Goal: Task Accomplishment & Management: Complete application form

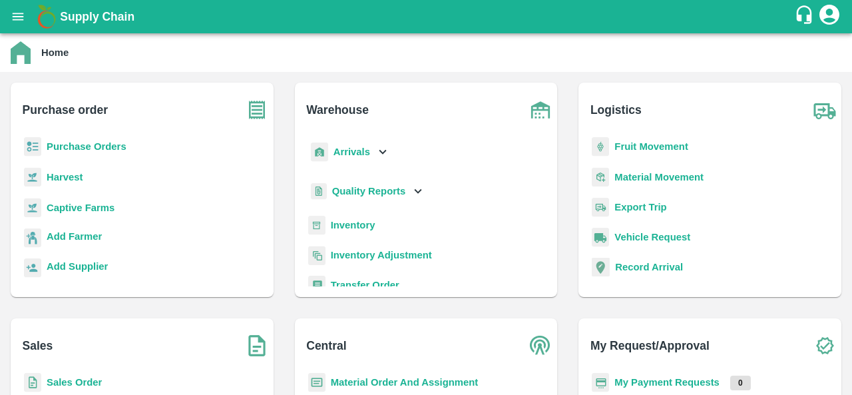
click at [90, 148] on b "Purchase Orders" at bounding box center [87, 146] width 80 height 11
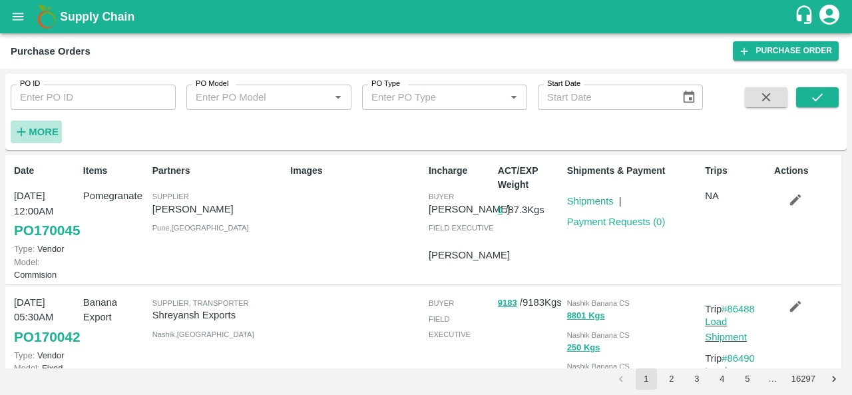
click at [53, 130] on strong "More" at bounding box center [44, 131] width 30 height 11
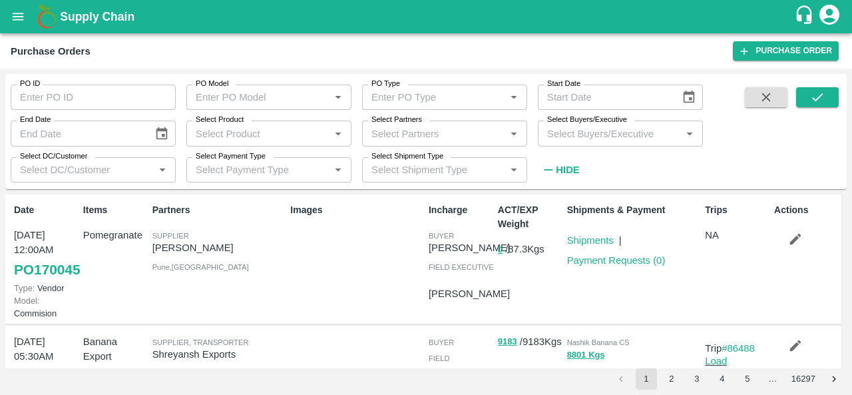
click at [574, 124] on label "Select Buyers/Executive" at bounding box center [587, 119] width 80 height 11
click at [574, 124] on input "Select Buyers/Executive" at bounding box center [609, 132] width 135 height 17
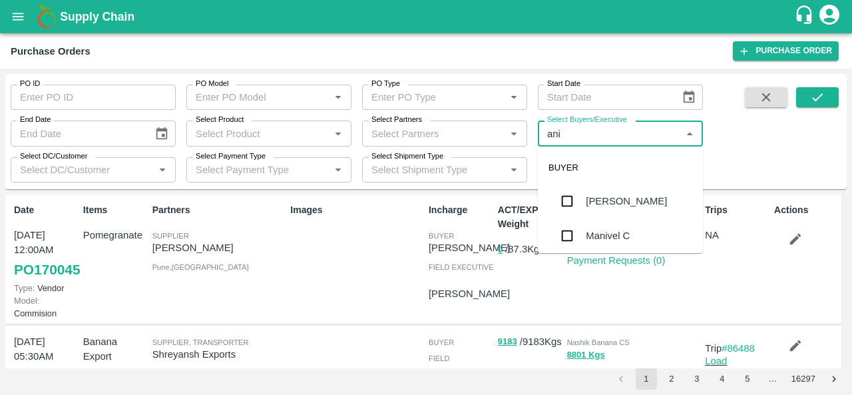
type input "anil"
click at [600, 196] on div "[PERSON_NAME]" at bounding box center [626, 201] width 81 height 15
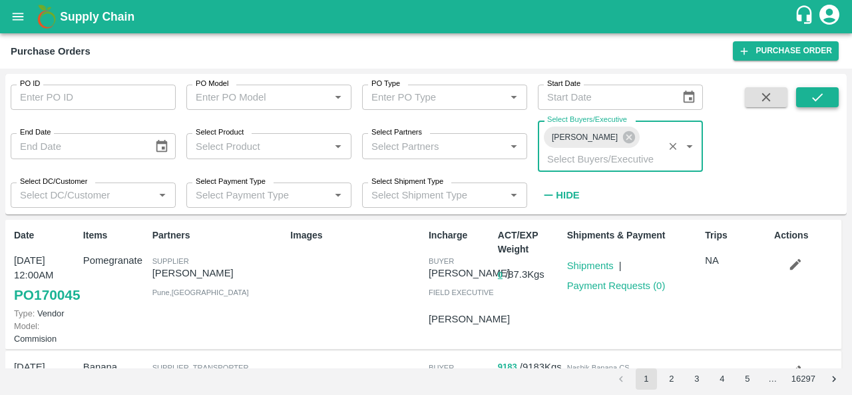
click at [827, 95] on button "submit" at bounding box center [817, 97] width 43 height 20
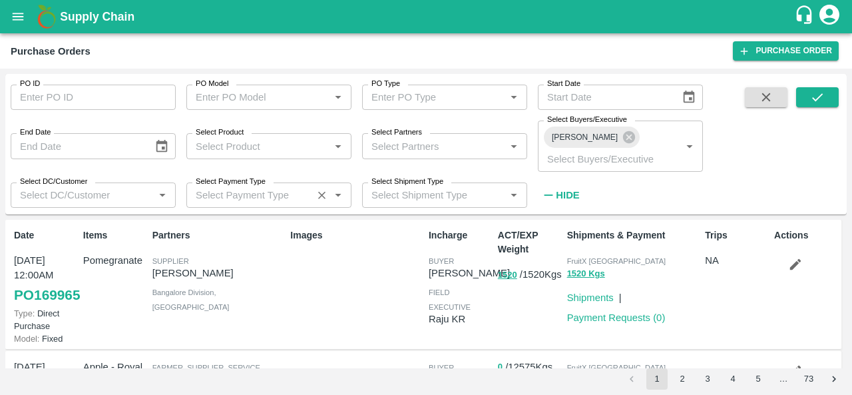
click at [257, 186] on input "Select Payment Type" at bounding box center [249, 194] width 118 height 17
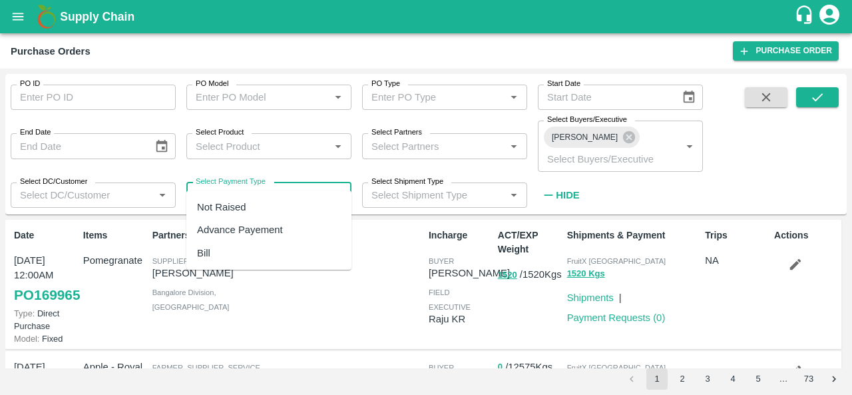
click at [238, 202] on div "Not Raised" at bounding box center [221, 207] width 49 height 15
type input "Not Raised"
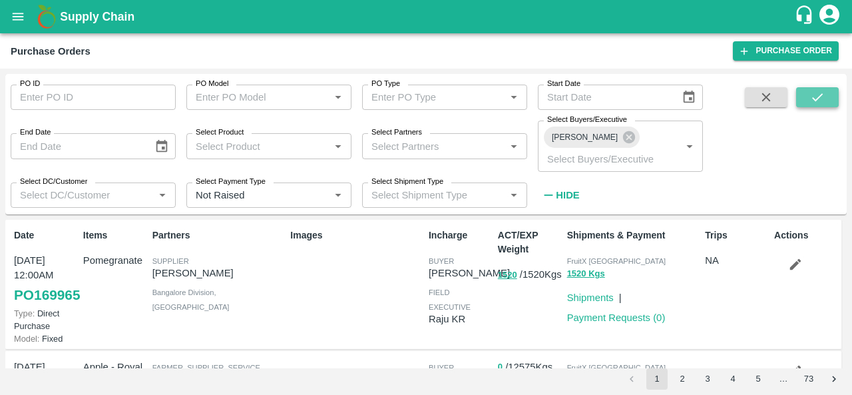
click at [819, 100] on icon "submit" at bounding box center [817, 97] width 15 height 15
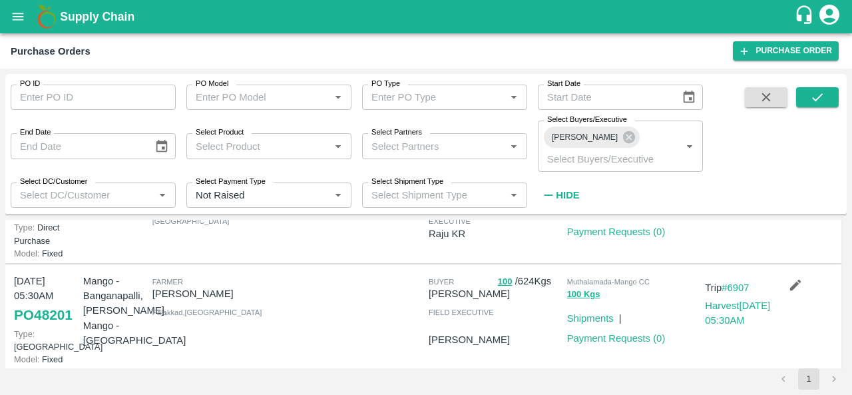
scroll to position [522, 0]
click at [331, 260] on div at bounding box center [354, 211] width 138 height 98
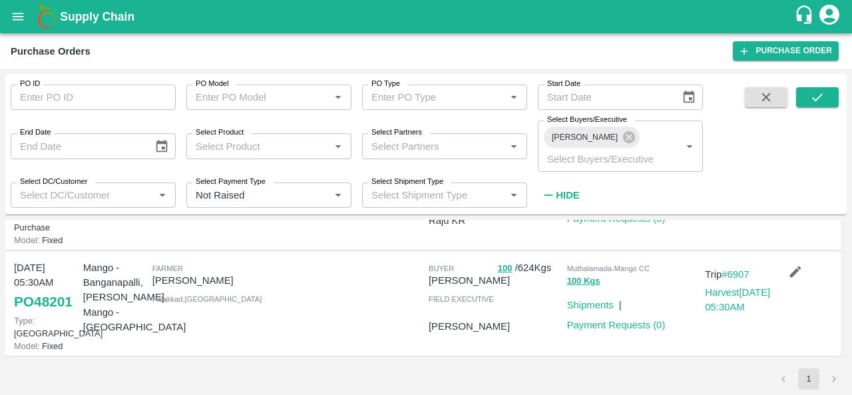
scroll to position [639, 0]
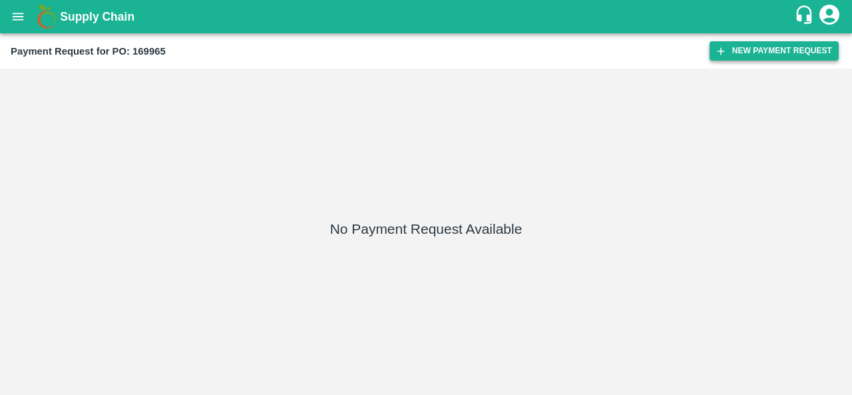
click at [752, 54] on button "New Payment Request" at bounding box center [773, 50] width 129 height 19
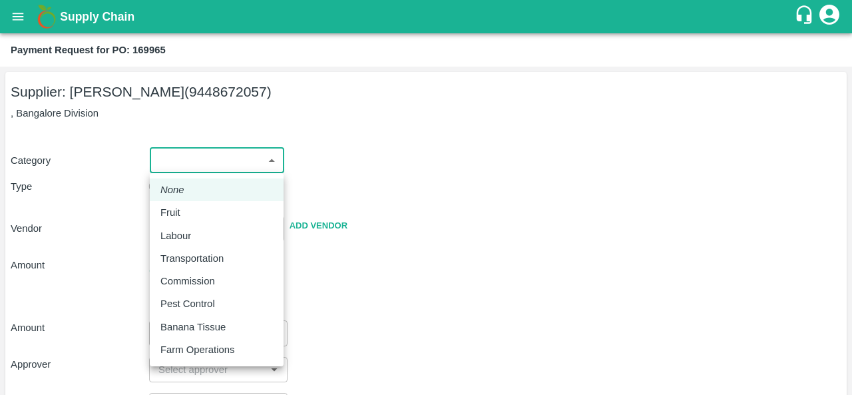
click at [214, 159] on body "Supply Chain Payment Request for PO: 169965 Supplier: PRAVEEN KUMAR S (94486720…" at bounding box center [426, 197] width 852 height 395
click at [202, 214] on div "Fruit" at bounding box center [216, 212] width 112 height 15
type input "1"
type input "PRAVEEN KUMAR S - 9448672057(Supplier)"
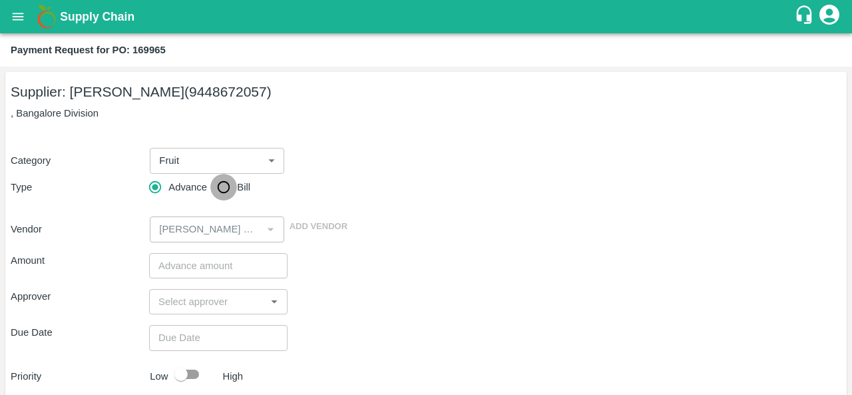
click at [221, 186] on input "Bill" at bounding box center [223, 187] width 27 height 27
radio input "true"
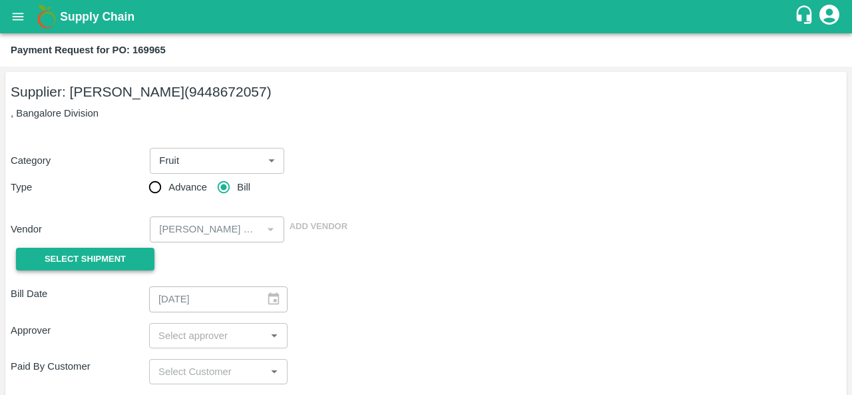
click at [121, 248] on button "Select Shipment" at bounding box center [85, 259] width 138 height 23
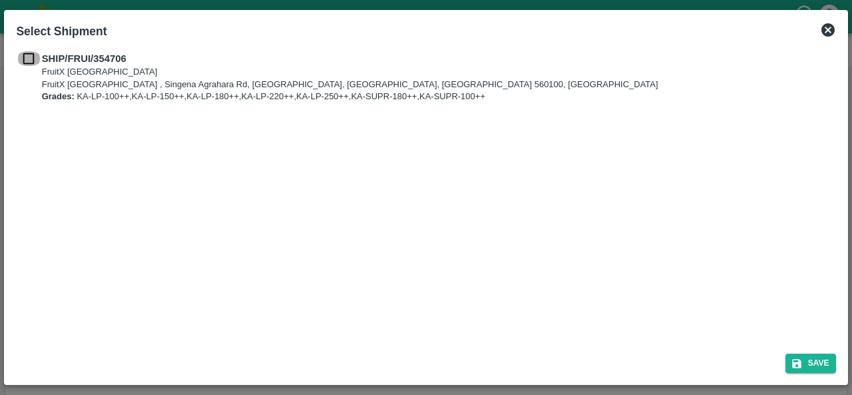
click at [31, 58] on input "checkbox" at bounding box center [28, 58] width 25 height 15
checkbox input "true"
click at [811, 359] on button "Save" at bounding box center [810, 362] width 51 height 19
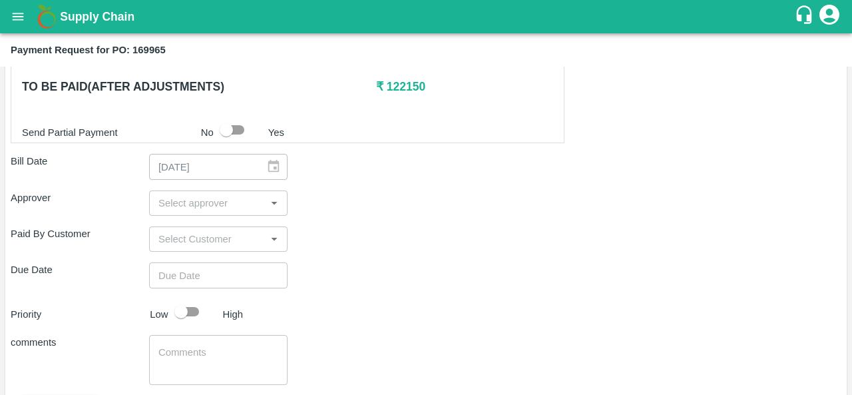
scroll to position [595, 0]
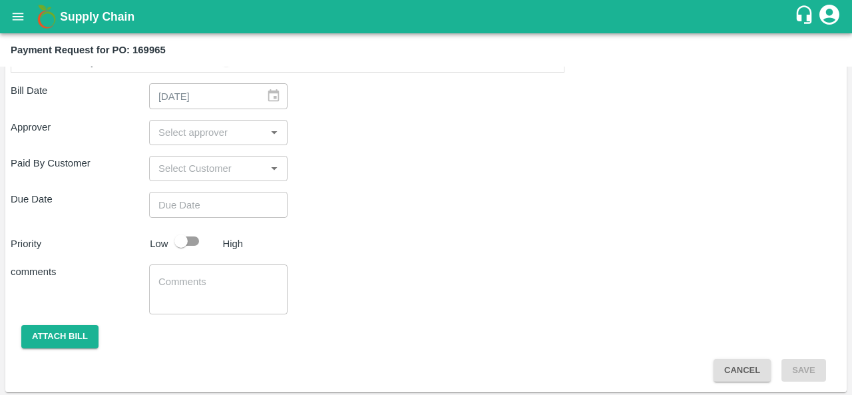
click at [186, 130] on input "input" at bounding box center [207, 132] width 108 height 17
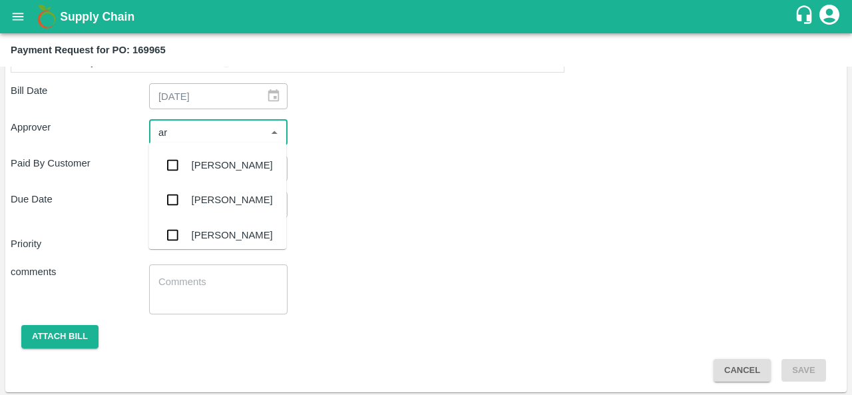
type input "ara"
click at [195, 162] on div "[PERSON_NAME]" at bounding box center [232, 165] width 81 height 15
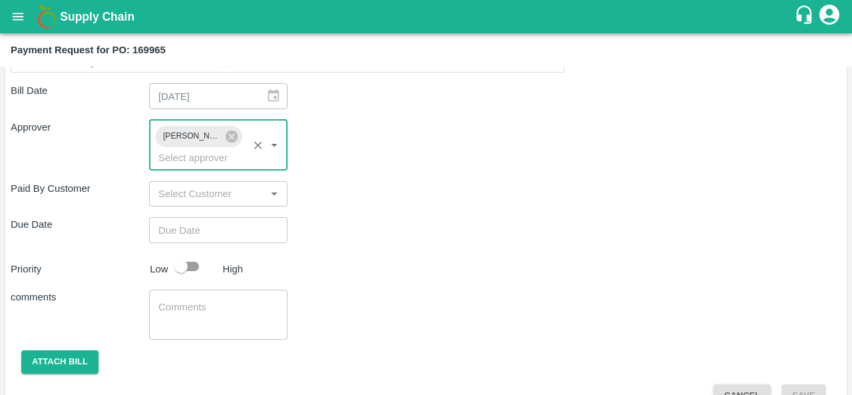
click at [200, 233] on input "Choose date" at bounding box center [213, 229] width 129 height 25
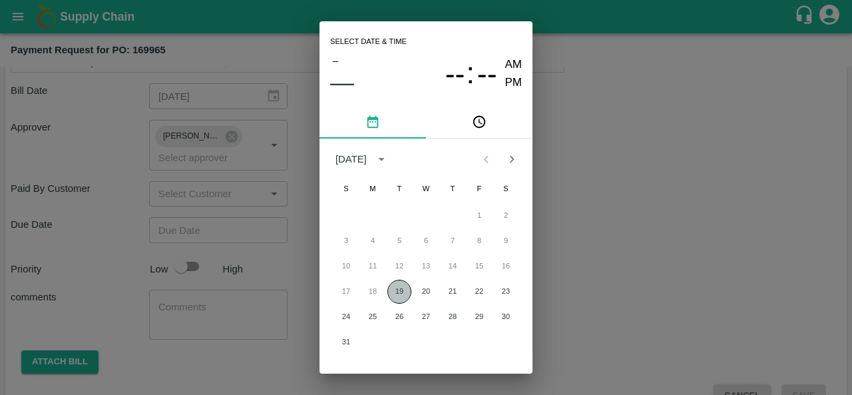
click at [400, 293] on button "19" at bounding box center [399, 291] width 24 height 24
type input "19/08/2025 12:00 AM"
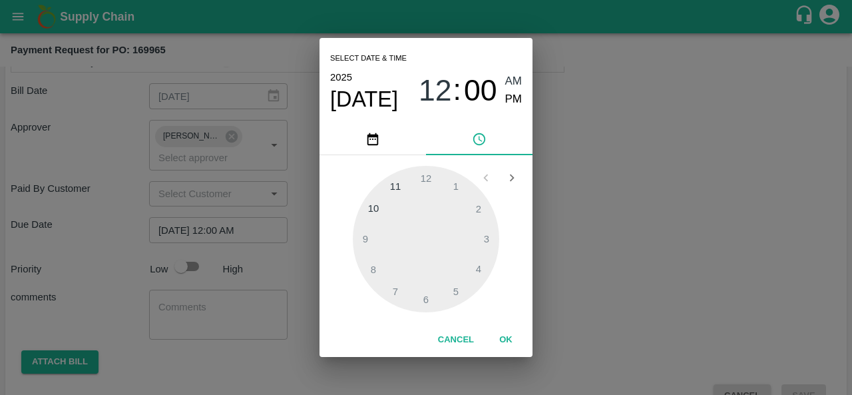
click at [511, 341] on button "OK" at bounding box center [505, 339] width 43 height 23
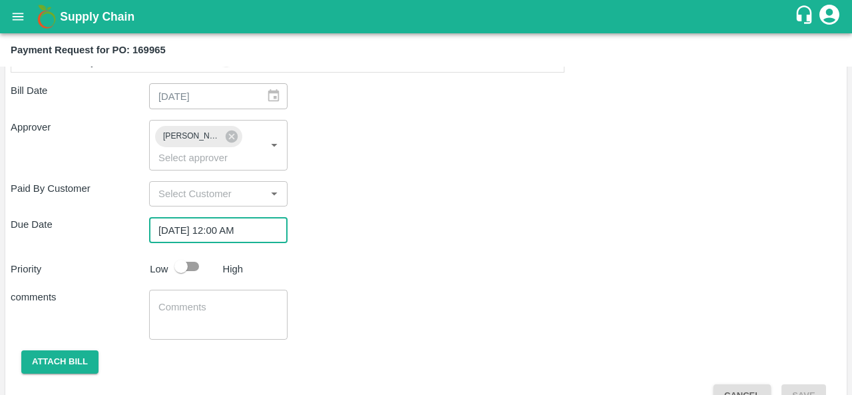
click at [191, 261] on input "checkbox" at bounding box center [181, 266] width 76 height 25
checkbox input "true"
click at [69, 359] on button "Attach bill" at bounding box center [59, 361] width 77 height 23
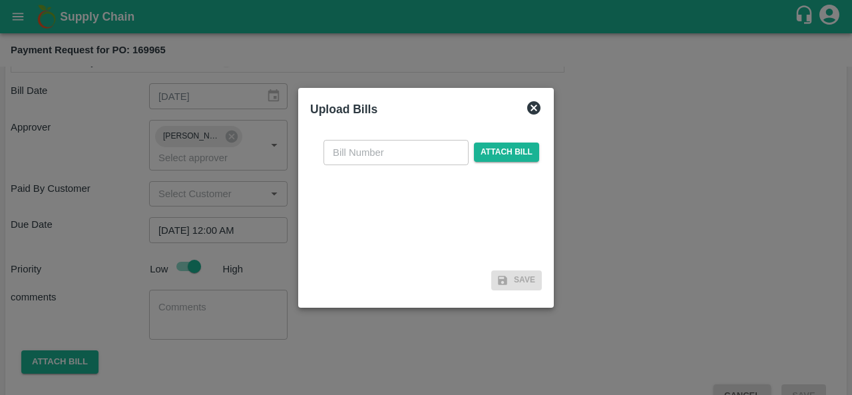
click at [367, 158] on input "text" at bounding box center [395, 152] width 145 height 25
type input "169965"
click at [496, 158] on span "Attach bill" at bounding box center [506, 151] width 65 height 19
click at [0, 0] on input "Attach bill" at bounding box center [0, 0] width 0 height 0
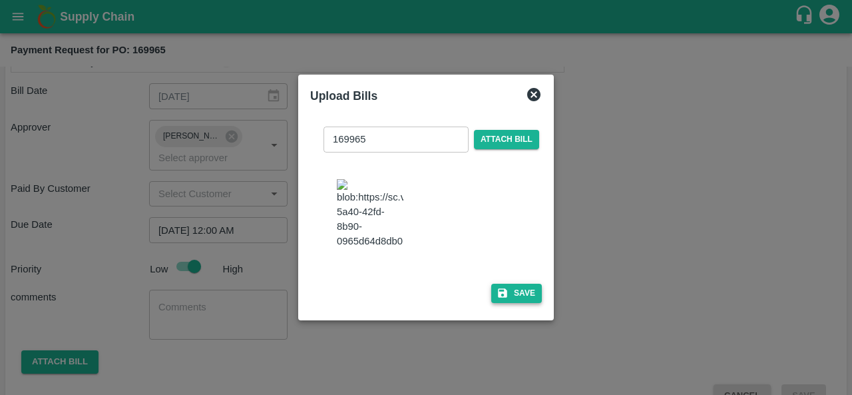
click at [526, 297] on button "Save" at bounding box center [516, 292] width 51 height 19
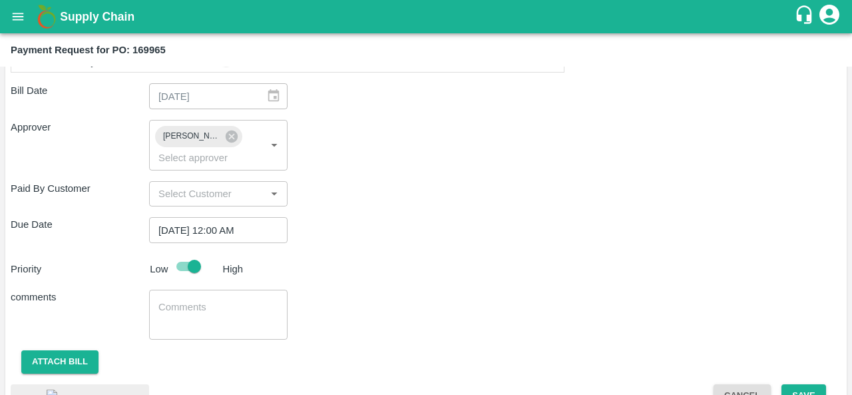
scroll to position [709, 0]
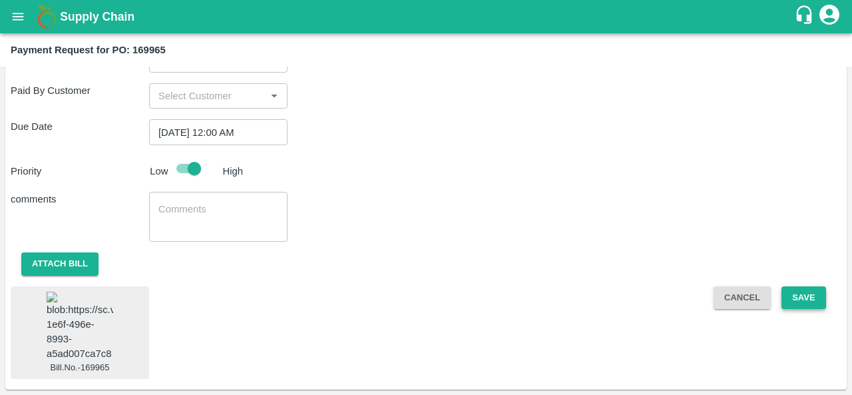
click at [806, 286] on button "Save" at bounding box center [803, 297] width 44 height 23
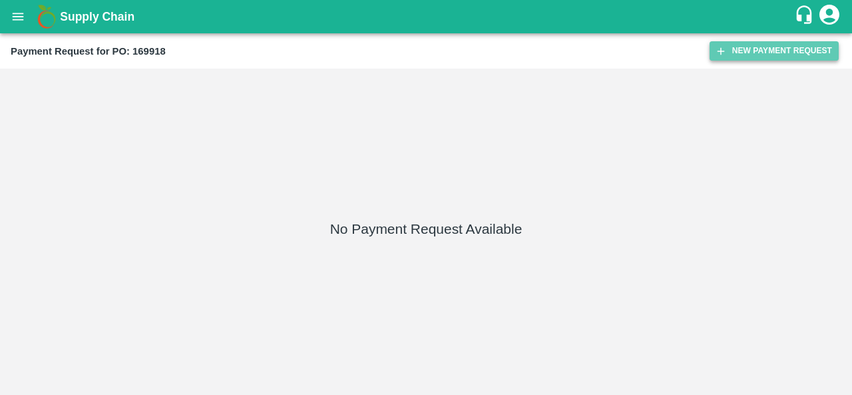
click at [737, 43] on button "New Payment Request" at bounding box center [773, 50] width 129 height 19
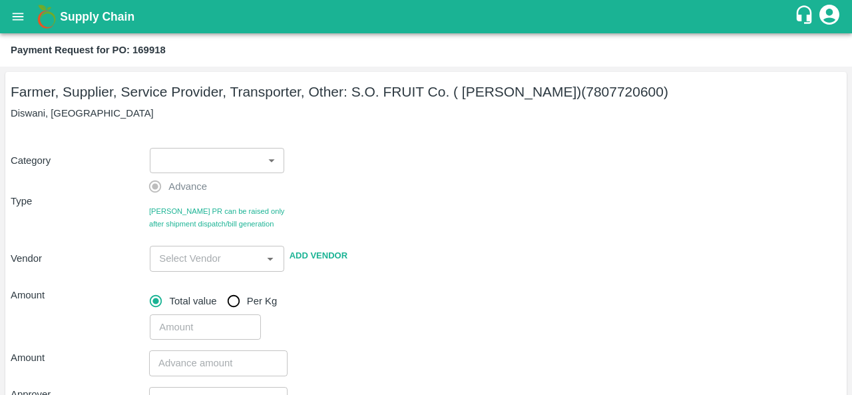
click at [218, 165] on body "Supply Chain Payment Request for PO: 169918 Farmer, Supplier, Service Provider,…" at bounding box center [426, 197] width 852 height 395
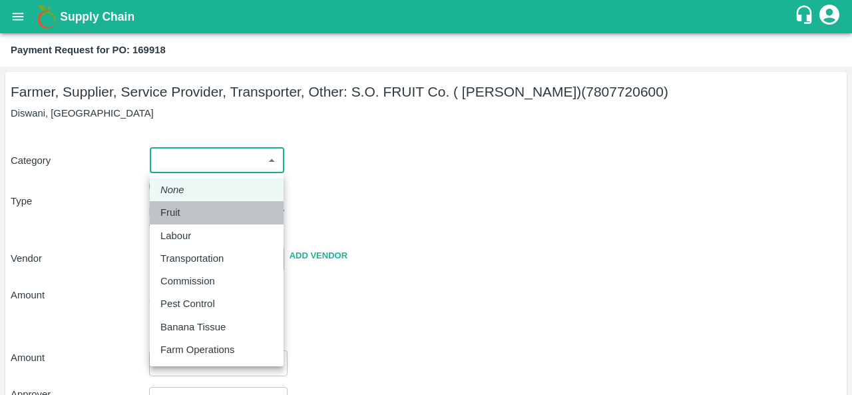
click at [170, 219] on p "Fruit" at bounding box center [170, 212] width 20 height 15
type input "1"
type input "S.O. FRUIT Co. ( Sardevan Singh) - 7807720600(Farmer, Supplier, Service Provide…"
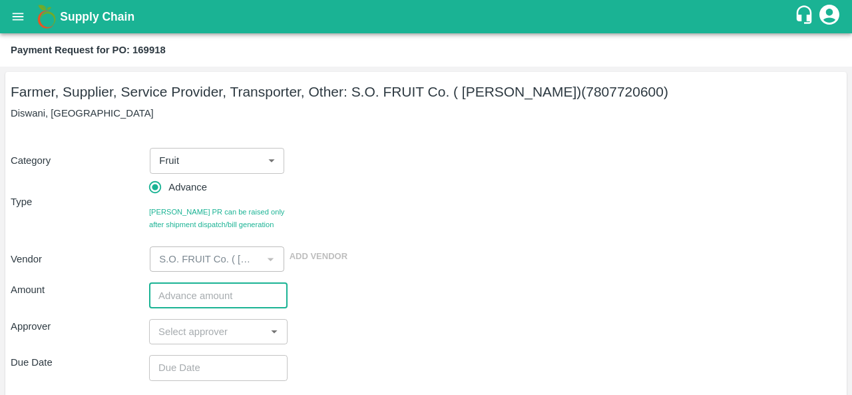
click at [194, 302] on input "number" at bounding box center [218, 294] width 138 height 25
type input "1000000"
click at [201, 332] on input "input" at bounding box center [207, 331] width 108 height 17
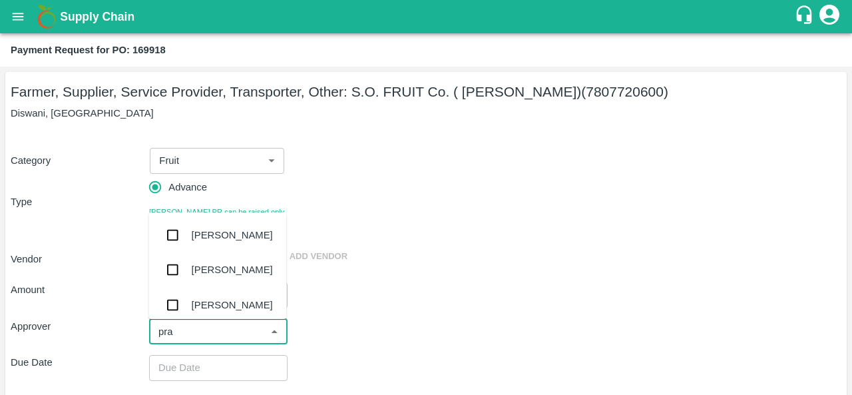
type input "prav"
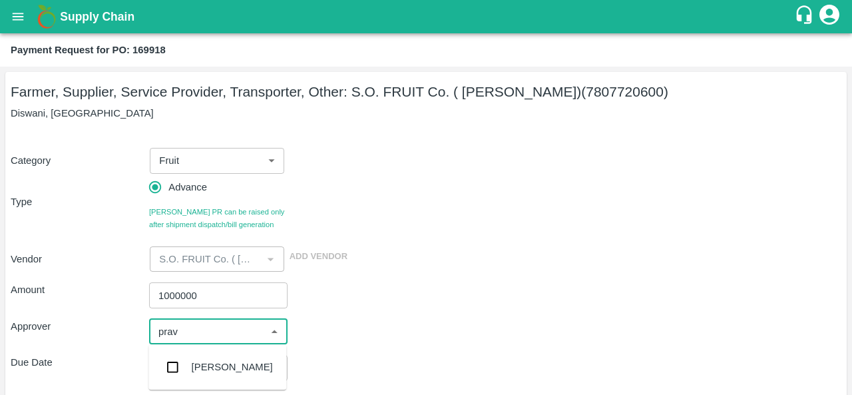
click at [212, 369] on div "Praveen Kumar" at bounding box center [232, 366] width 81 height 15
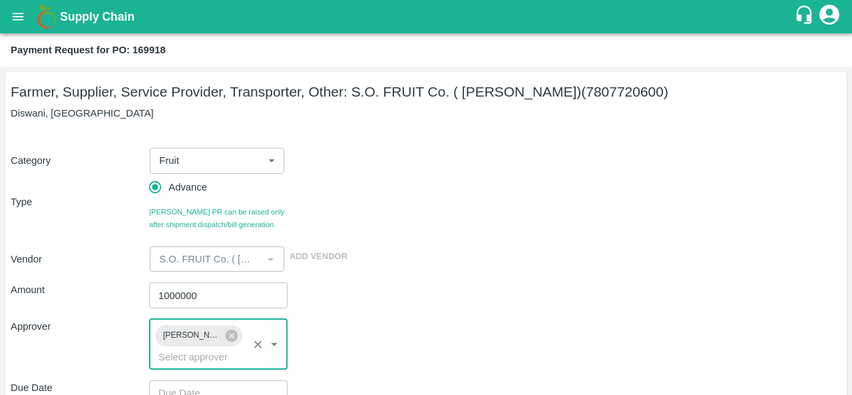
click at [454, 293] on div "Amount 1000000 ​" at bounding box center [426, 294] width 830 height 25
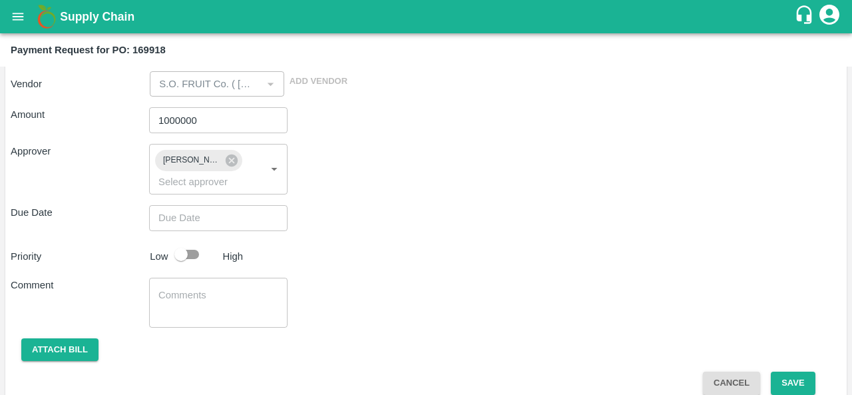
scroll to position [176, 0]
type input "DD/MM/YYYY hh:mm aa"
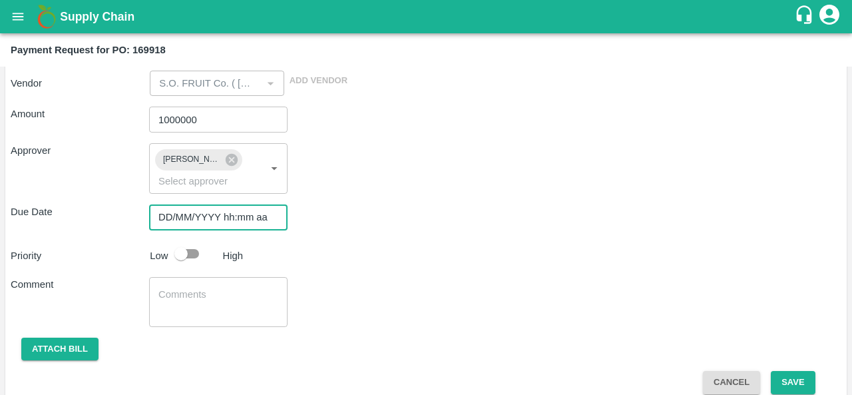
click at [184, 223] on input "DD/MM/YYYY hh:mm aa" at bounding box center [213, 216] width 129 height 25
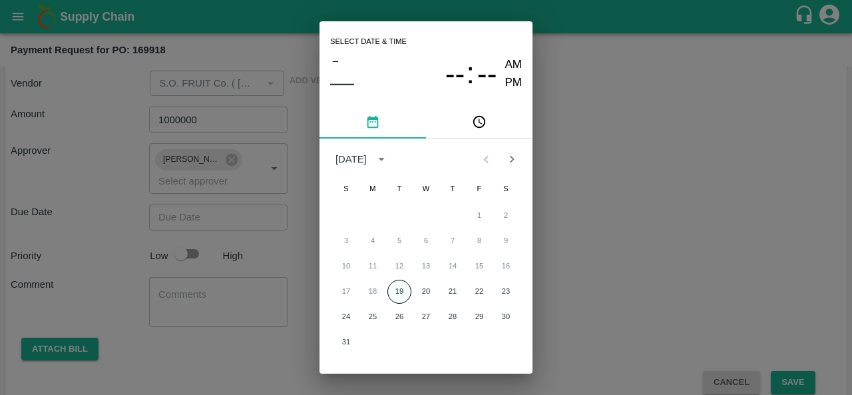
click at [403, 293] on button "19" at bounding box center [399, 291] width 24 height 24
type input "19/08/2025 12:00 AM"
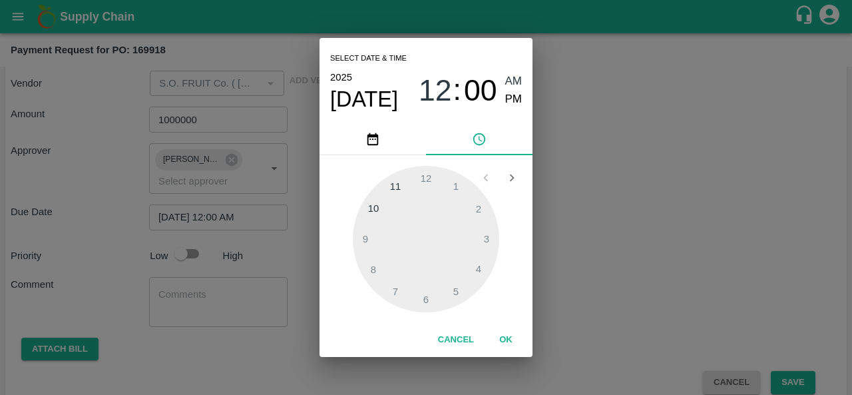
click at [572, 269] on div "Select date & time 2025 Aug 19 12 : 00 AM PM 1 2 3 4 5 6 7 8 9 10 11 12 Cancel …" at bounding box center [426, 197] width 852 height 395
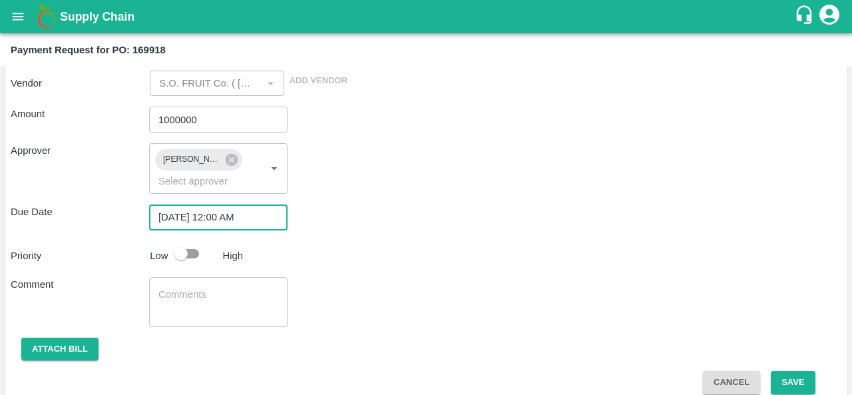
click at [186, 247] on input "checkbox" at bounding box center [181, 253] width 76 height 25
checkbox input "true"
click at [66, 348] on button "Attach bill" at bounding box center [59, 348] width 77 height 23
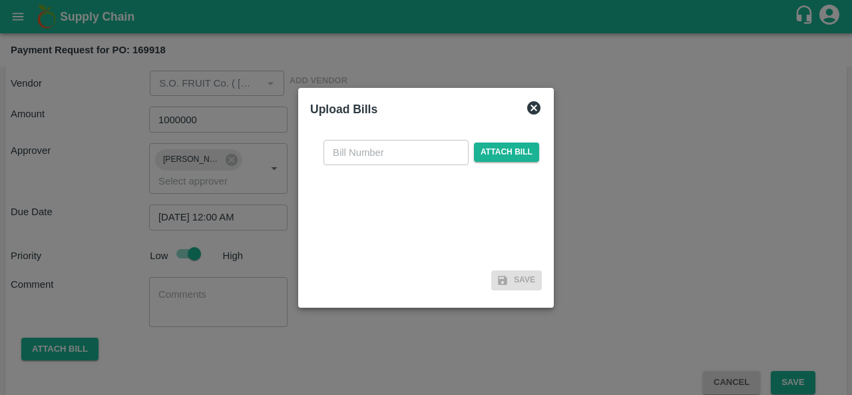
click at [294, 343] on div at bounding box center [426, 197] width 852 height 395
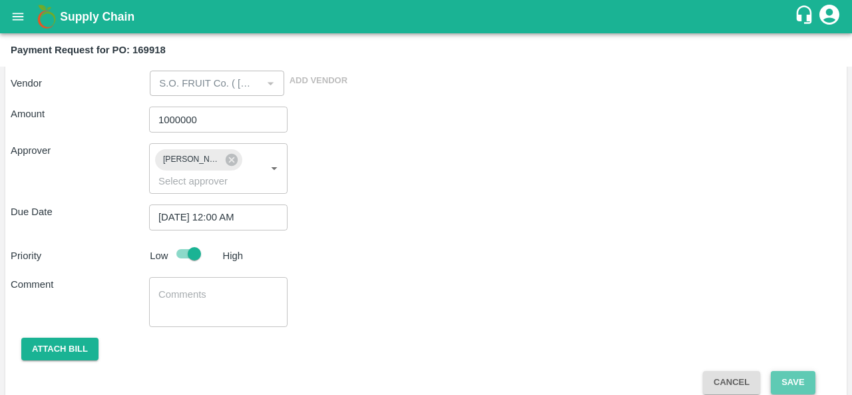
click at [783, 387] on button "Save" at bounding box center [793, 382] width 44 height 23
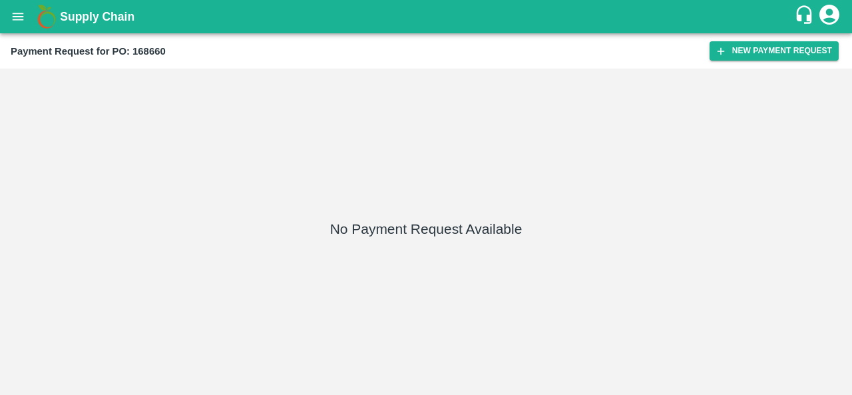
click at [733, 40] on div "Payment Request for PO: 168660 New Payment Request" at bounding box center [426, 50] width 852 height 35
click at [733, 47] on button "New Payment Request" at bounding box center [773, 50] width 129 height 19
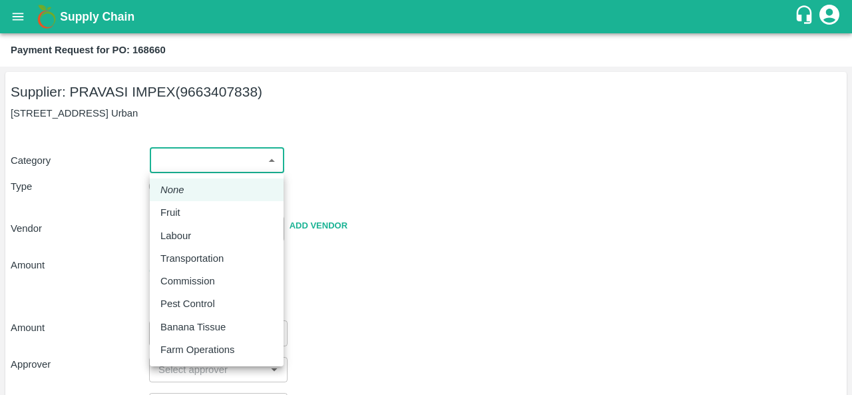
click at [188, 163] on body "Supply Chain Payment Request for PO: 168660 Supplier: PRAVASI IMPEX (9663407838…" at bounding box center [426, 197] width 852 height 395
click at [165, 218] on p "Fruit" at bounding box center [170, 212] width 20 height 15
type input "1"
type input "PRAVASI IMPEX - 9663407838(Supplier)"
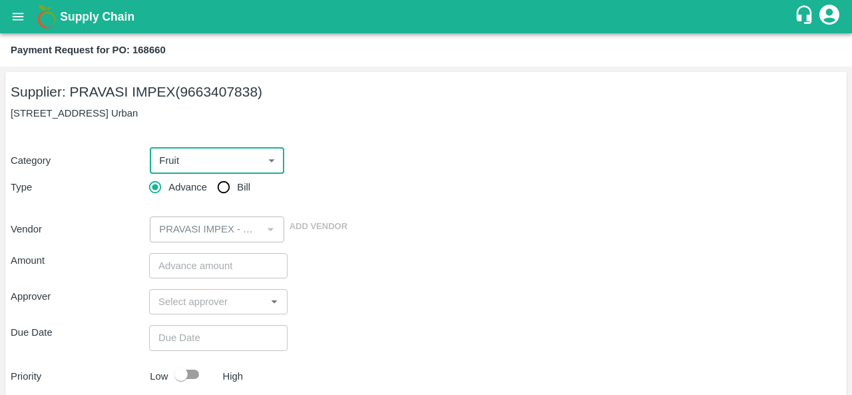
click at [224, 188] on input "Bill" at bounding box center [223, 187] width 27 height 27
radio input "true"
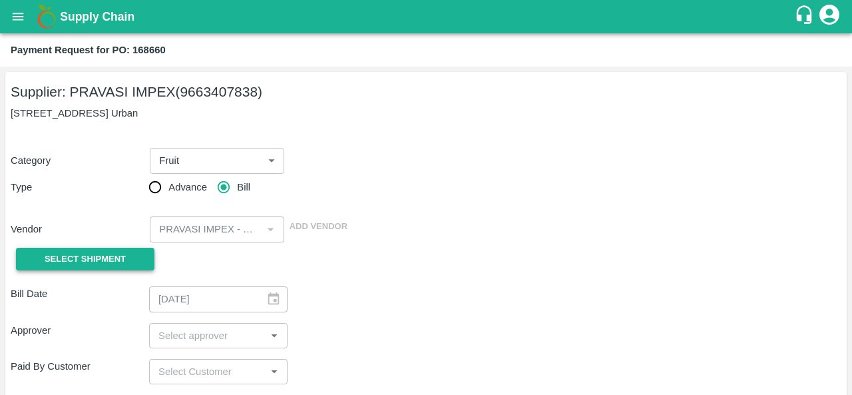
click at [88, 260] on span "Select Shipment" at bounding box center [85, 259] width 81 height 15
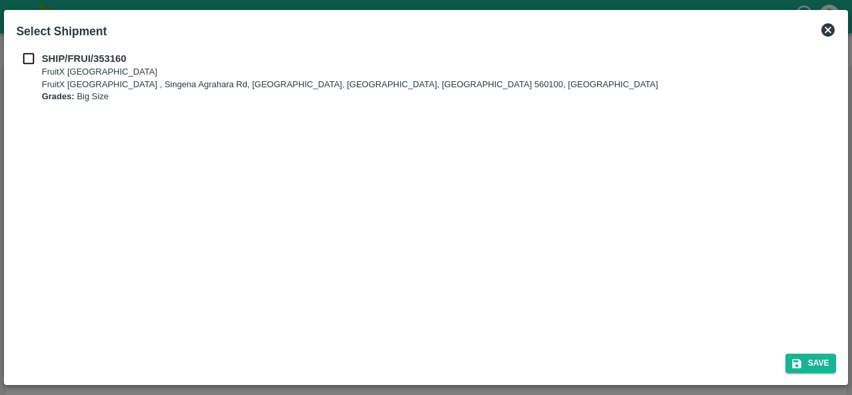
click at [25, 59] on input "checkbox" at bounding box center [28, 58] width 25 height 15
checkbox input "true"
click at [799, 365] on icon "submit" at bounding box center [796, 363] width 9 height 9
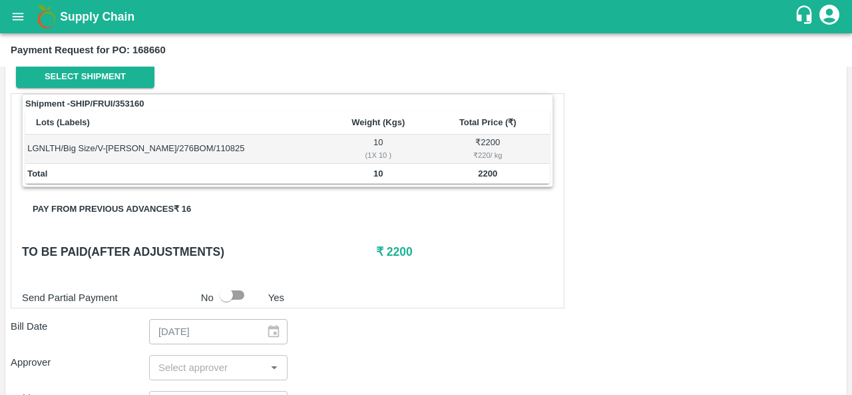
scroll to position [270, 0]
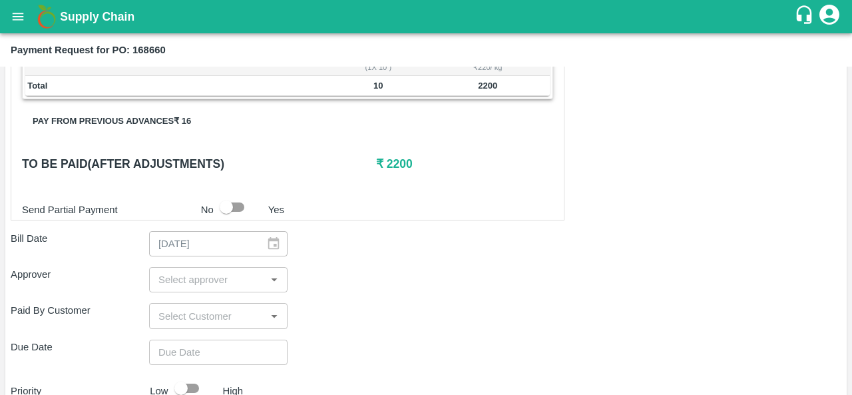
click at [214, 275] on input "input" at bounding box center [207, 279] width 108 height 17
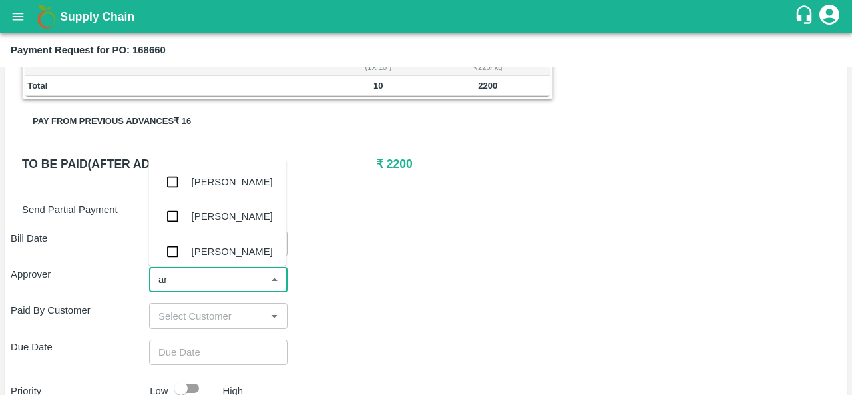
type input "ara"
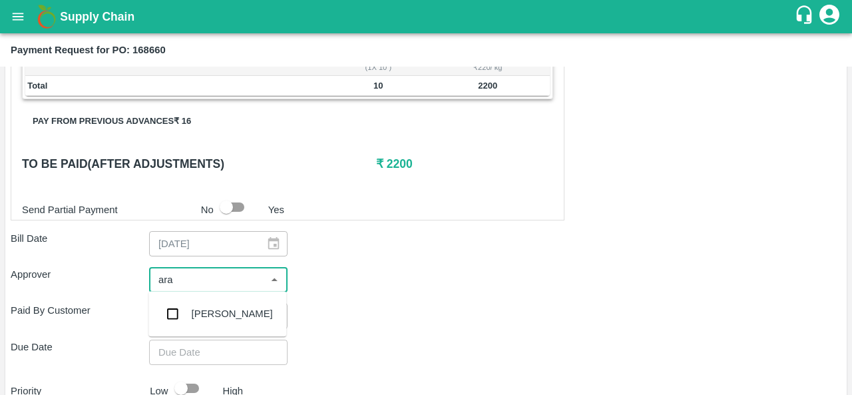
click at [225, 313] on div "[PERSON_NAME]" at bounding box center [232, 313] width 81 height 15
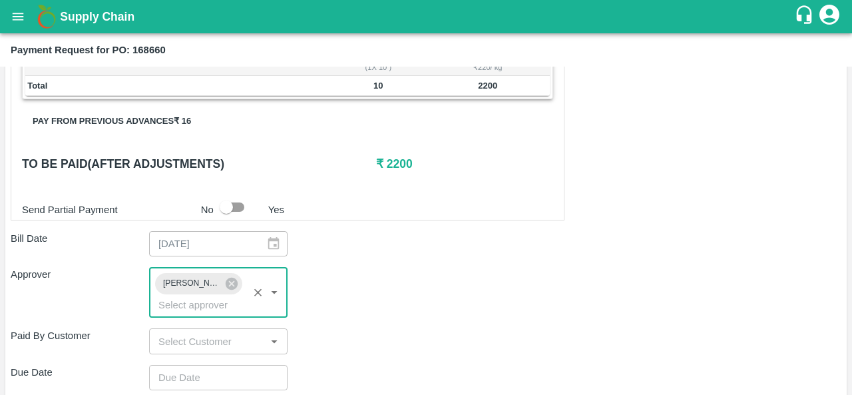
click at [474, 333] on div "Paid By Customer ​" at bounding box center [426, 340] width 830 height 25
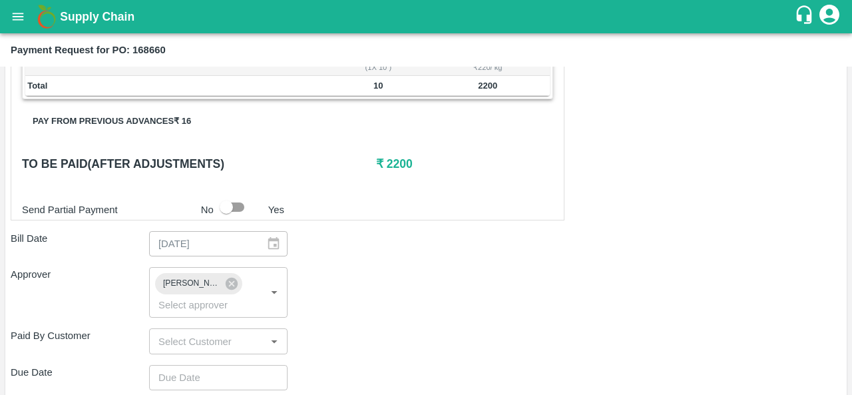
scroll to position [444, 0]
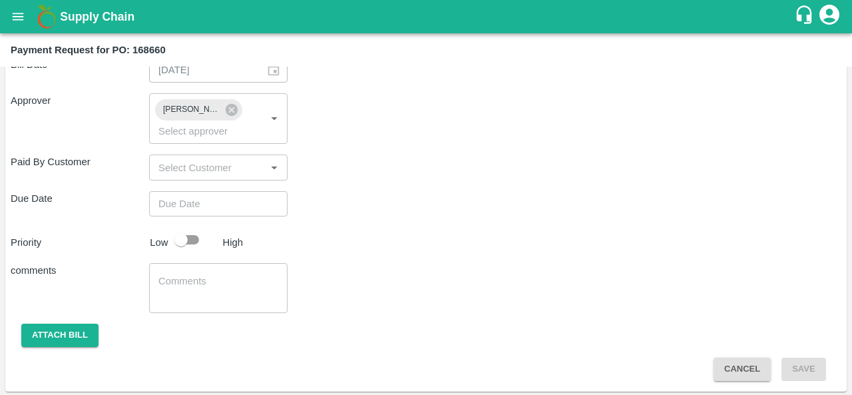
type input "DD/MM/YYYY hh:mm aa"
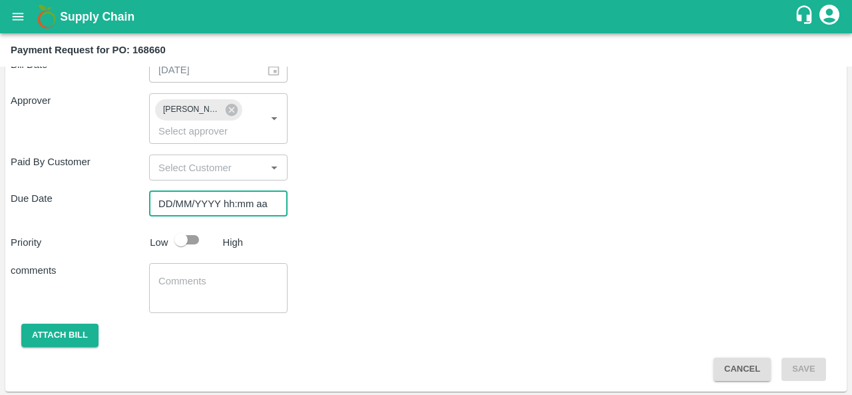
click at [200, 208] on input "DD/MM/YYYY hh:mm aa" at bounding box center [213, 203] width 129 height 25
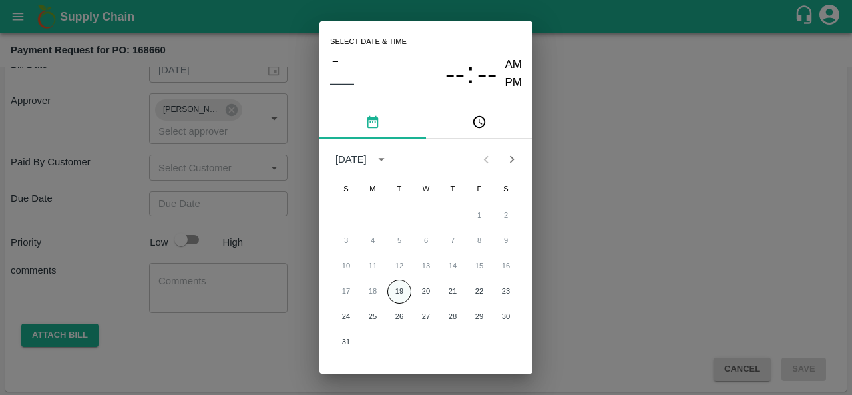
click at [403, 292] on button "19" at bounding box center [399, 291] width 24 height 24
type input "[DATE] 12:00 AM"
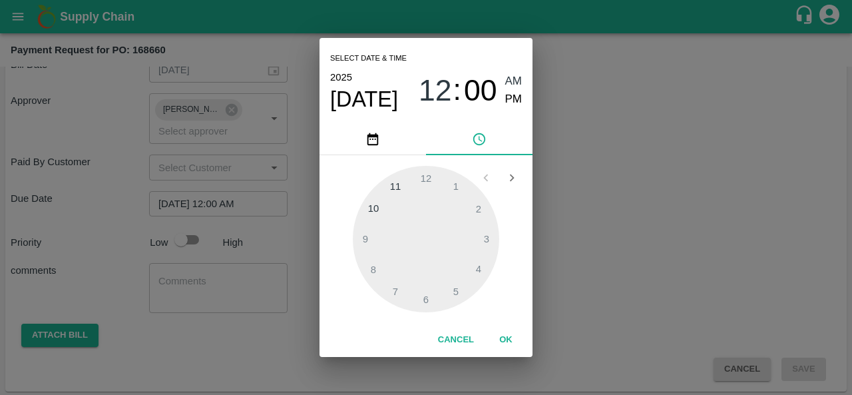
click at [541, 282] on div "Select date & time 2025 Aug 19 12 : 00 AM PM 1 2 3 4 5 6 7 8 9 10 11 12 Cancel …" at bounding box center [426, 197] width 852 height 395
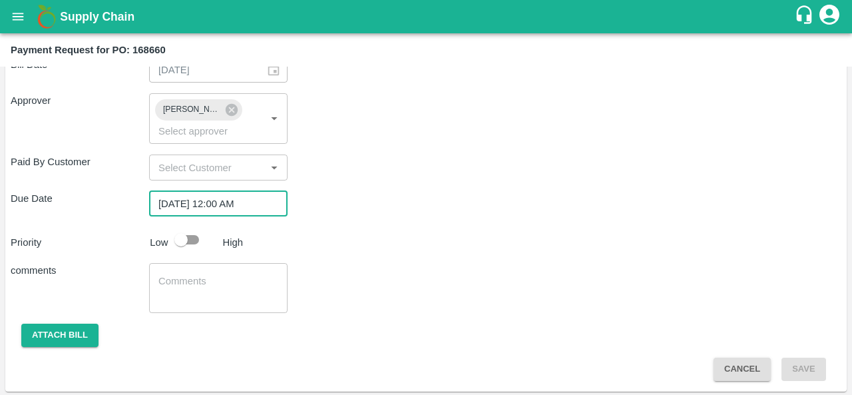
click at [191, 241] on input "checkbox" at bounding box center [181, 239] width 76 height 25
checkbox input "true"
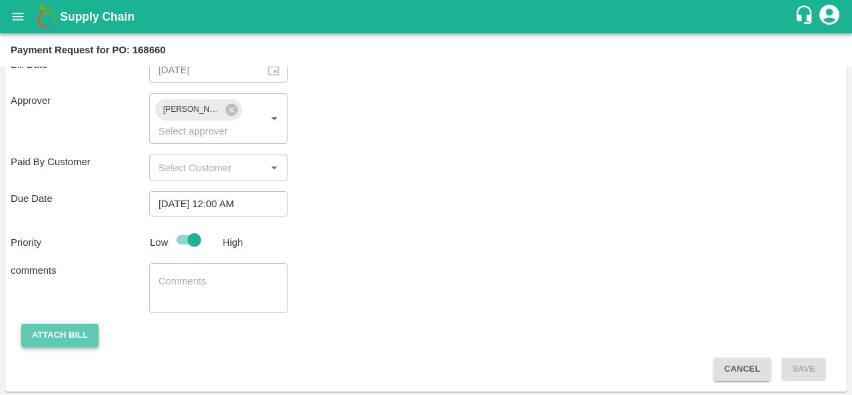
click at [59, 335] on button "Attach bill" at bounding box center [59, 334] width 77 height 23
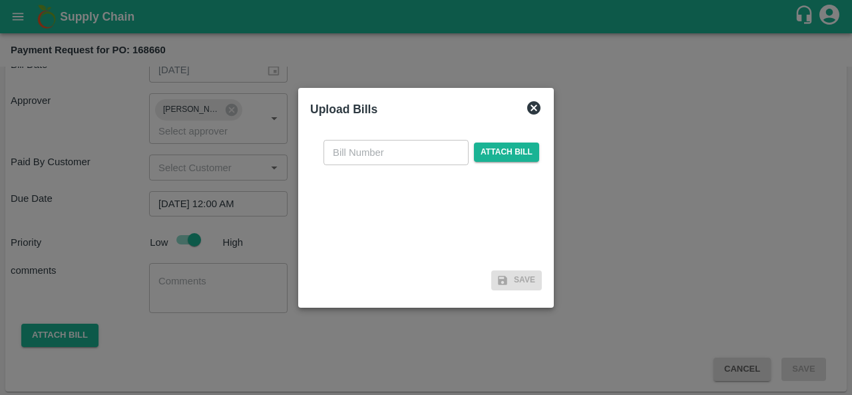
click at [657, 216] on div at bounding box center [426, 197] width 852 height 395
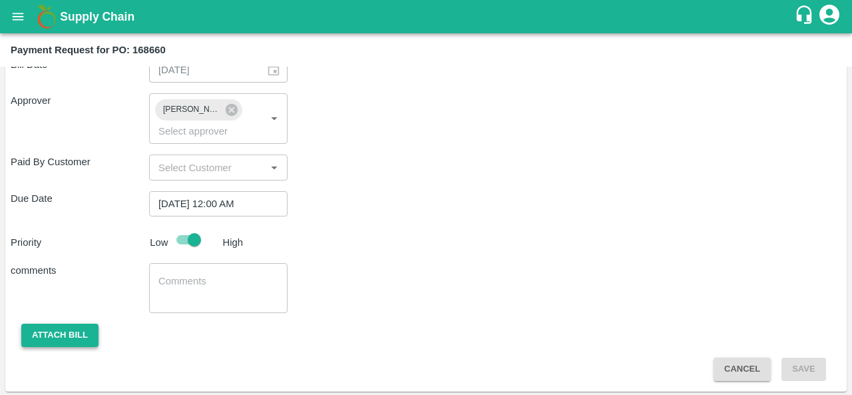
click at [64, 333] on button "Attach bill" at bounding box center [59, 334] width 77 height 23
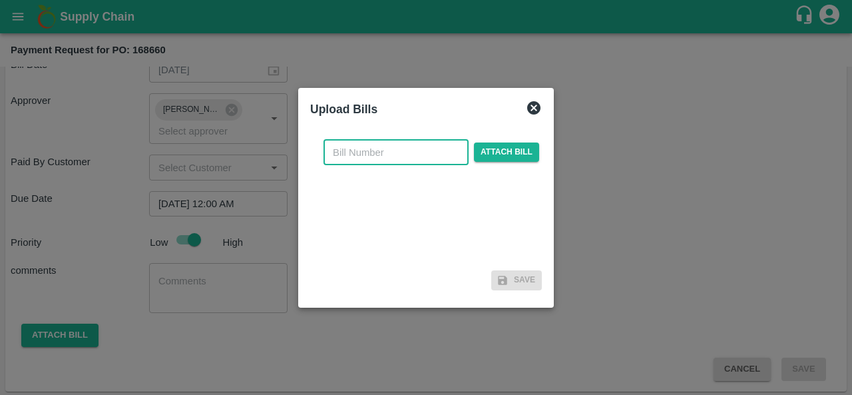
click at [376, 155] on input "text" at bounding box center [395, 152] width 145 height 25
type input "168660"
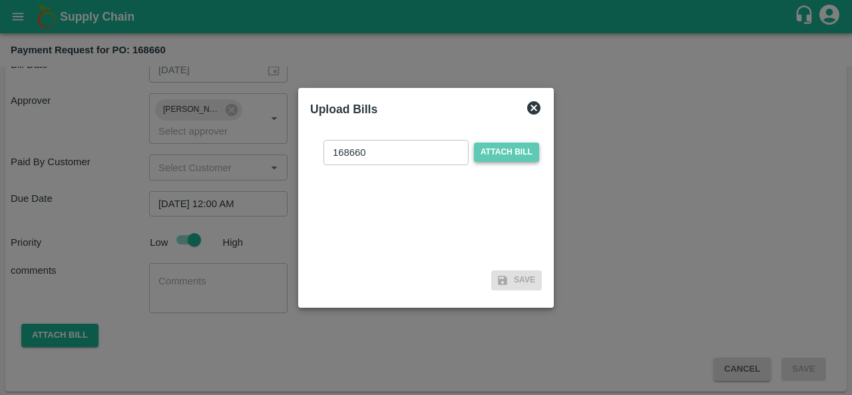
click at [487, 147] on span "Attach bill" at bounding box center [506, 151] width 65 height 19
click at [0, 0] on input "Attach bill" at bounding box center [0, 0] width 0 height 0
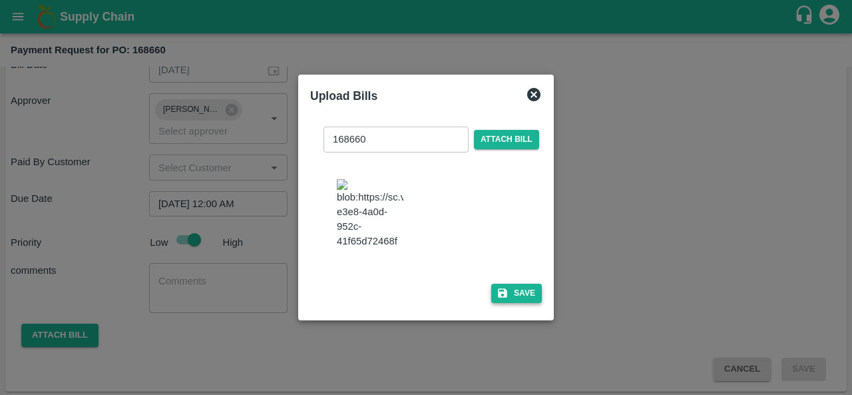
click at [515, 299] on button "Save" at bounding box center [516, 292] width 51 height 19
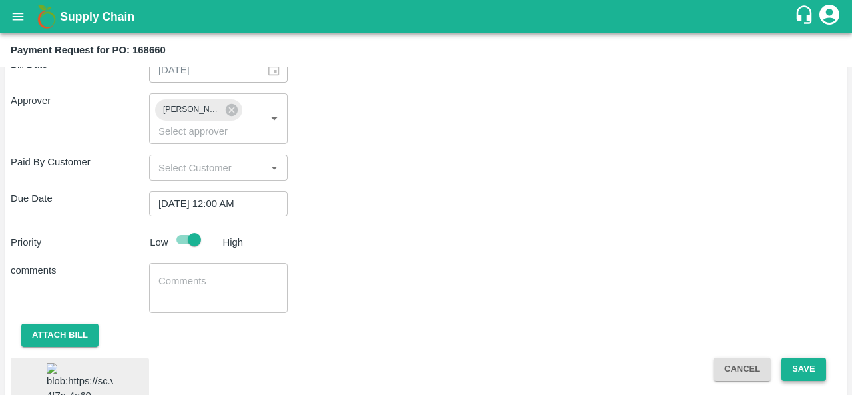
click at [804, 369] on button "Save" at bounding box center [803, 368] width 44 height 23
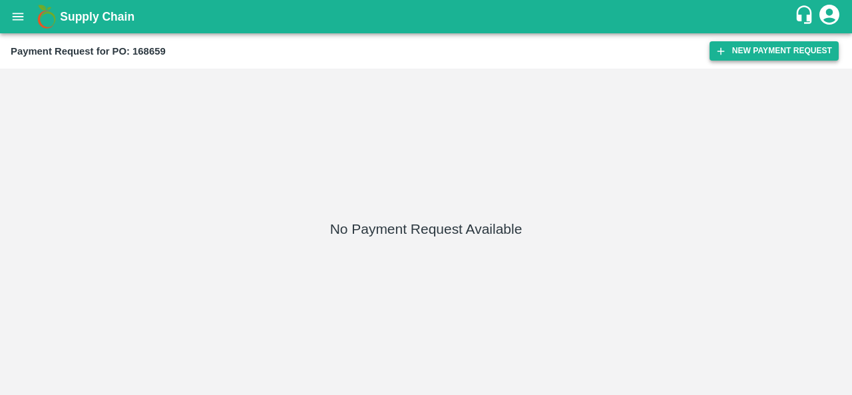
click at [748, 43] on button "New Payment Request" at bounding box center [773, 50] width 129 height 19
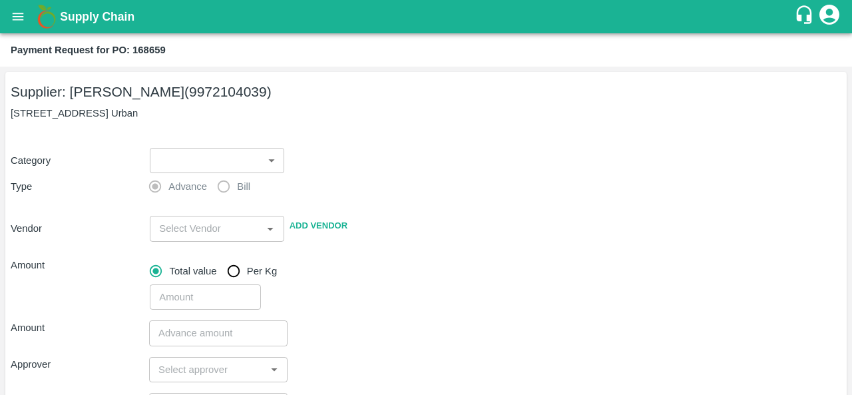
click at [206, 164] on body "Supply Chain Payment Request for PO: 168659 Supplier: [PERSON_NAME] (9972104039…" at bounding box center [426, 197] width 852 height 395
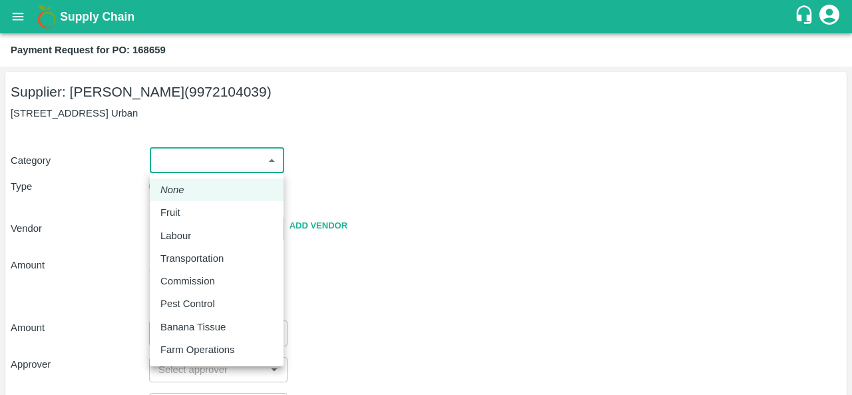
click at [168, 211] on p "Fruit" at bounding box center [170, 212] width 20 height 15
type input "1"
type input "[PERSON_NAME] - 9972104039(Supplier)"
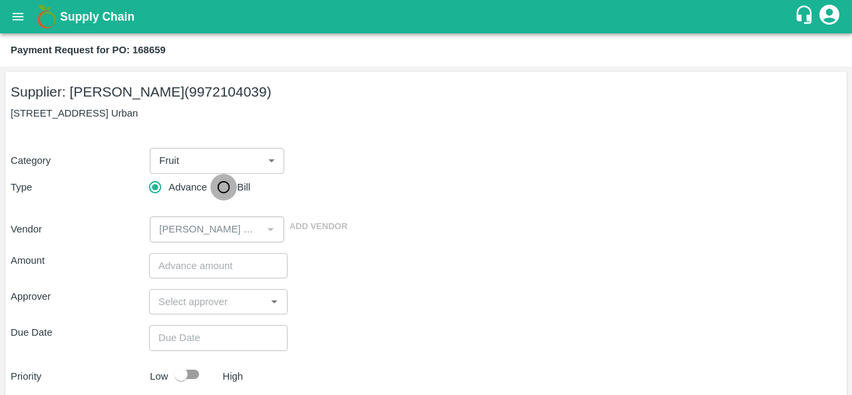
click at [225, 188] on input "Bill" at bounding box center [223, 187] width 27 height 27
radio input "true"
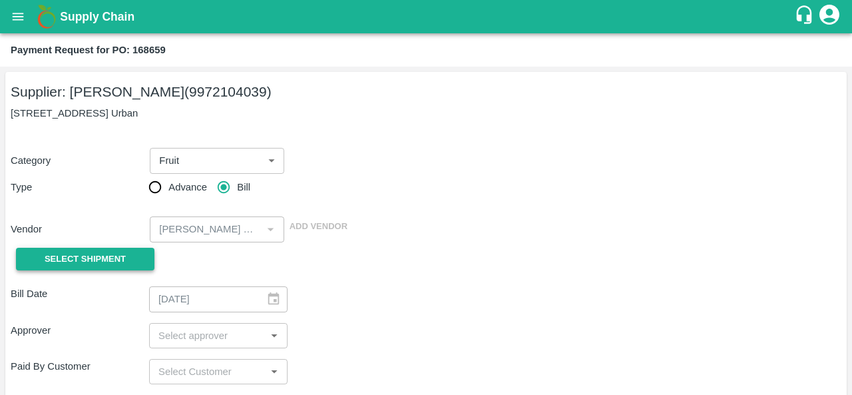
click at [90, 261] on span "Select Shipment" at bounding box center [85, 259] width 81 height 15
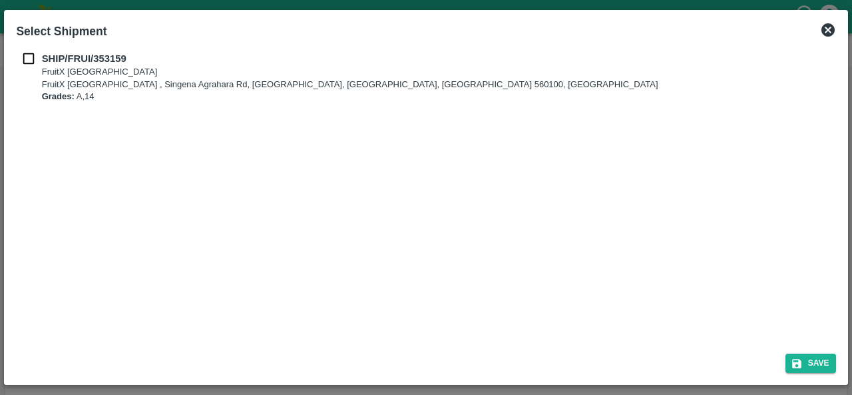
click at [27, 61] on input "checkbox" at bounding box center [28, 58] width 25 height 15
checkbox input "true"
click at [805, 361] on button "Save" at bounding box center [810, 362] width 51 height 19
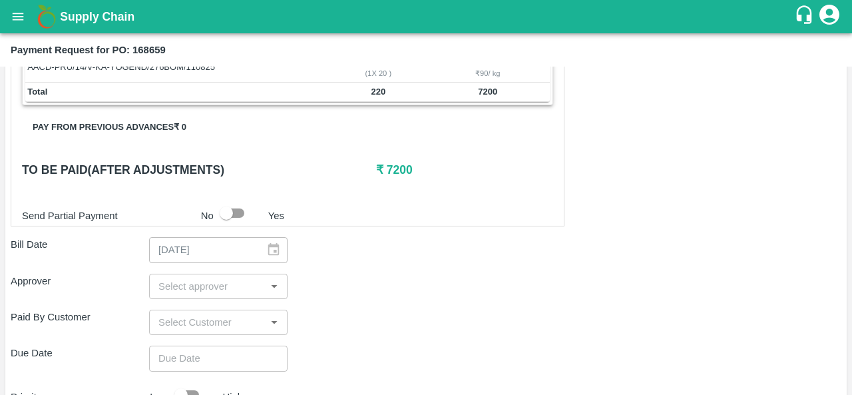
scroll to position [295, 0]
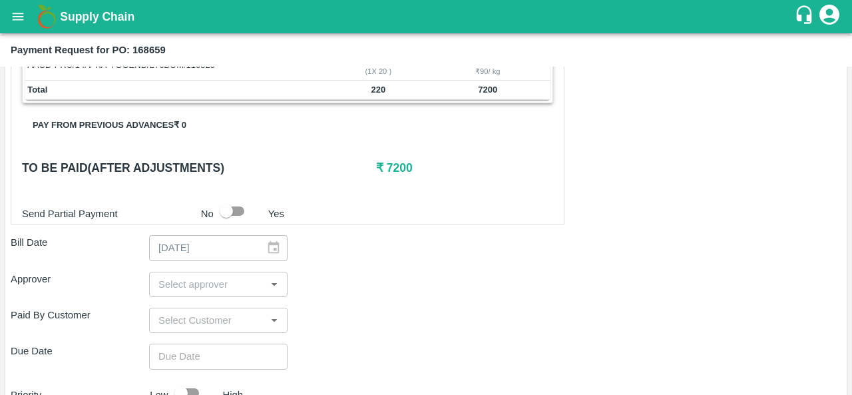
click at [222, 280] on input "input" at bounding box center [207, 283] width 108 height 17
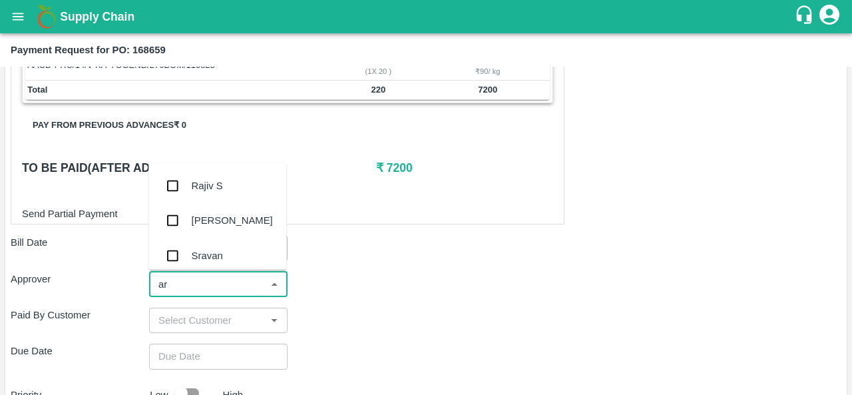
type input "ara"
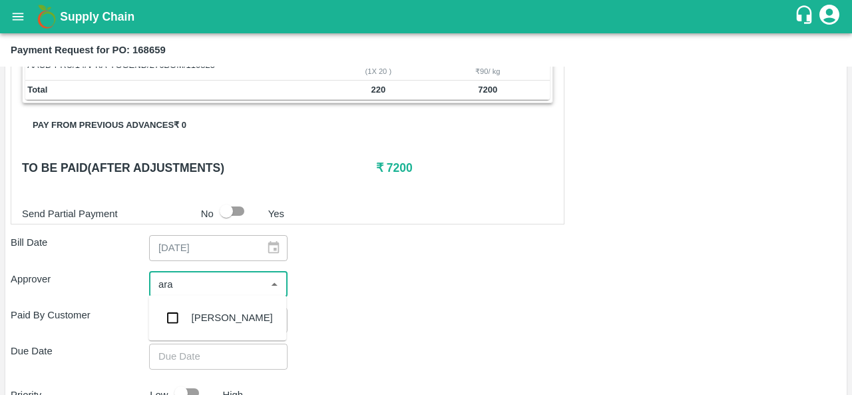
click at [226, 315] on div "Aravindha Raj R" at bounding box center [232, 317] width 81 height 15
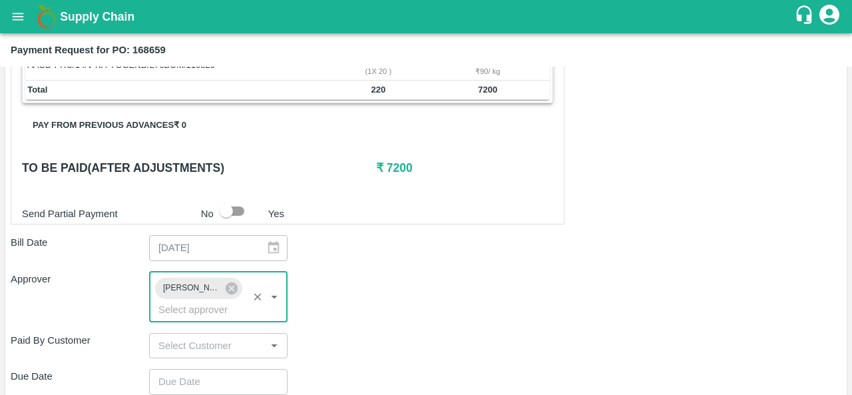
click at [425, 297] on div "Approver Aravindha Raj R ​" at bounding box center [426, 296] width 830 height 51
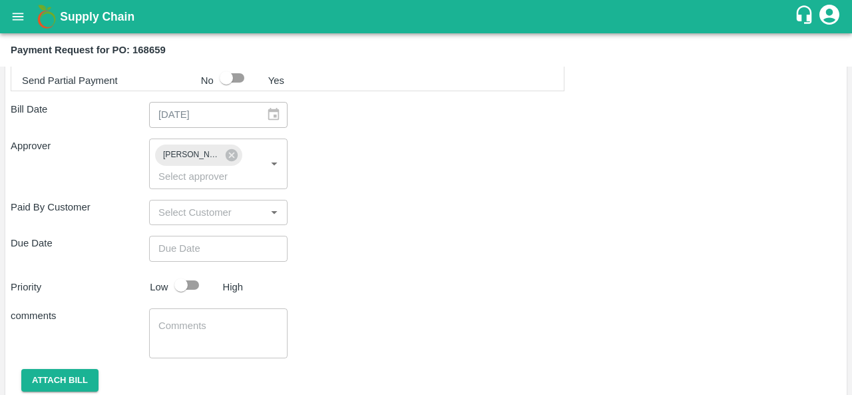
scroll to position [433, 0]
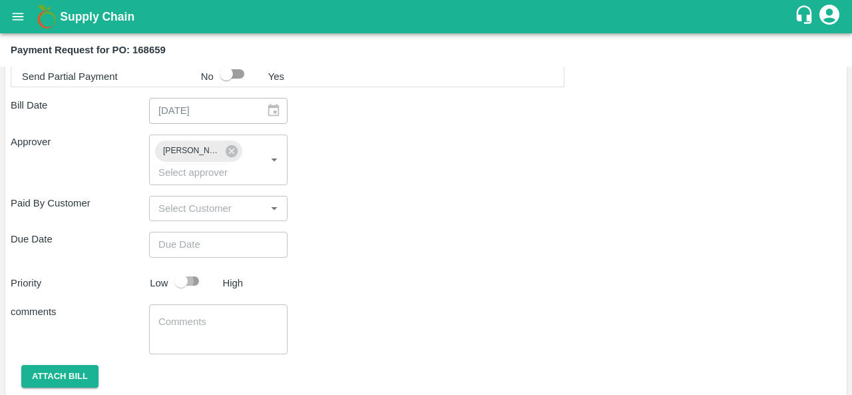
click at [192, 282] on input "checkbox" at bounding box center [181, 280] width 76 height 25
checkbox input "true"
click at [85, 373] on button "Attach bill" at bounding box center [59, 376] width 77 height 23
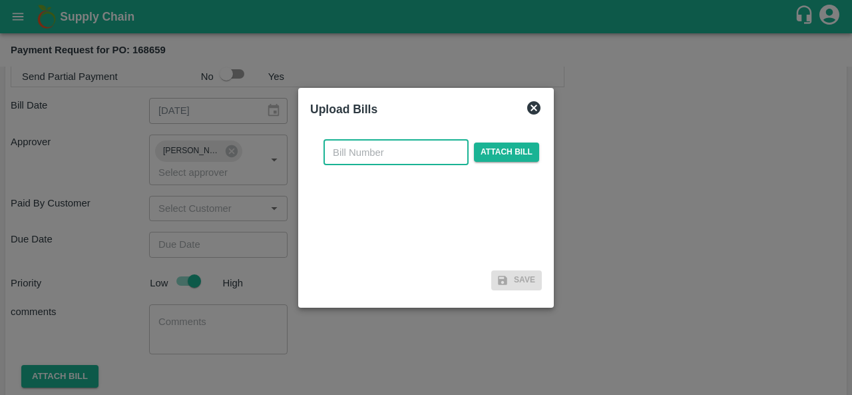
click at [368, 156] on input "text" at bounding box center [395, 152] width 145 height 25
type input "168659"
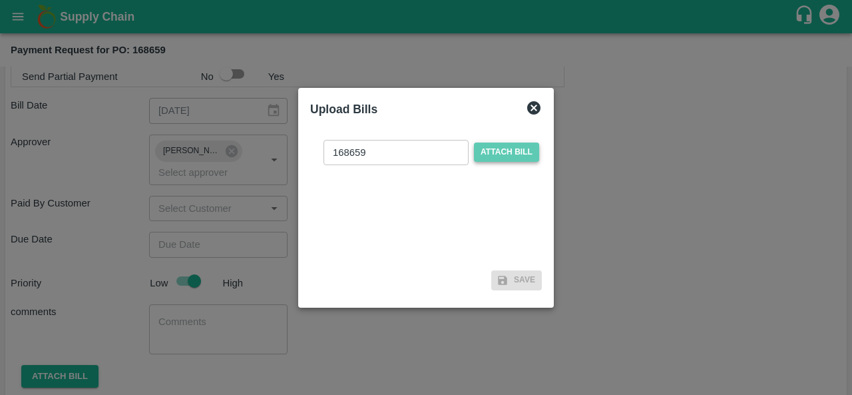
click at [499, 152] on span "Attach bill" at bounding box center [506, 151] width 65 height 19
click at [0, 0] on input "Attach bill" at bounding box center [0, 0] width 0 height 0
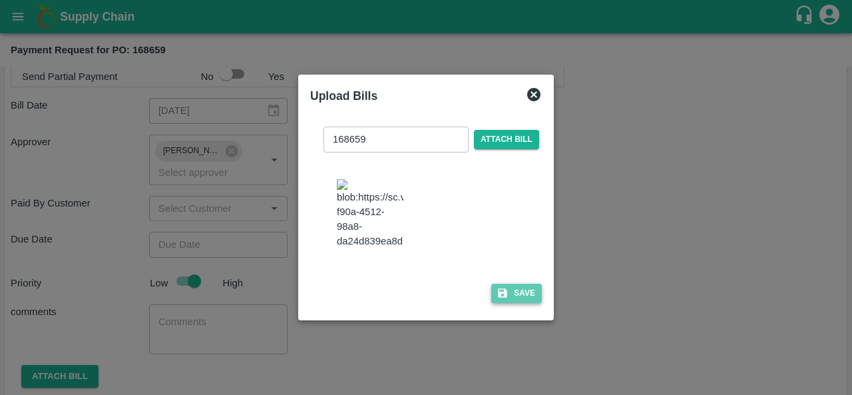
click at [515, 303] on button "Save" at bounding box center [516, 292] width 51 height 19
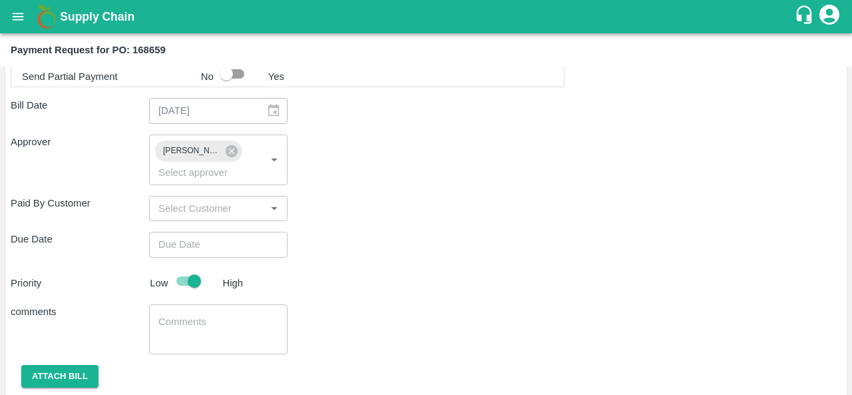
scroll to position [435, 0]
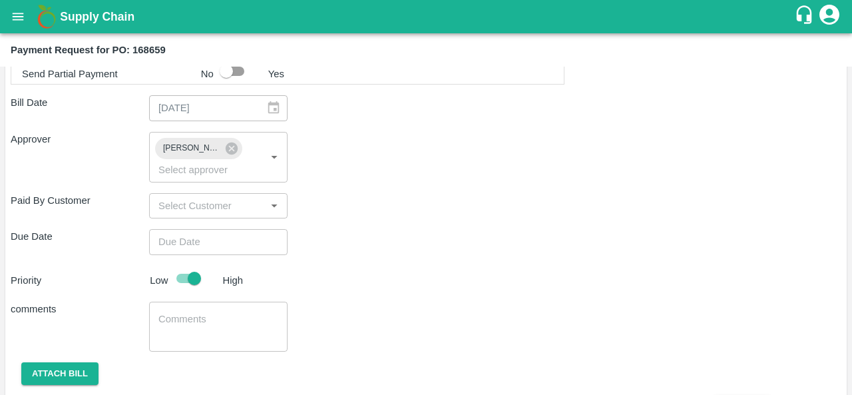
type input "DD/MM/YYYY hh:mm aa"
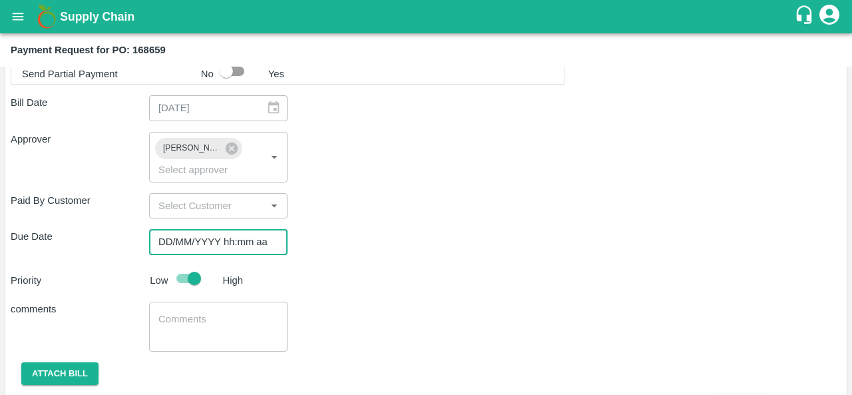
click at [213, 244] on input "DD/MM/YYYY hh:mm aa" at bounding box center [213, 241] width 129 height 25
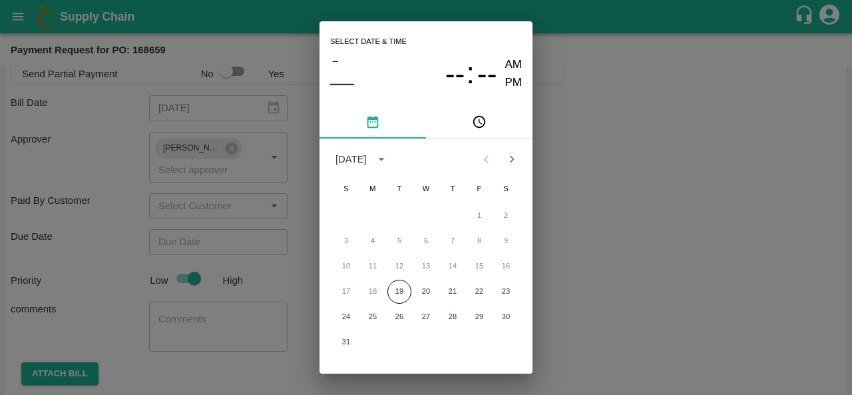
click at [411, 290] on div "17 18 19 20 21 22 23" at bounding box center [425, 291] width 213 height 24
click at [405, 292] on button "19" at bounding box center [399, 291] width 24 height 24
type input "19/08/2025 12:00 AM"
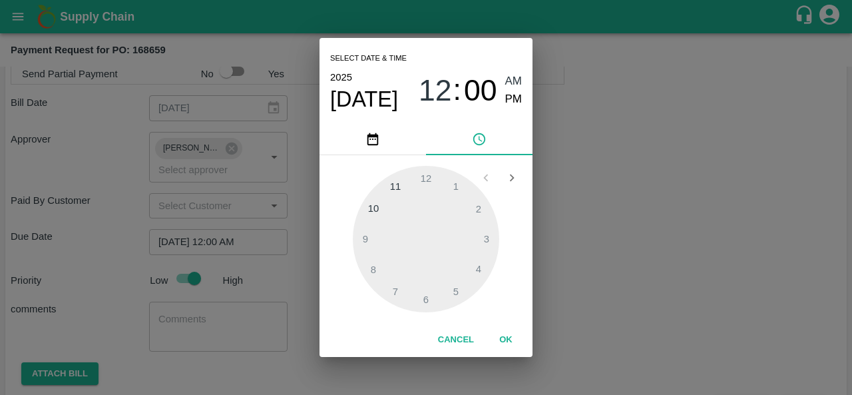
click at [613, 234] on div "Select date & time 2025 Aug 19 12 : 00 AM PM 1 2 3 4 5 6 7 8 9 10 11 12 Cancel …" at bounding box center [426, 197] width 852 height 395
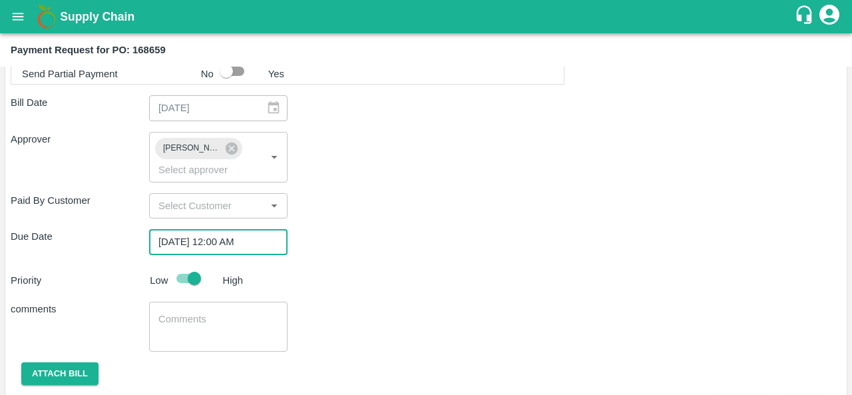
scroll to position [562, 0]
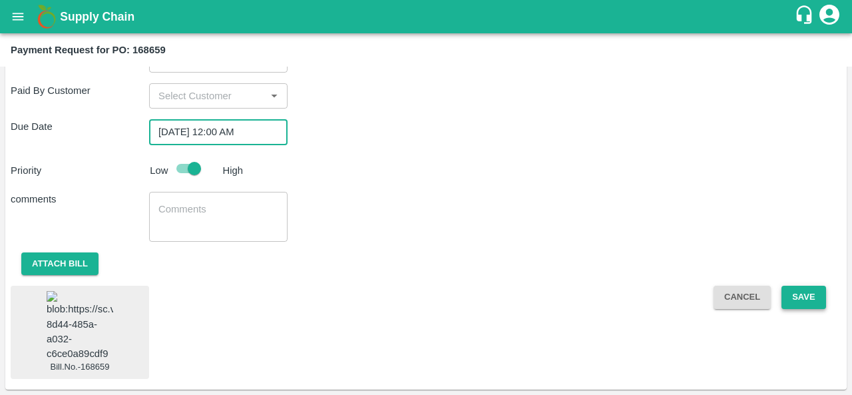
click at [797, 287] on button "Save" at bounding box center [803, 296] width 44 height 23
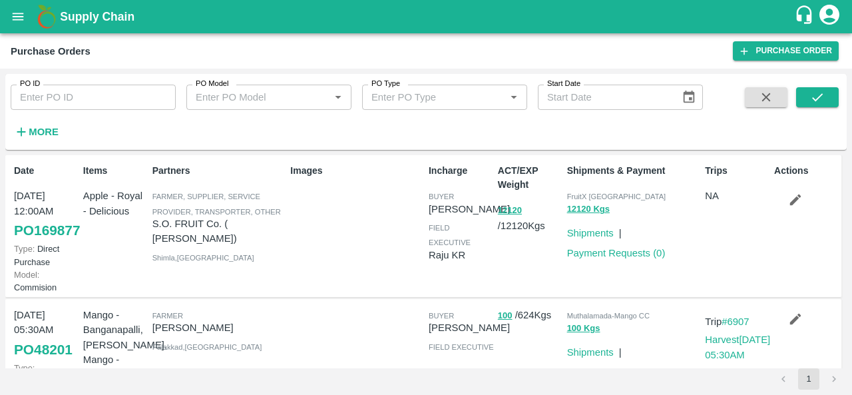
click at [359, 287] on div "Images" at bounding box center [354, 225] width 138 height 135
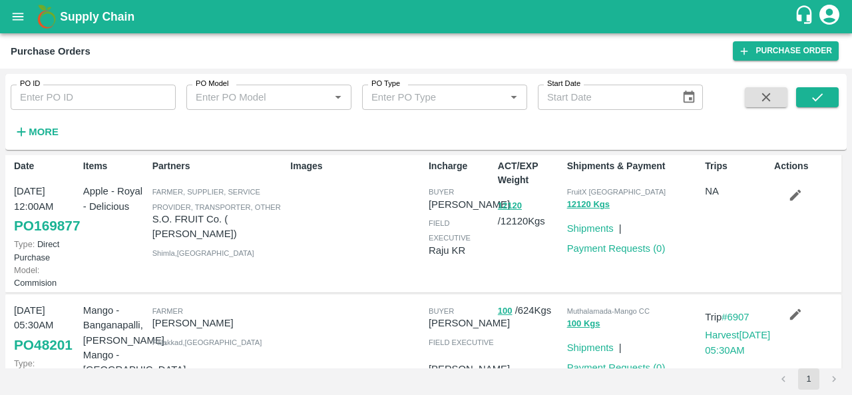
scroll to position [3, 0]
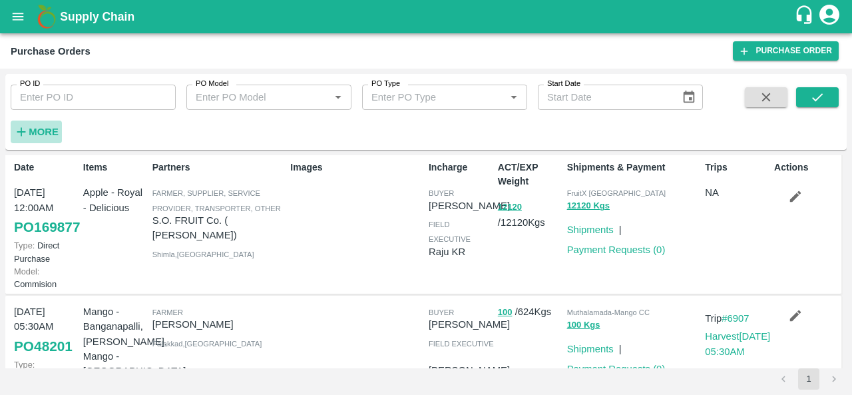
click at [44, 126] on strong "More" at bounding box center [44, 131] width 30 height 11
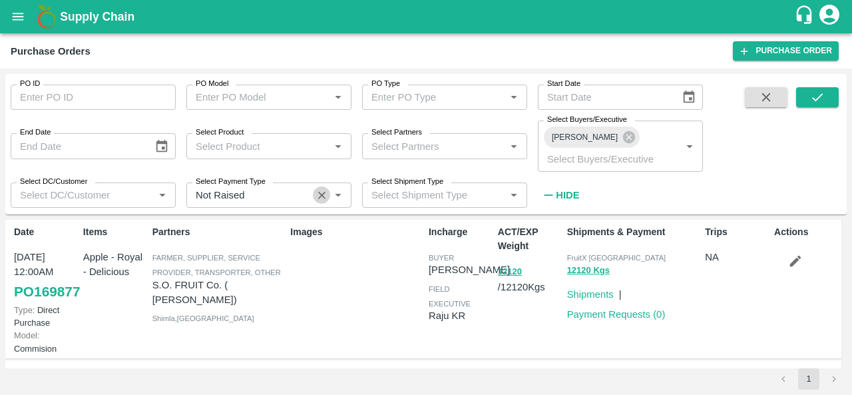
click at [318, 189] on icon "Clear" at bounding box center [321, 195] width 13 height 13
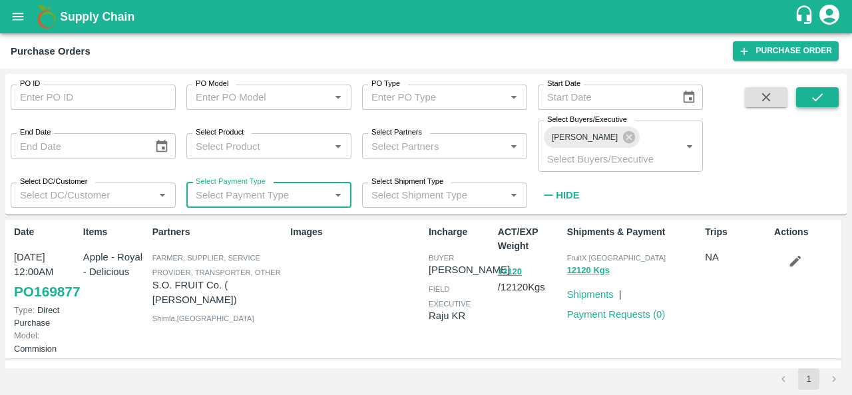
click at [800, 98] on button "submit" at bounding box center [817, 97] width 43 height 20
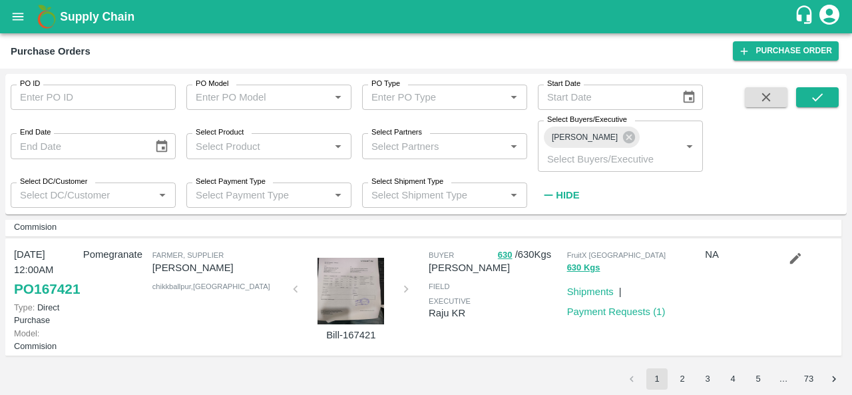
scroll to position [1234, 0]
click at [676, 376] on button "2" at bounding box center [681, 378] width 21 height 21
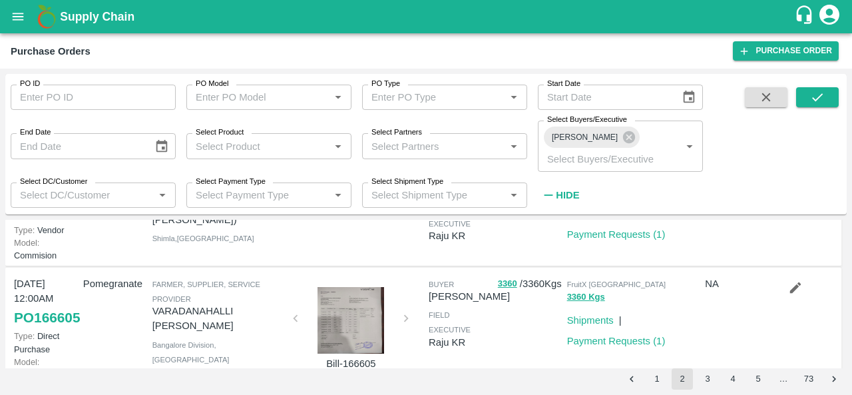
scroll to position [421, 0]
click at [55, 223] on link "PO 166625" at bounding box center [47, 211] width 66 height 24
click at [323, 261] on div at bounding box center [354, 213] width 138 height 98
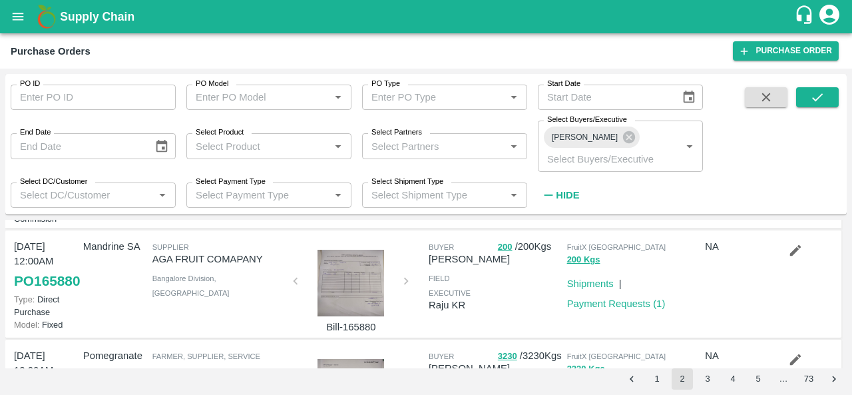
scroll to position [696, 0]
click at [808, 98] on button "submit" at bounding box center [817, 97] width 43 height 20
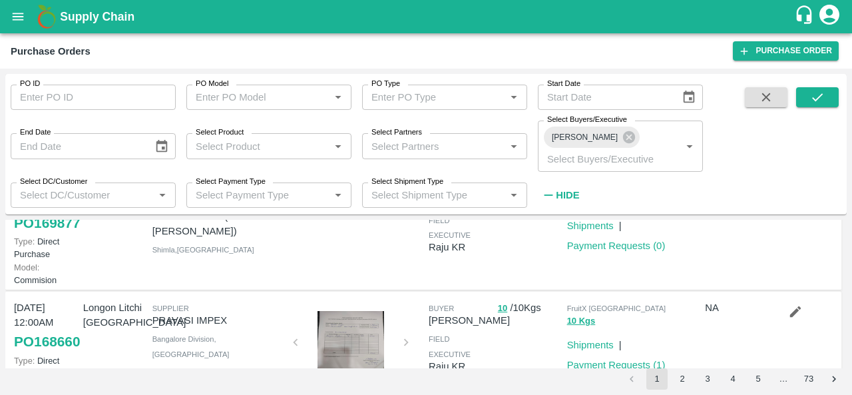
scroll to position [283, 0]
click at [790, 200] on icon "button" at bounding box center [795, 193] width 11 height 11
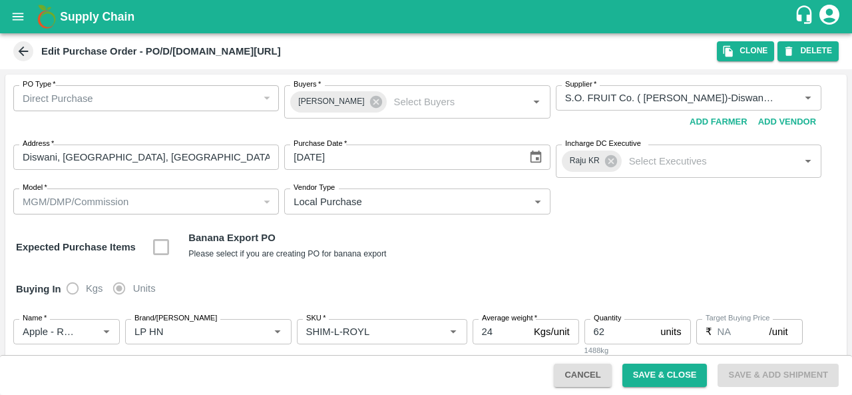
type input "S.O. FRUIT Co. ( Sardevan Singh)-Diswani, Shimla-7807720600(Farmer, Supplier, S…"
type input "Apple - Royal - Delicious"
type input "LP HN"
type input "SHIM-L-ROYL"
type input "NA"
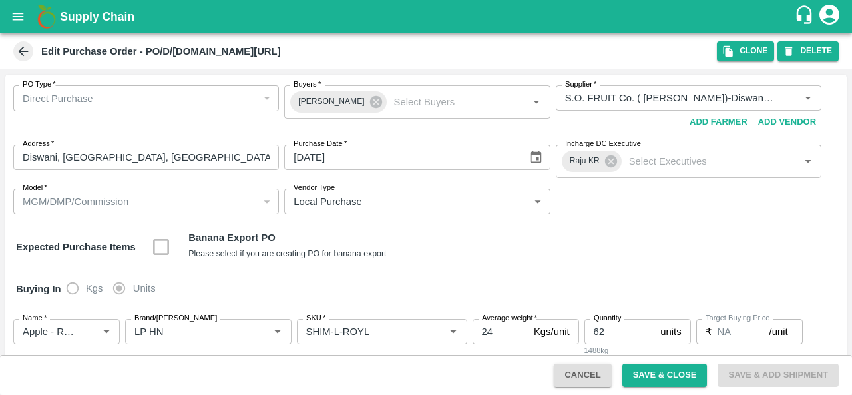
type input "Apple - Royal - Delicious"
type input "LP HN"
type input "SHIM-M-ROYL"
type input "NA"
type input "Apple - Royal - Delicious"
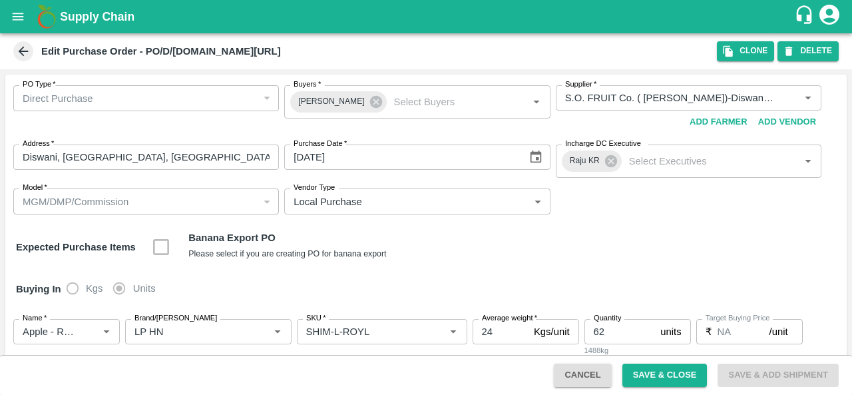
type input "LP HN"
type input "SHIM-S-ROYL"
type input "NA"
type input "Apple - Royal - Delicious"
type input "LP HN"
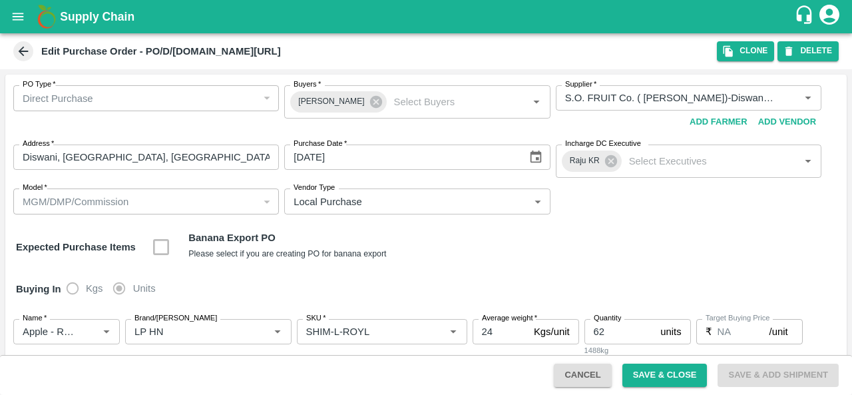
type input "SHIM-ES-ROYL"
type input "NA"
type input "Apple - Royal - Delicious"
type input "LP HN"
type input "SHIM-EES-ROYL"
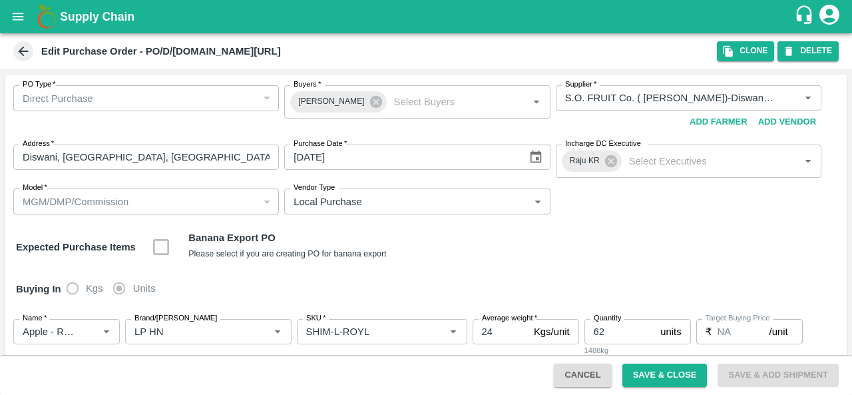
type input "NA"
type input "Apple - Royal - Delicious"
type input "LP HN"
type input "[PERSON_NAME]"
type input "NA"
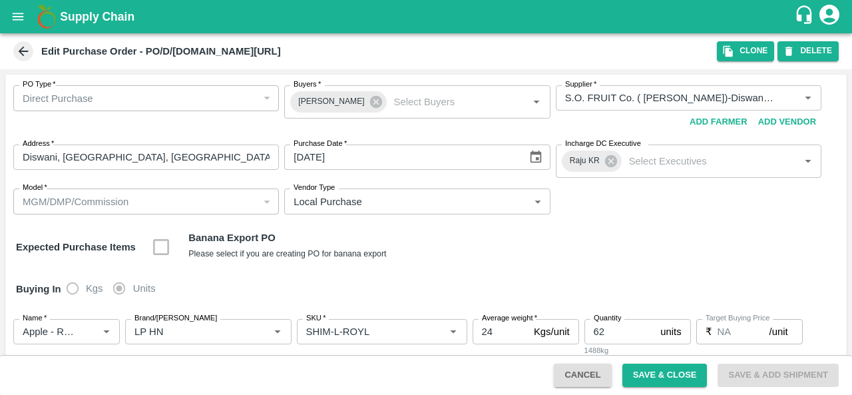
type input "Apple - Royal - Delicious"
type input "LP HN"
type input "SHIM-7L-ROYL"
type input "NA"
click at [20, 28] on button "open drawer" at bounding box center [18, 16] width 31 height 31
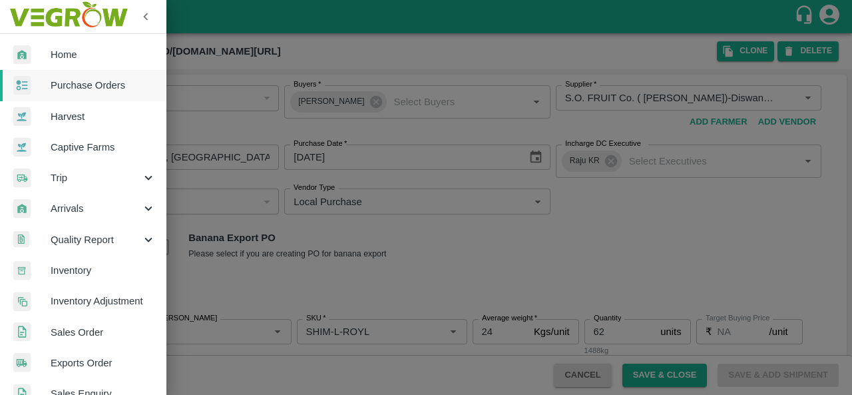
click at [88, 83] on span "Purchase Orders" at bounding box center [103, 85] width 105 height 15
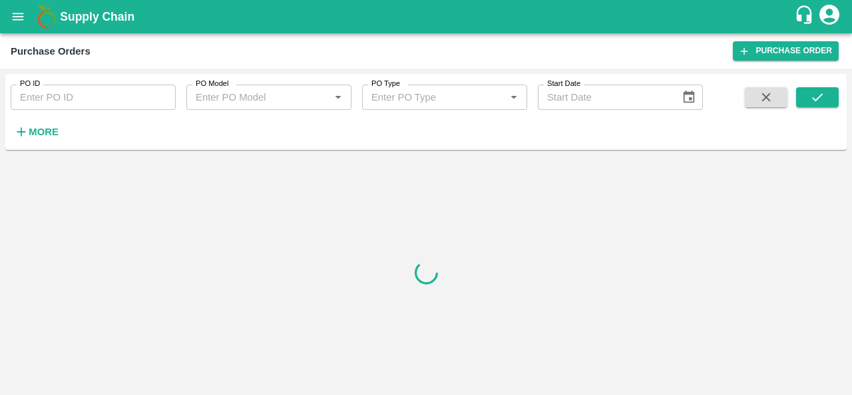
click at [44, 99] on input "PO ID" at bounding box center [93, 97] width 165 height 25
paste input "162821"
type input "162821"
click at [822, 87] on button "submit" at bounding box center [817, 97] width 43 height 20
click at [812, 102] on icon "submit" at bounding box center [817, 97] width 15 height 15
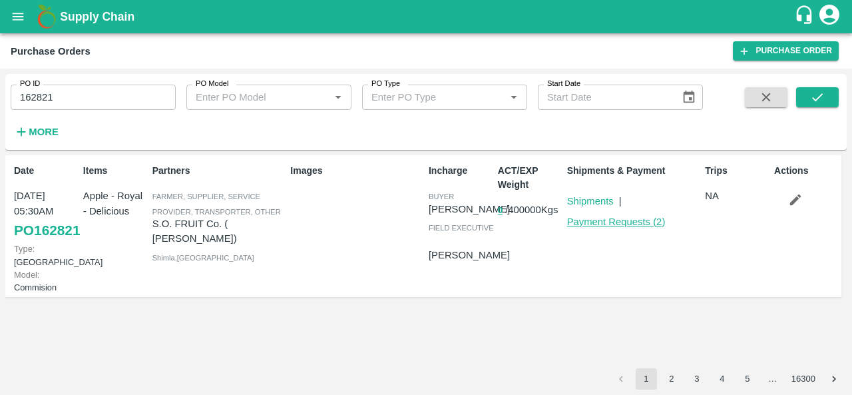
click at [584, 219] on link "Payment Requests ( 2 )" at bounding box center [616, 221] width 98 height 11
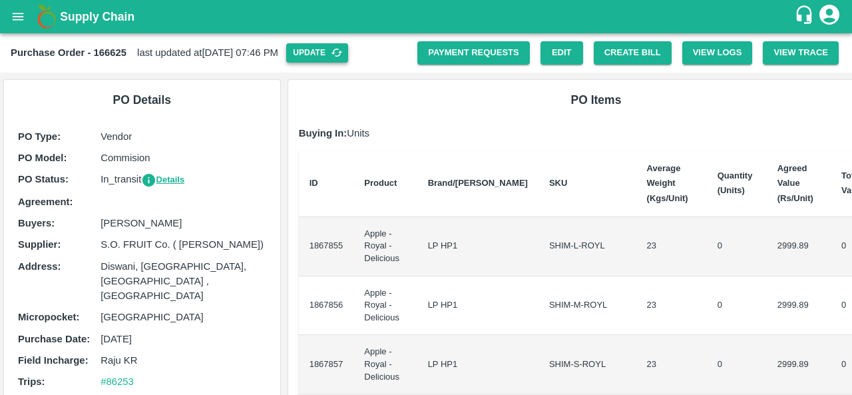
click at [348, 54] on button "Update" at bounding box center [317, 52] width 62 height 19
click at [619, 55] on button "Create Bill" at bounding box center [633, 52] width 78 height 23
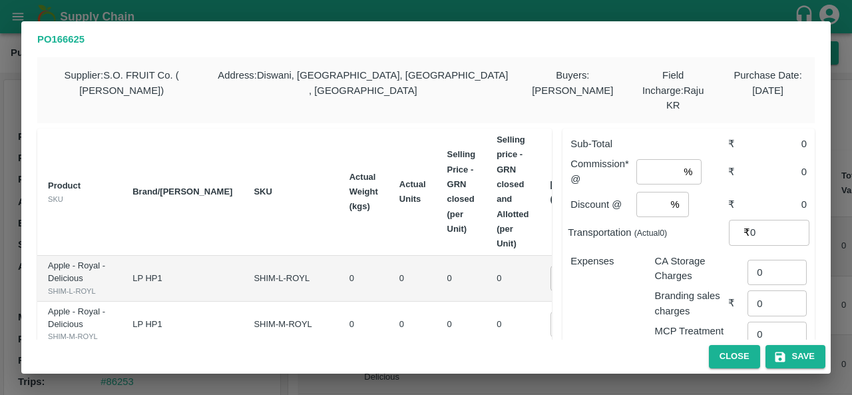
click at [550, 265] on input "0" at bounding box center [576, 277] width 53 height 25
click at [550, 265] on input "1077" at bounding box center [576, 277] width 53 height 25
type input "1077"
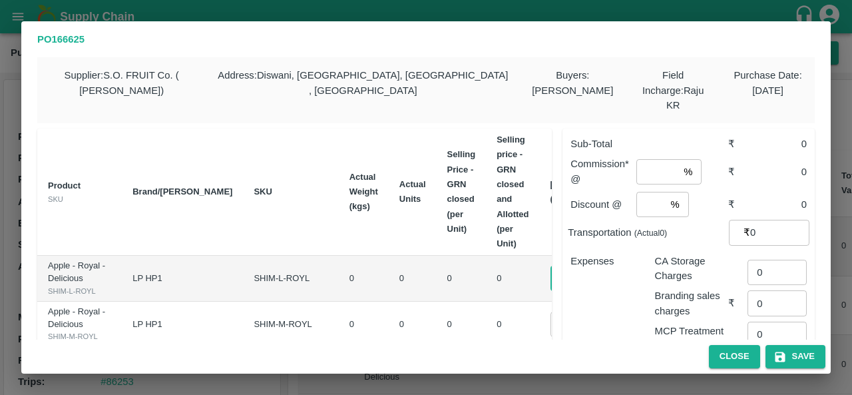
click at [550, 331] on input "0" at bounding box center [576, 323] width 53 height 25
paste input "1077"
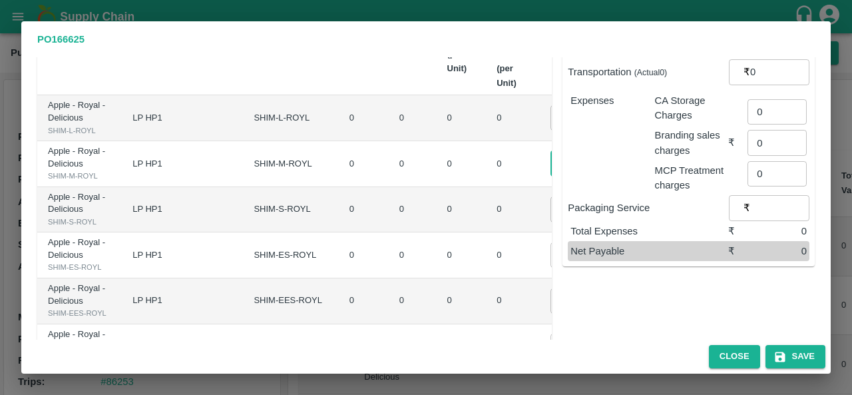
scroll to position [165, 0]
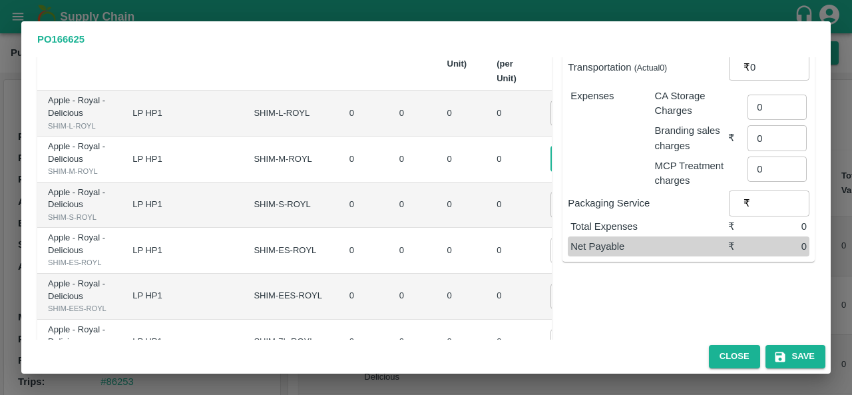
type input "1077"
click at [550, 160] on input "1077" at bounding box center [576, 158] width 53 height 25
click at [550, 217] on input "0" at bounding box center [576, 204] width 53 height 25
paste input "1077"
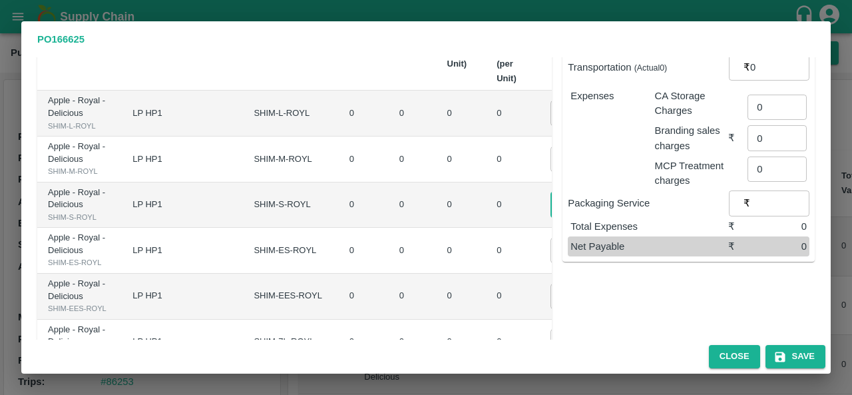
scroll to position [0, 8]
type input "01077"
click at [540, 228] on td "01077 ​" at bounding box center [587, 205] width 94 height 46
click at [550, 263] on input "0" at bounding box center [576, 250] width 53 height 25
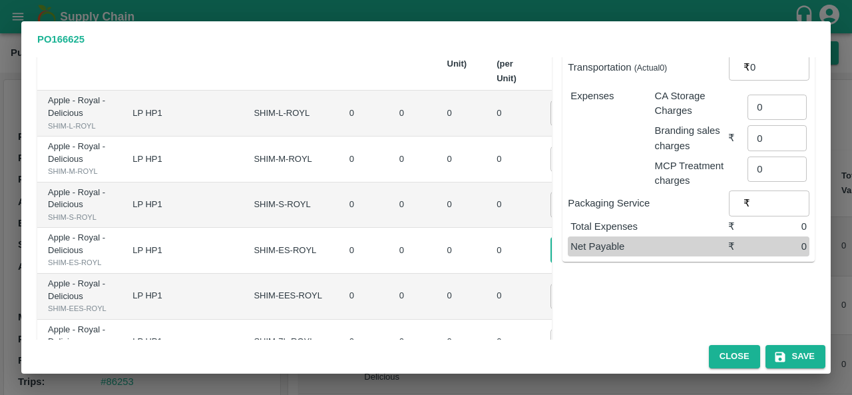
paste input "1077"
type input "01077"
click at [486, 273] on td "0" at bounding box center [512, 251] width 53 height 46
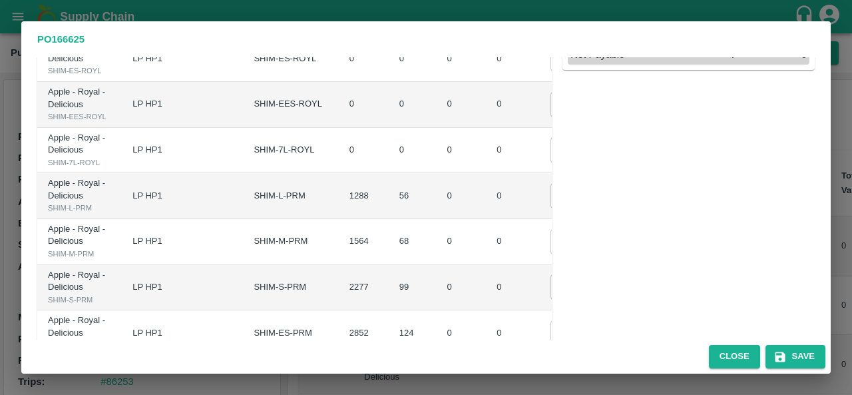
scroll to position [359, 0]
click at [550, 115] on input "0" at bounding box center [576, 102] width 53 height 25
paste input "1077"
type input "1077"
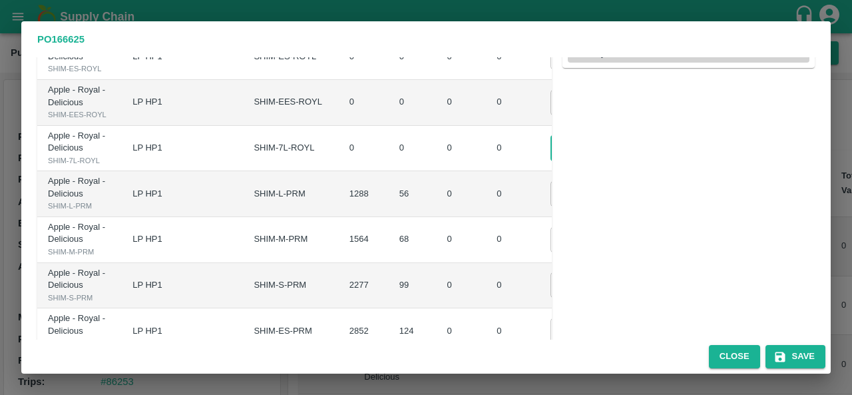
click at [550, 160] on input "0" at bounding box center [576, 147] width 53 height 25
paste input "1077"
type input "01077"
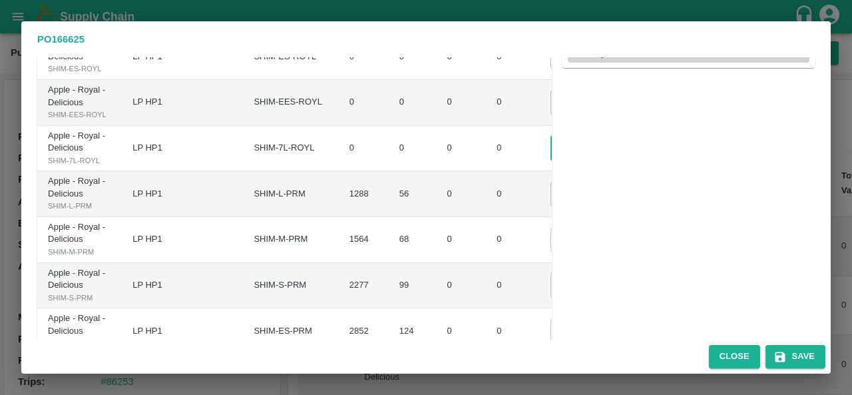
click at [550, 206] on input "0" at bounding box center [576, 193] width 53 height 25
paste input "1077"
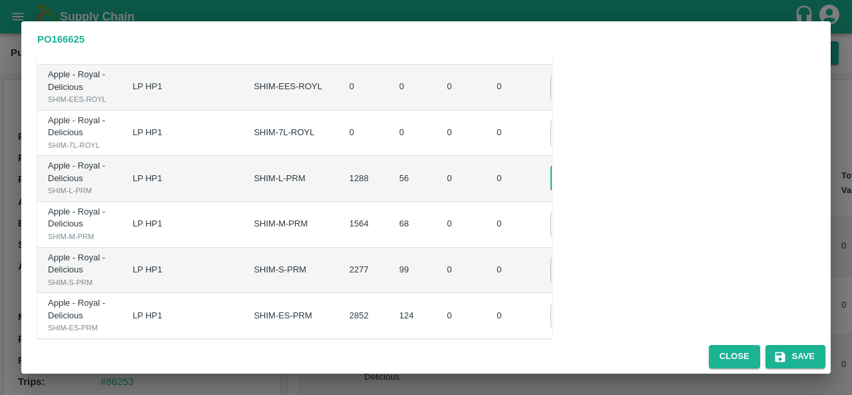
type input "01077"
click at [633, 156] on td "₹0" at bounding box center [658, 133] width 51 height 46
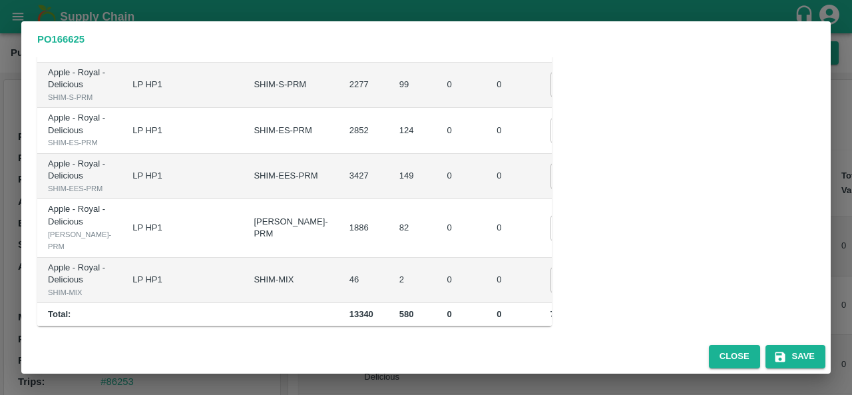
scroll to position [598, 0]
click at [550, 52] on input "0" at bounding box center [576, 39] width 53 height 25
paste input "1077"
type input "01077"
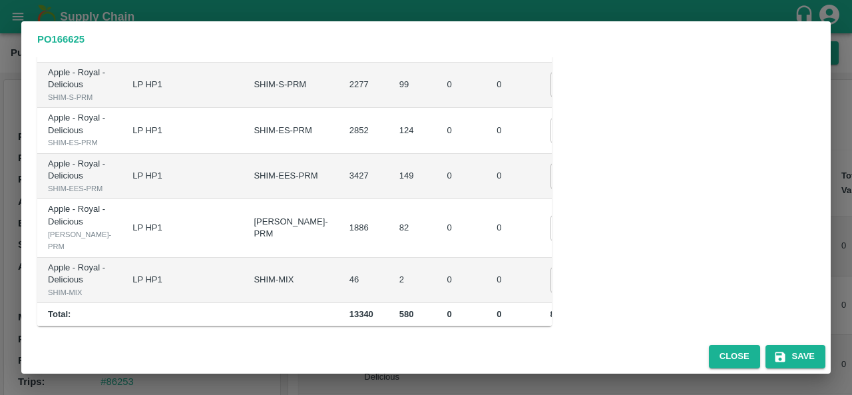
click at [540, 63] on td "01077 ​" at bounding box center [587, 40] width 94 height 46
click at [550, 97] on input "0" at bounding box center [576, 84] width 53 height 25
paste input "1077"
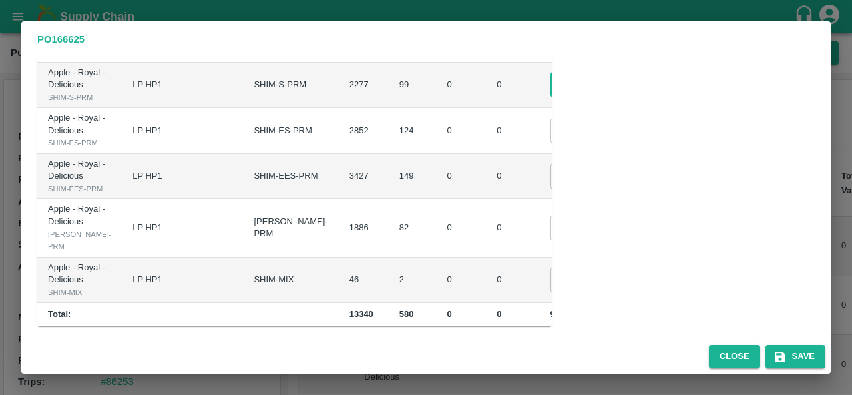
type input "01077"
click at [486, 108] on td "0" at bounding box center [512, 86] width 53 height 46
click at [550, 125] on input "0" at bounding box center [576, 130] width 53 height 25
paste input "1077"
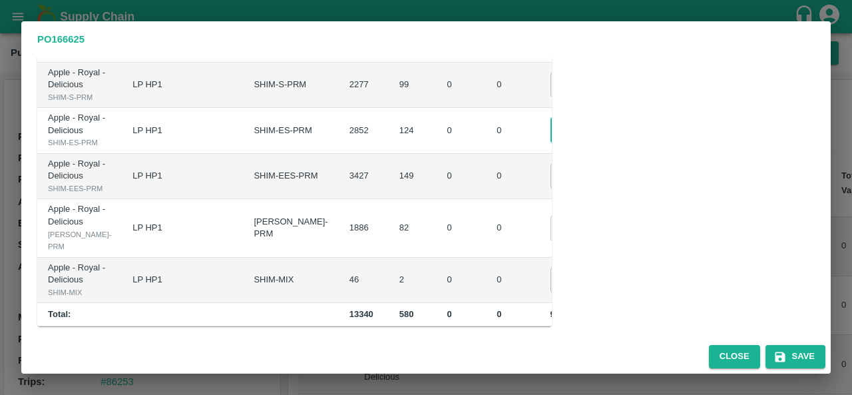
scroll to position [0, 9]
type input "01077"
click at [550, 188] on input "0" at bounding box center [576, 175] width 53 height 25
paste input "1077"
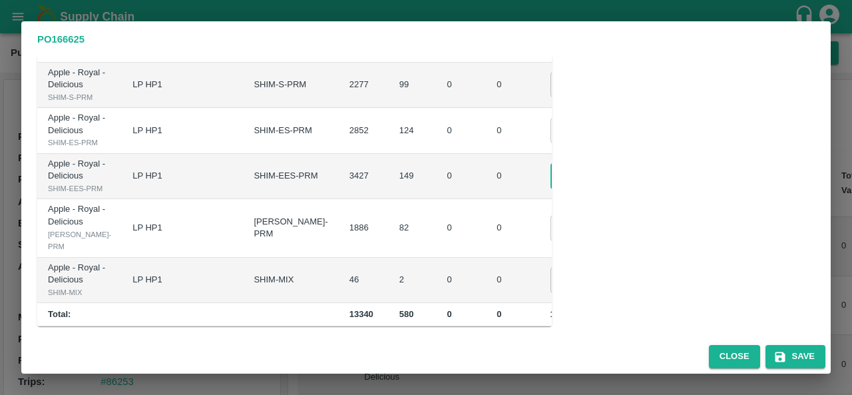
scroll to position [0, 9]
type input "01077"
click at [550, 240] on input "0" at bounding box center [576, 227] width 53 height 25
paste input "1077"
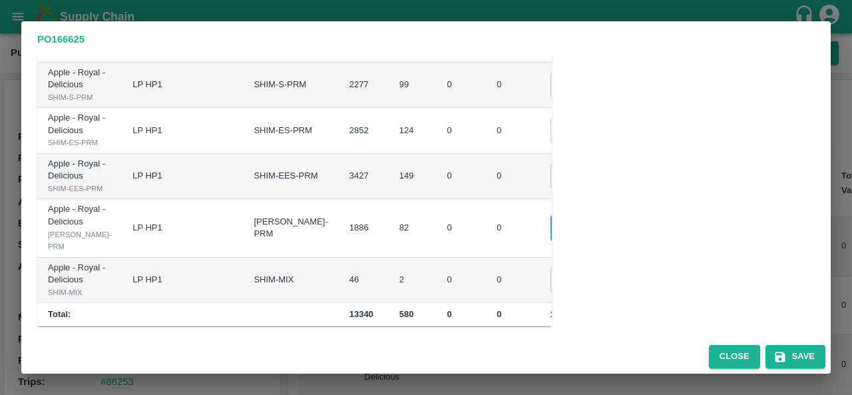
scroll to position [0, 9]
type input "01077"
click at [550, 292] on input "0" at bounding box center [576, 279] width 53 height 25
paste input "1077"
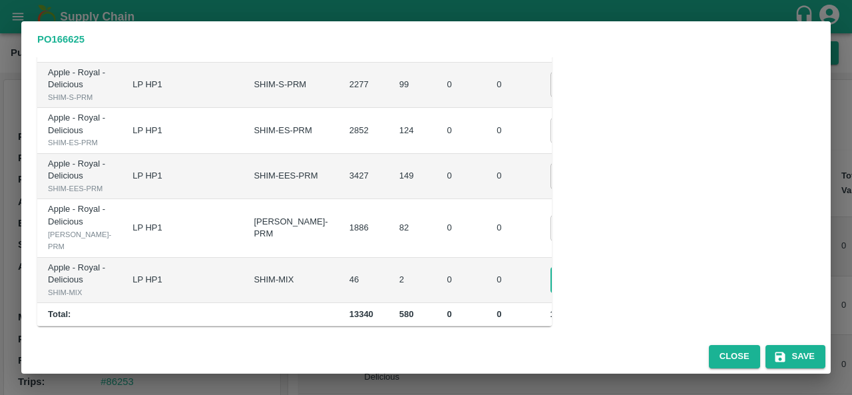
type input "01077"
click at [486, 257] on td "0" at bounding box center [512, 228] width 53 height 58
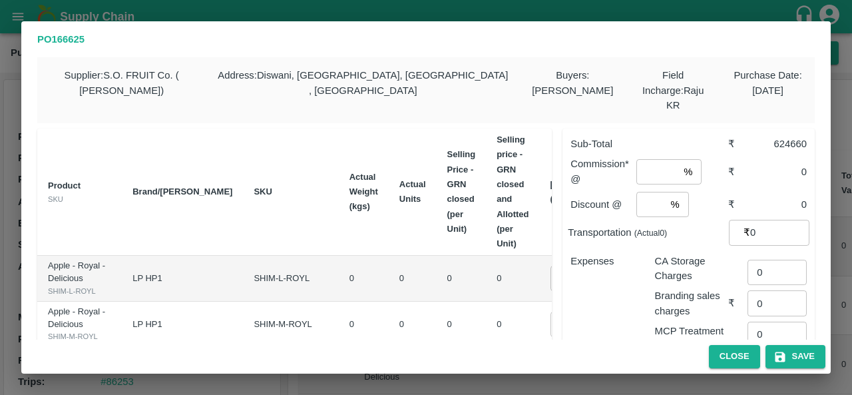
click at [650, 162] on input "number" at bounding box center [657, 171] width 42 height 25
type input "5"
type input "4.5"
click at [707, 192] on div "Discount @ % ​" at bounding box center [648, 204] width 157 height 25
click at [652, 201] on input "number" at bounding box center [650, 204] width 29 height 25
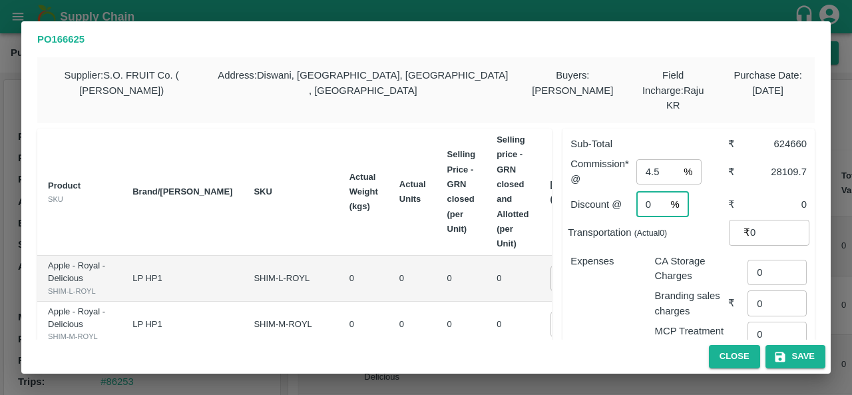
type input "0"
click at [613, 282] on div "Expenses" at bounding box center [602, 298] width 84 height 110
click at [656, 159] on input "4.5" at bounding box center [657, 171] width 42 height 25
type input "4"
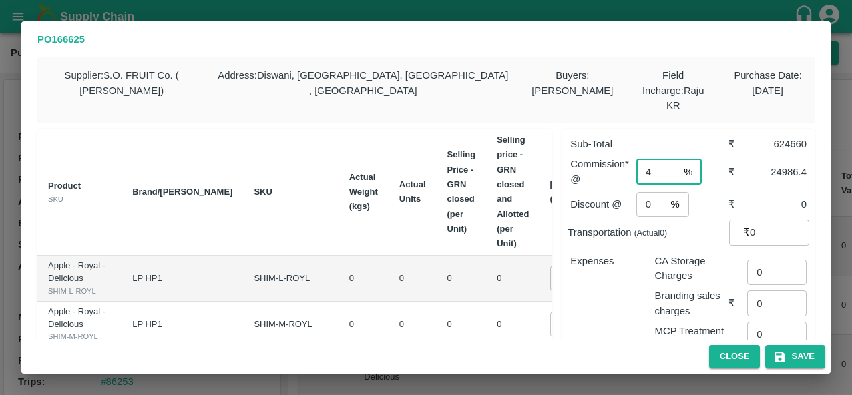
click at [610, 315] on div "Expenses" at bounding box center [602, 298] width 84 height 110
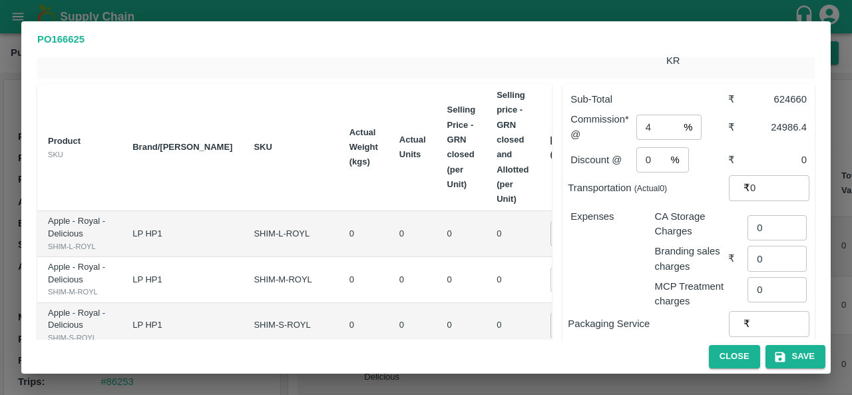
scroll to position [44, 0]
click at [653, 115] on input "4" at bounding box center [657, 127] width 42 height 25
type input "3.8"
click at [587, 254] on div "Expenses" at bounding box center [602, 254] width 84 height 110
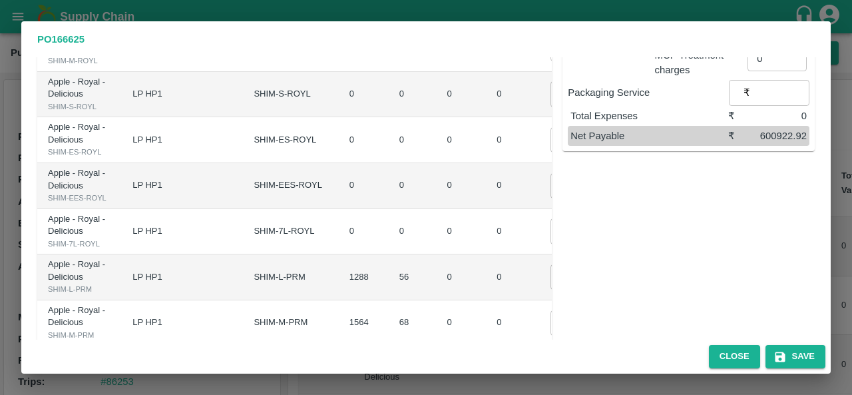
scroll to position [276, 0]
click at [800, 355] on button "Save" at bounding box center [795, 356] width 60 height 23
click at [796, 360] on button "Save" at bounding box center [795, 356] width 60 height 23
click at [795, 359] on button "Save" at bounding box center [795, 356] width 60 height 23
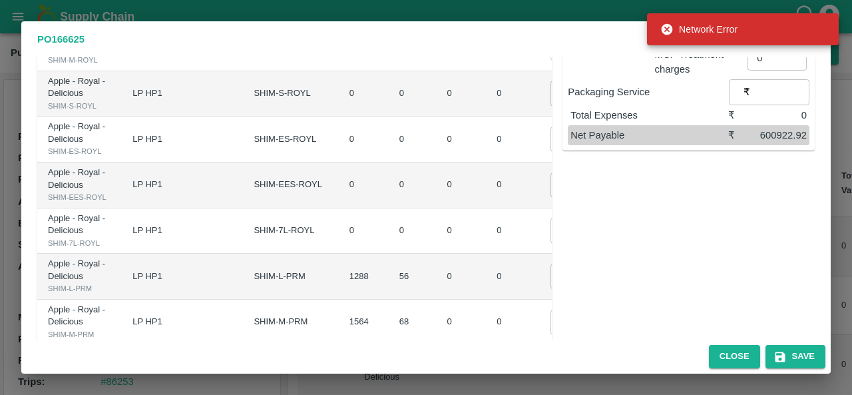
click at [587, 183] on div "Sub-Total ₹ 624660 Commission* @ 3.8 % ​ ₹ 23737.08 Discount @ 0 % ​ ₹ 0 Transp…" at bounding box center [683, 225] width 263 height 767
click at [800, 355] on button "Save" at bounding box center [795, 356] width 60 height 23
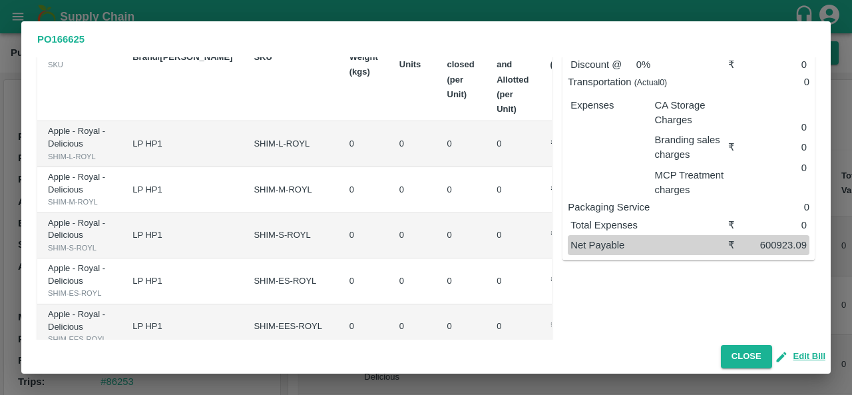
scroll to position [137, 0]
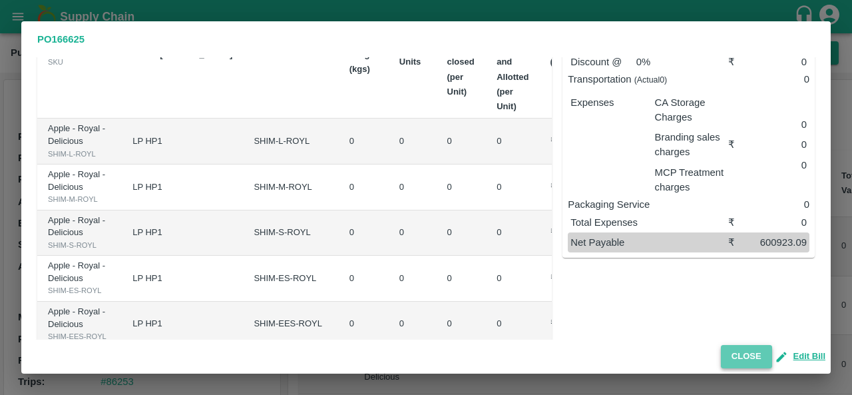
click at [741, 360] on button "Close" at bounding box center [746, 356] width 51 height 23
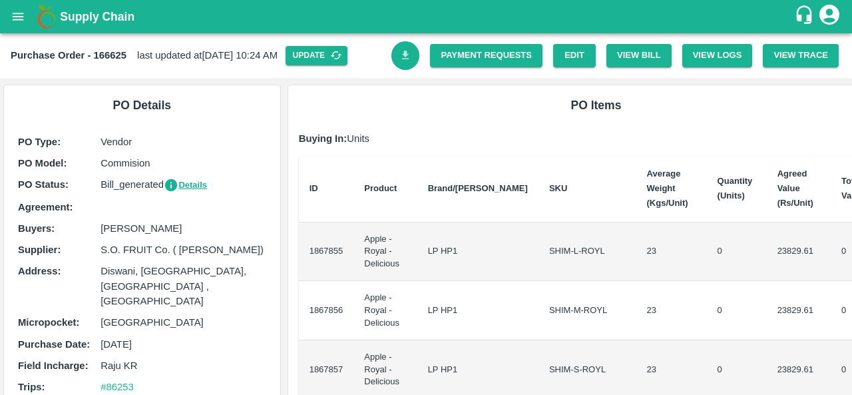
click at [405, 49] on icon "Download Bill" at bounding box center [405, 55] width 13 height 13
click at [476, 59] on link "Payment Requests" at bounding box center [486, 55] width 112 height 23
click at [16, 23] on icon "open drawer" at bounding box center [18, 16] width 15 height 15
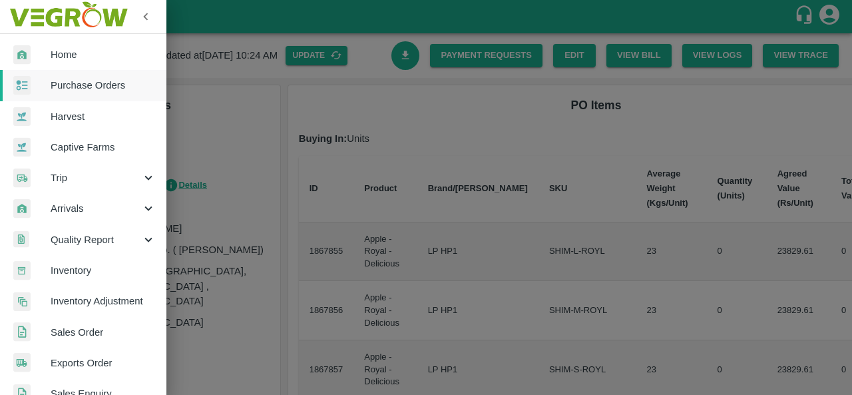
click at [76, 92] on span "Purchase Orders" at bounding box center [103, 85] width 105 height 15
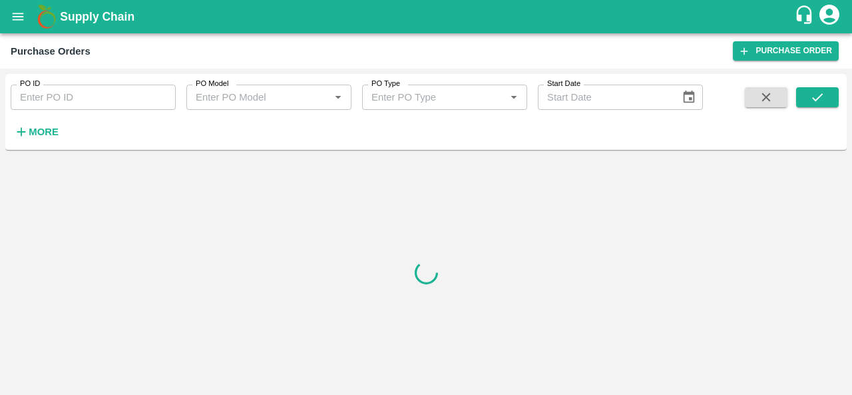
click at [55, 126] on strong "More" at bounding box center [44, 131] width 30 height 11
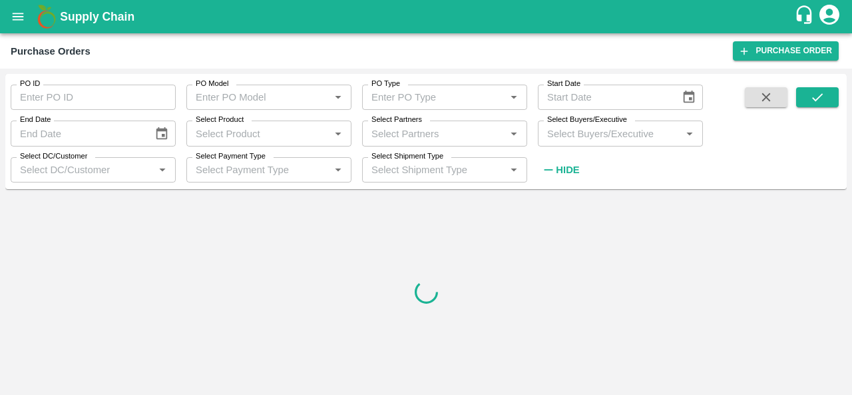
click at [575, 133] on input "Select Buyers/Executive" at bounding box center [609, 132] width 135 height 17
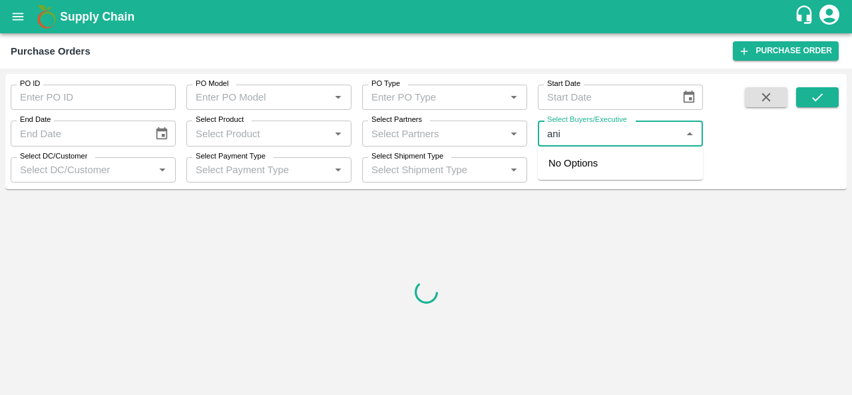
type input "anil"
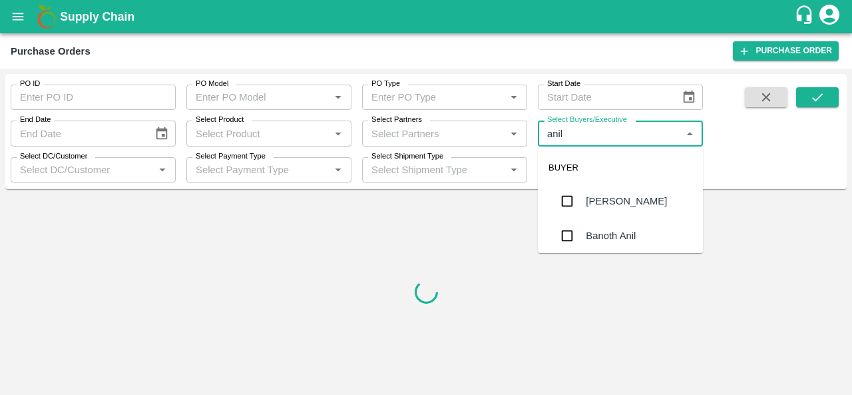
click at [610, 195] on div "[PERSON_NAME]" at bounding box center [626, 201] width 81 height 15
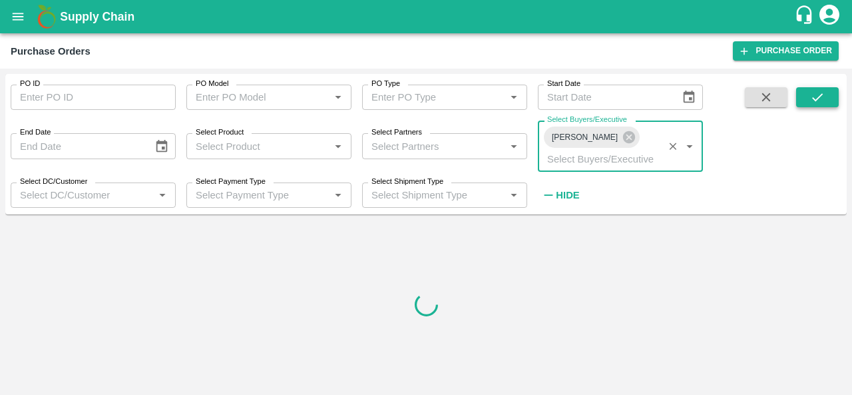
click at [817, 98] on icon "submit" at bounding box center [817, 97] width 11 height 8
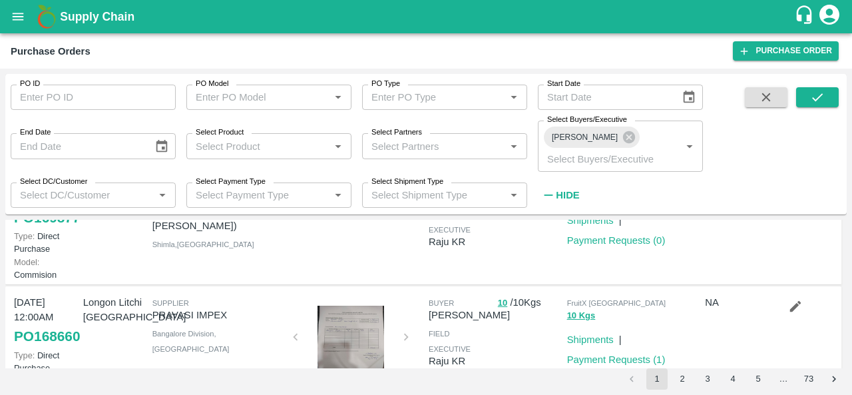
scroll to position [289, 0]
click at [44, 230] on link "PO 169877" at bounding box center [47, 218] width 66 height 24
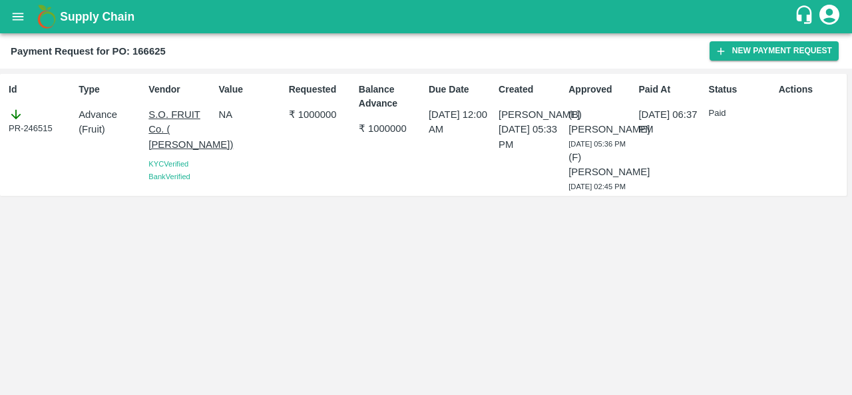
click at [358, 280] on div "Id PR-246515 Type Advance ( Fruit ) Vendor S.O. FRUIT Co. ( Sardevan Singh) KYC…" at bounding box center [426, 232] width 852 height 326
click at [768, 57] on button "New Payment Request" at bounding box center [773, 50] width 129 height 19
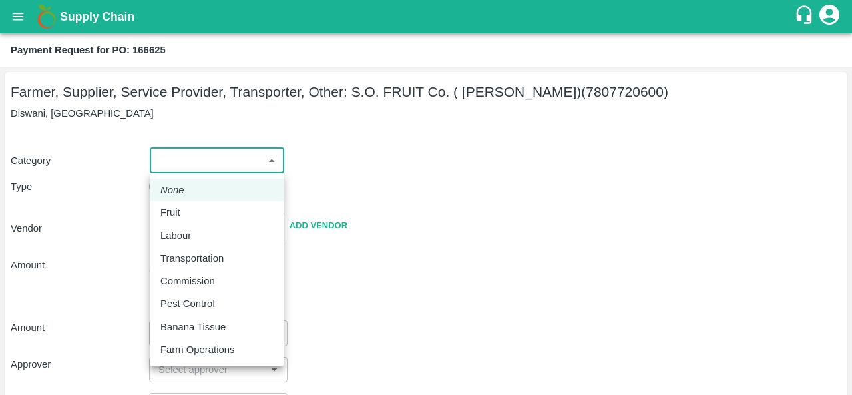
click at [200, 167] on body "Supply Chain Payment Request for PO: 166625 Farmer, Supplier, Service Provider,…" at bounding box center [426, 197] width 852 height 395
click at [184, 212] on div "Fruit" at bounding box center [173, 212] width 27 height 15
type input "1"
type input "S.O. FRUIT Co. ( Sardevan Singh) - 7807720600(Farmer, Supplier, Service Provide…"
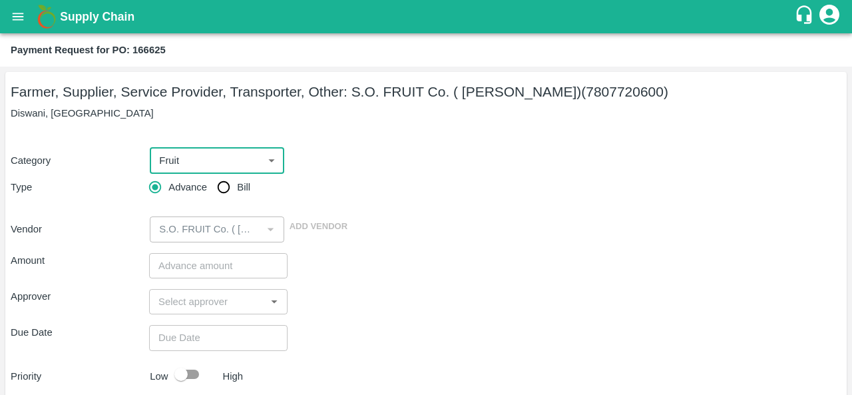
click at [236, 180] on input "Bill" at bounding box center [223, 187] width 27 height 27
radio input "true"
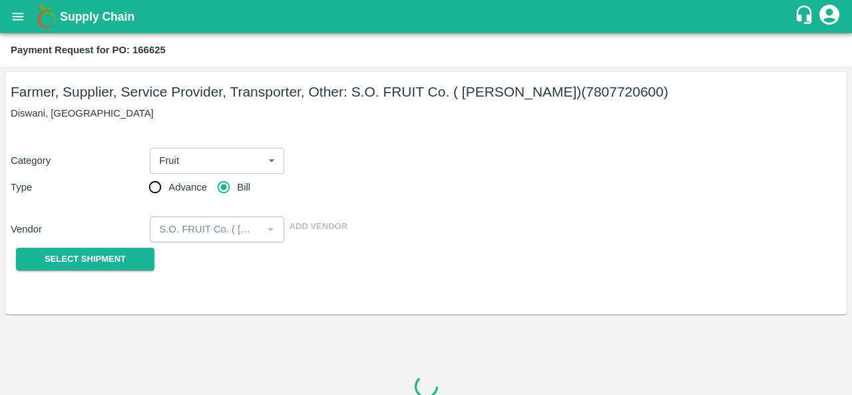
click at [99, 283] on div at bounding box center [426, 385] width 830 height 221
click at [98, 271] on div "Select Shipment" at bounding box center [80, 259] width 138 height 34
click at [96, 261] on span "Select Shipment" at bounding box center [85, 259] width 81 height 15
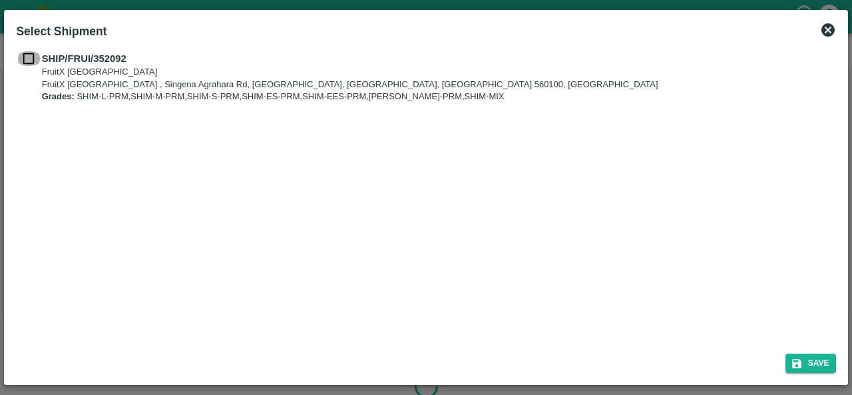
click at [29, 57] on input "checkbox" at bounding box center [28, 58] width 25 height 15
checkbox input "true"
click at [802, 364] on icon "submit" at bounding box center [796, 363] width 12 height 12
type input "12/08/2025"
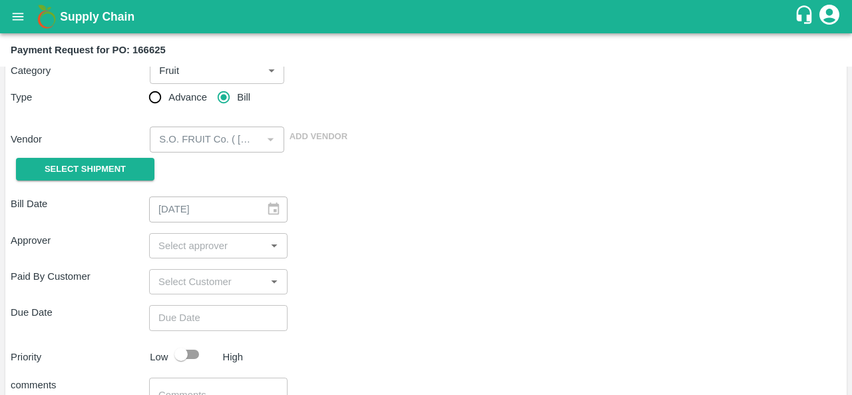
scroll to position [205, 0]
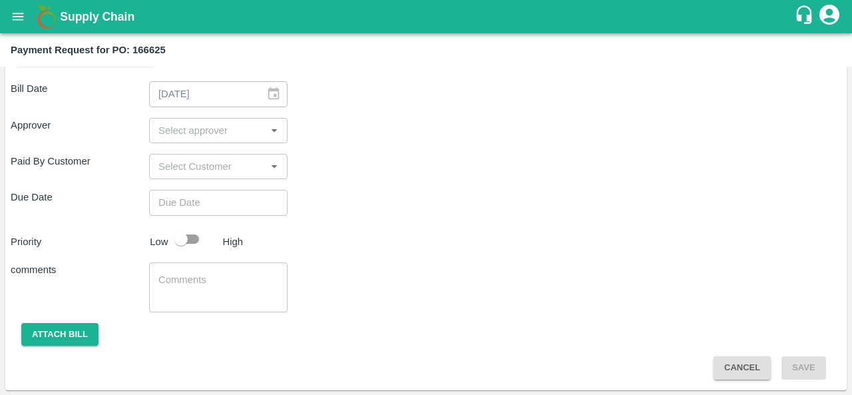
click at [202, 136] on input "input" at bounding box center [207, 130] width 108 height 17
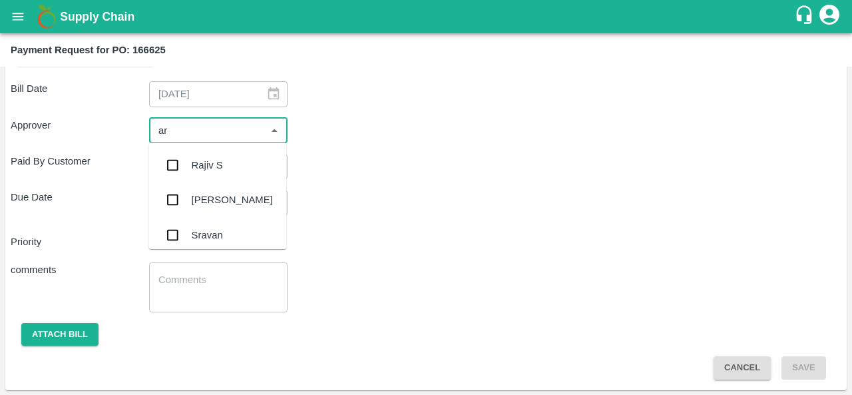
type input "ara"
click at [213, 160] on div "Aravindha Raj R" at bounding box center [232, 165] width 81 height 15
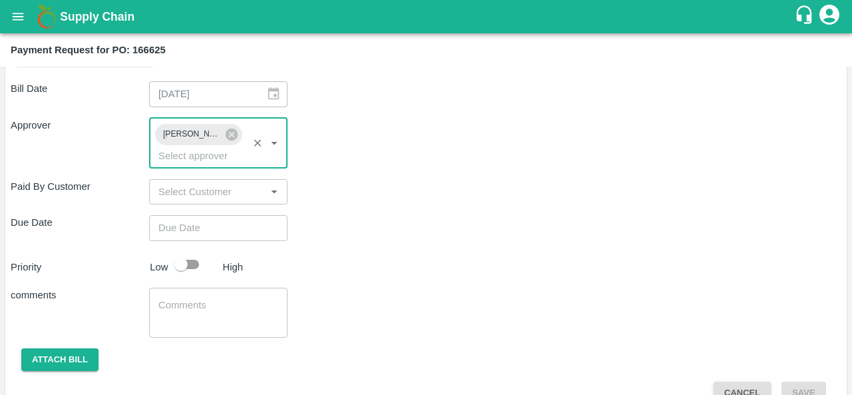
click at [397, 198] on div "Paid By Customer ​" at bounding box center [426, 191] width 830 height 25
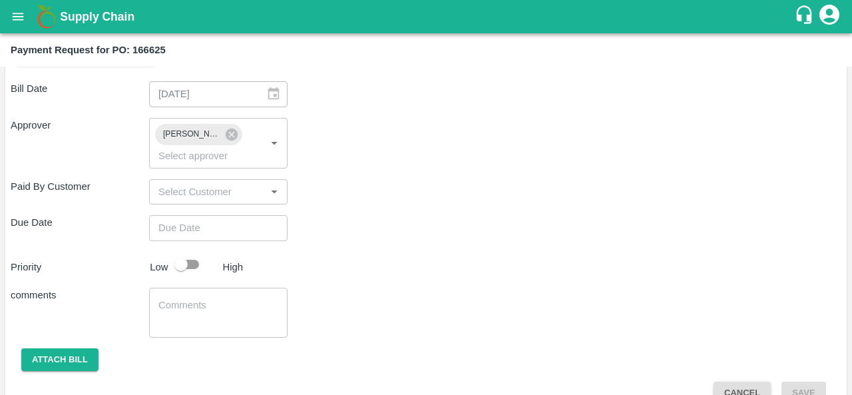
type input "DD/MM/YYYY hh:mm aa"
click at [213, 234] on input "DD/MM/YYYY hh:mm aa" at bounding box center [213, 227] width 129 height 25
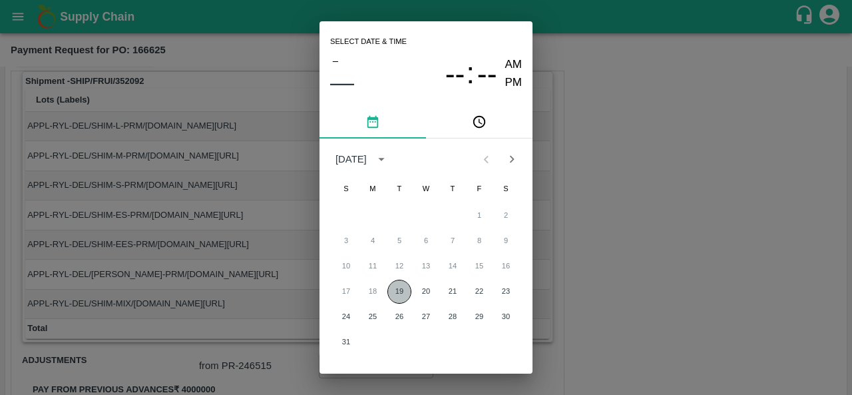
click at [398, 290] on button "19" at bounding box center [399, 291] width 24 height 24
type input "19/08/2025 12:00 AM"
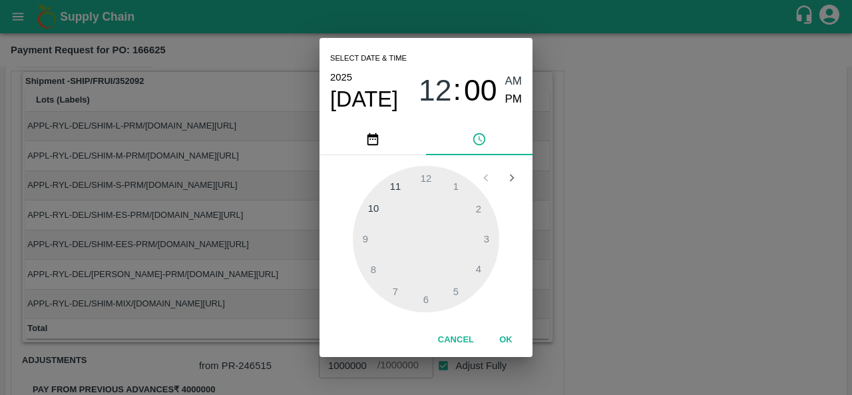
click at [631, 260] on div "Select date & time 2025 Aug 19 12 : 00 AM PM 1 2 3 4 5 6 7 8 9 10 11 12 Cancel …" at bounding box center [426, 197] width 852 height 395
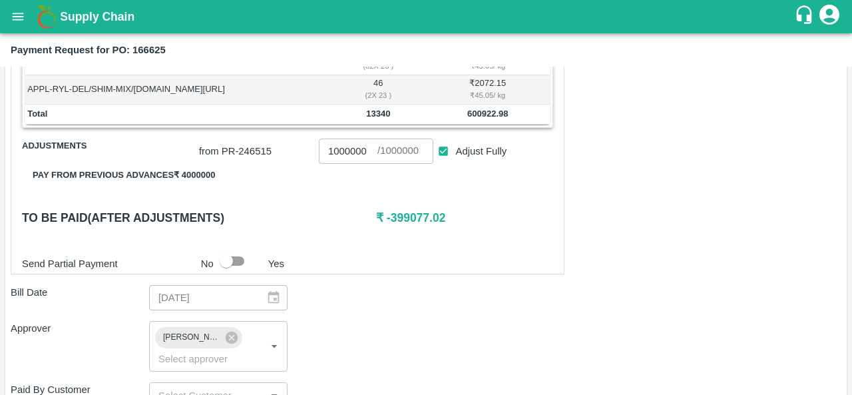
scroll to position [645, 0]
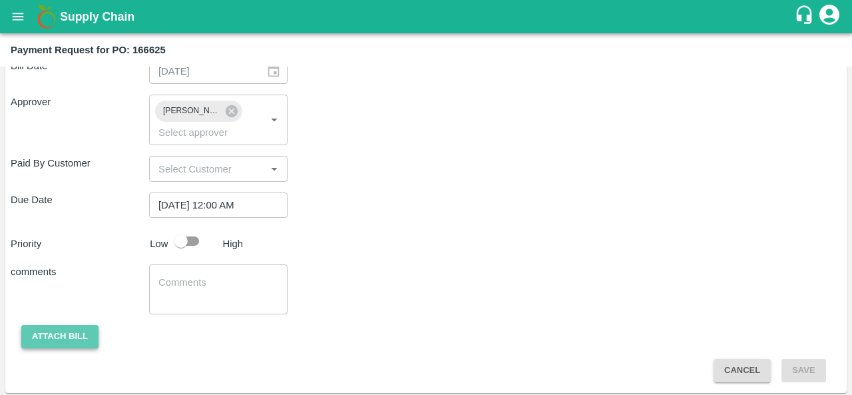
click at [64, 331] on button "Attach bill" at bounding box center [59, 336] width 77 height 23
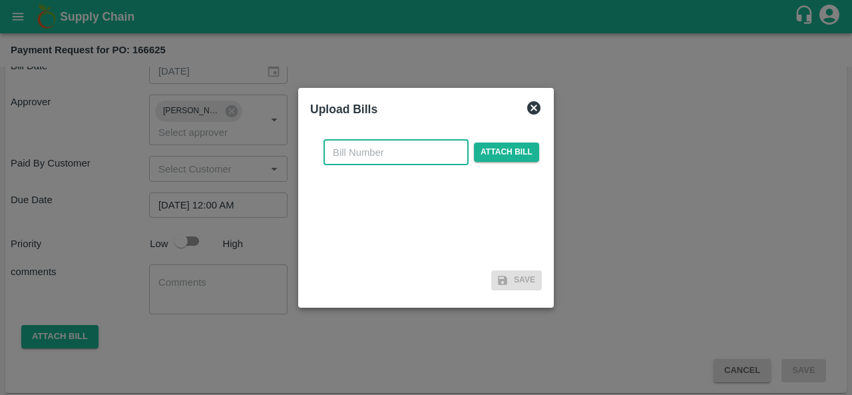
click at [368, 152] on input "text" at bounding box center [395, 152] width 145 height 25
type input "166625"
click at [487, 152] on span "Attach bill" at bounding box center [506, 151] width 65 height 19
click at [0, 0] on input "Attach bill" at bounding box center [0, 0] width 0 height 0
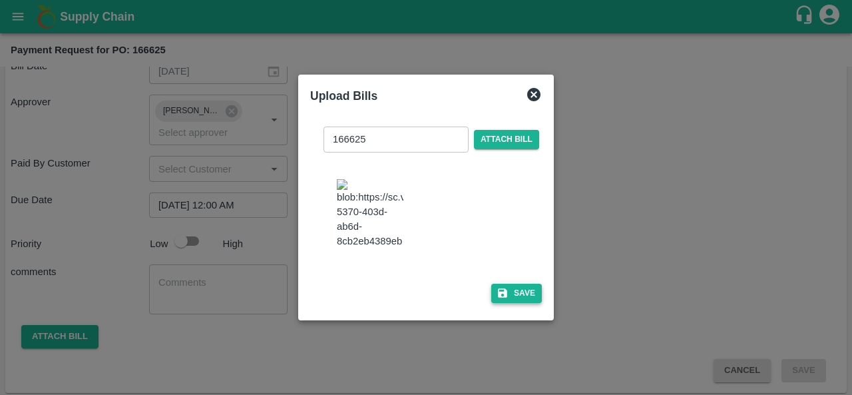
click at [510, 299] on button "Save" at bounding box center [516, 292] width 51 height 19
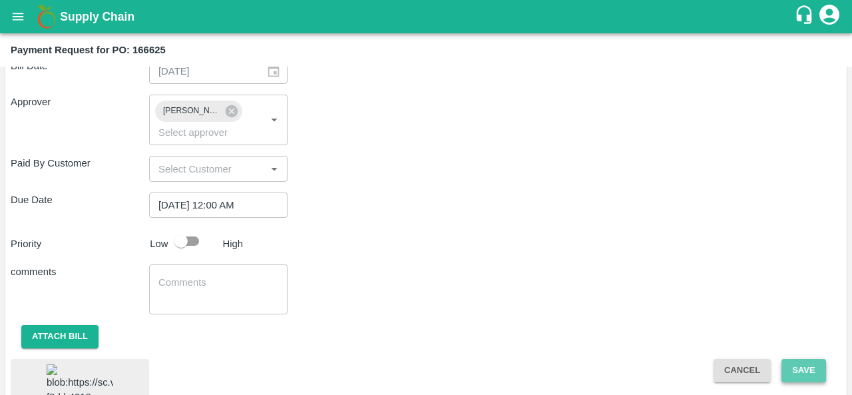
click at [812, 364] on button "Save" at bounding box center [803, 370] width 44 height 23
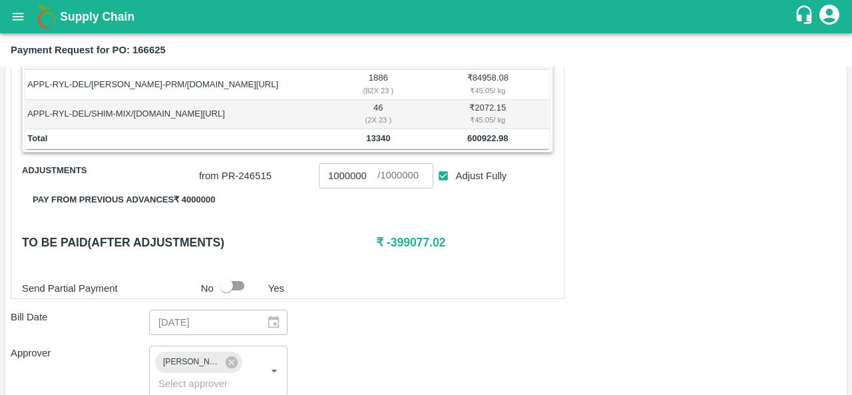
scroll to position [389, 0]
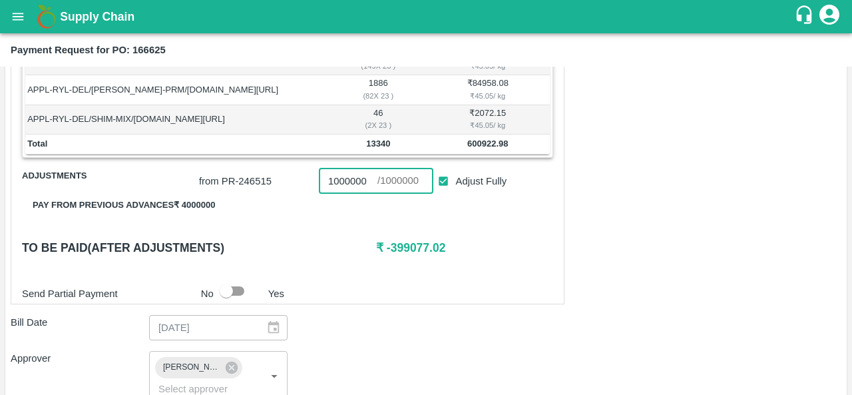
drag, startPoint x: 364, startPoint y: 178, endPoint x: 289, endPoint y: 182, distance: 75.3
click at [289, 182] on div "from PR- 246515 1000000 ​ / 1000000 ​ Adjust Fully" at bounding box center [373, 178] width 359 height 31
drag, startPoint x: 465, startPoint y: 140, endPoint x: 516, endPoint y: 140, distance: 51.2
click at [516, 140] on td "600922.98" at bounding box center [488, 144] width 124 height 20
copy b "600922.98"
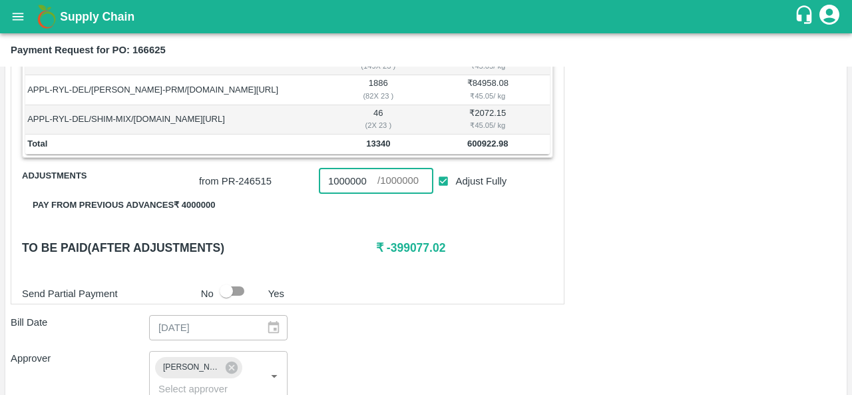
drag, startPoint x: 364, startPoint y: 176, endPoint x: 273, endPoint y: 180, distance: 90.6
click at [273, 180] on div "from PR- 246515 1000000 ​ / 1000000 ​ Adjust Fully" at bounding box center [373, 178] width 359 height 31
paste input "600922.98"
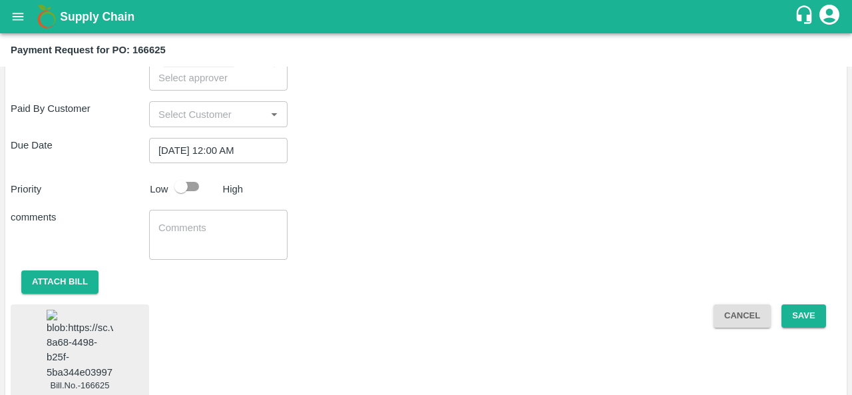
scroll to position [734, 0]
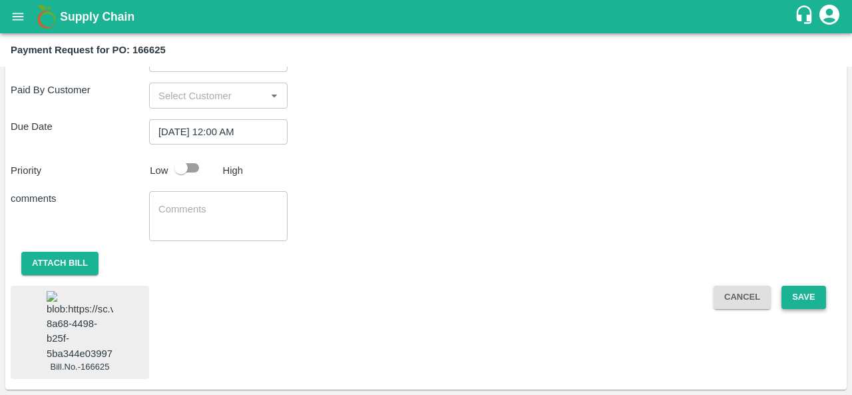
type input "600922.98"
click at [806, 285] on button "Save" at bounding box center [803, 296] width 44 height 23
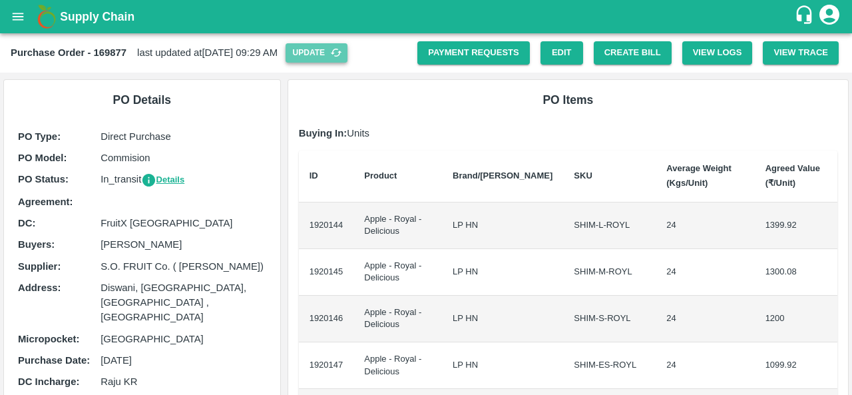
click at [346, 50] on button "Update" at bounding box center [316, 52] width 62 height 19
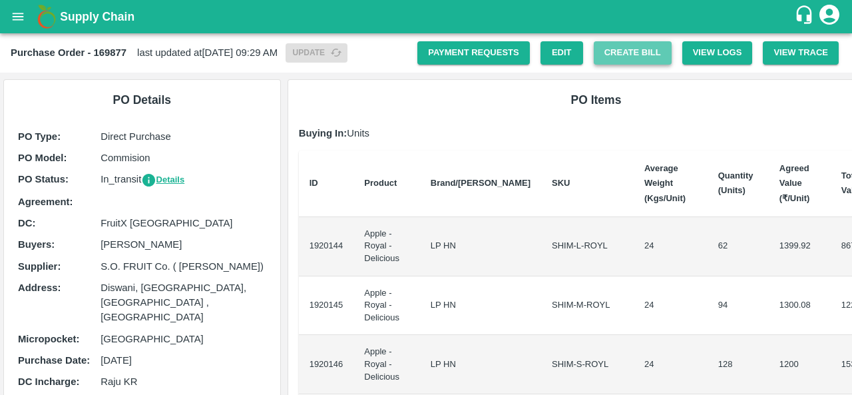
click at [611, 58] on button "Create Bill" at bounding box center [633, 52] width 78 height 23
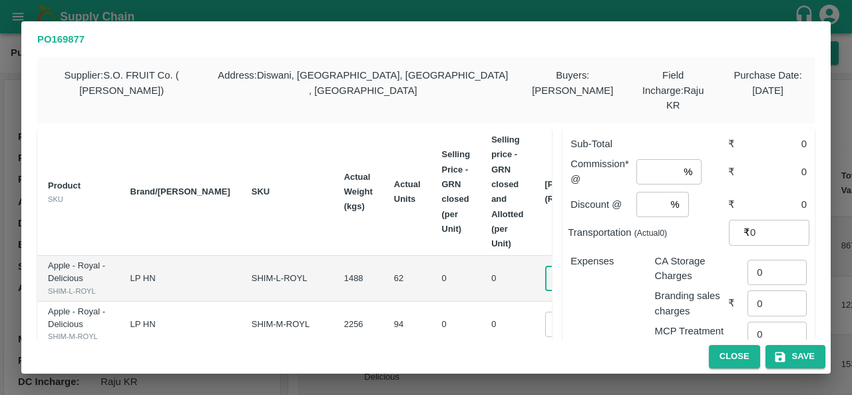
click at [545, 265] on input "0" at bounding box center [571, 277] width 53 height 25
type input "1000"
click at [534, 316] on td "0 ​" at bounding box center [581, 324] width 94 height 46
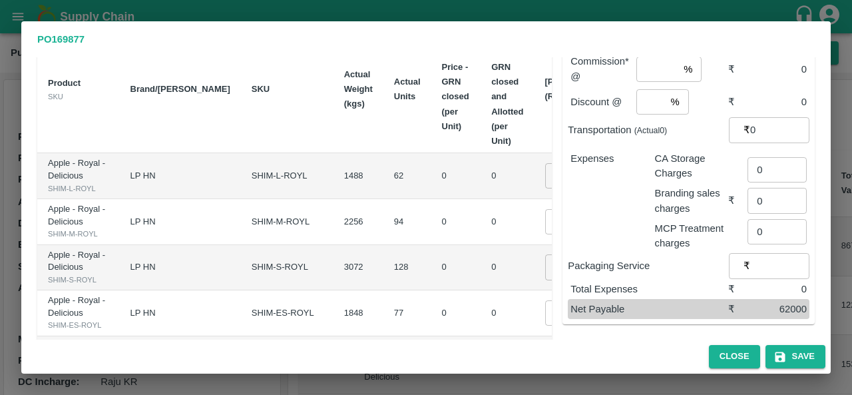
scroll to position [103, 0]
click at [545, 234] on input "0" at bounding box center [571, 220] width 53 height 25
type input "900"
click at [534, 278] on td "0 ​" at bounding box center [581, 267] width 94 height 46
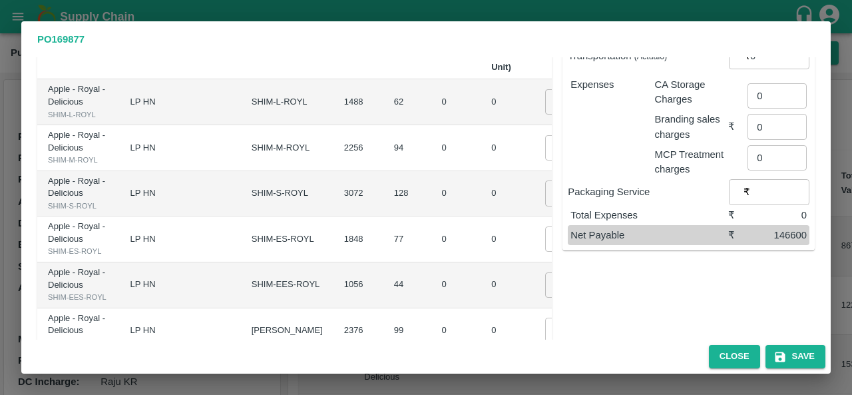
scroll to position [178, 0]
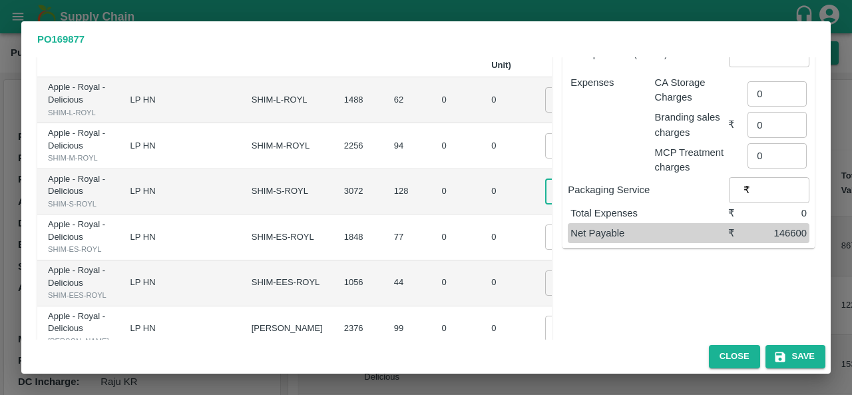
click at [545, 204] on input "0" at bounding box center [571, 190] width 53 height 25
type input "800"
click at [480, 260] on td "0" at bounding box center [506, 237] width 53 height 46
click at [545, 250] on input "0" at bounding box center [571, 236] width 53 height 25
type input "700"
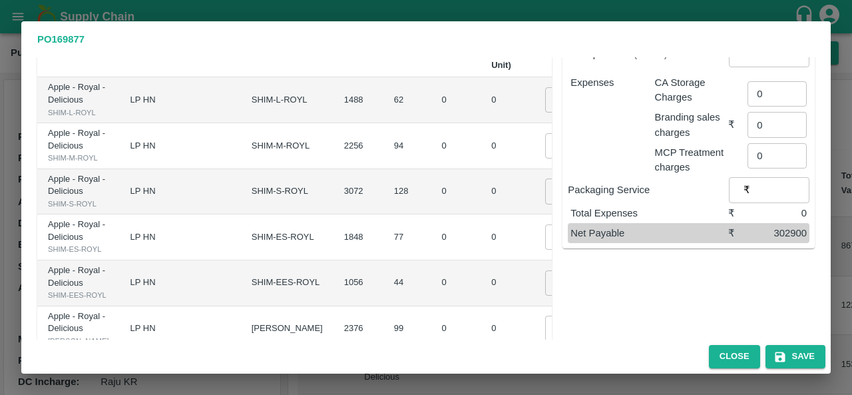
click at [480, 260] on td "0" at bounding box center [506, 237] width 53 height 46
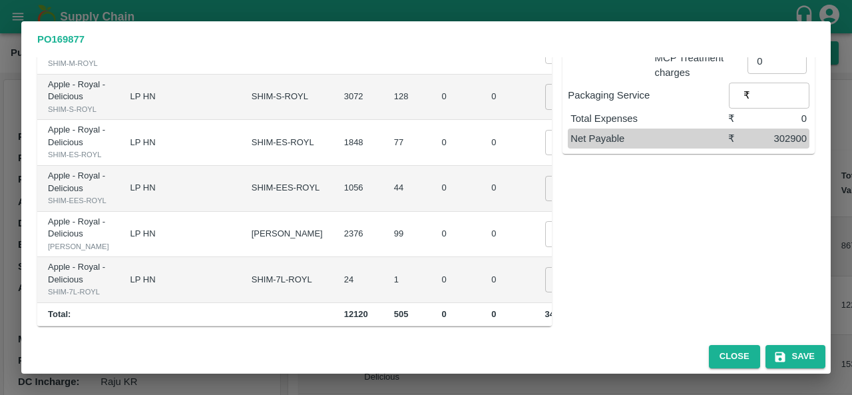
scroll to position [381, 0]
click at [545, 188] on input "0" at bounding box center [571, 188] width 53 height 25
type input "600"
click at [545, 246] on input "0" at bounding box center [571, 233] width 53 height 25
type input "500"
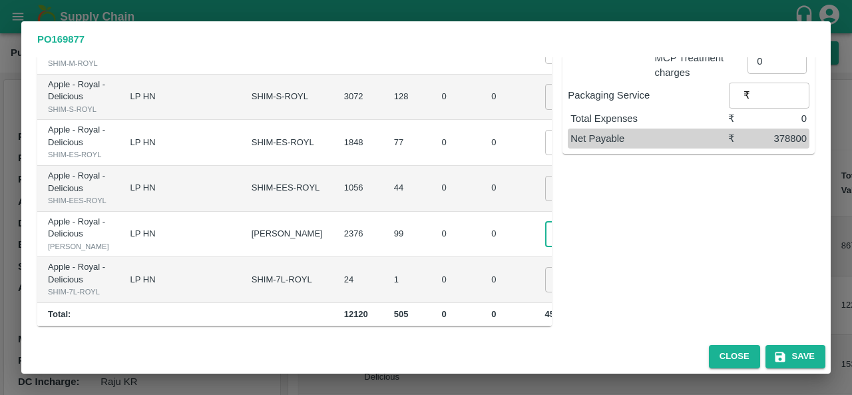
click at [480, 258] on td "0" at bounding box center [506, 235] width 53 height 46
click at [545, 268] on input "0" at bounding box center [571, 279] width 53 height 25
type input "400"
click at [480, 269] on td "0" at bounding box center [506, 280] width 53 height 46
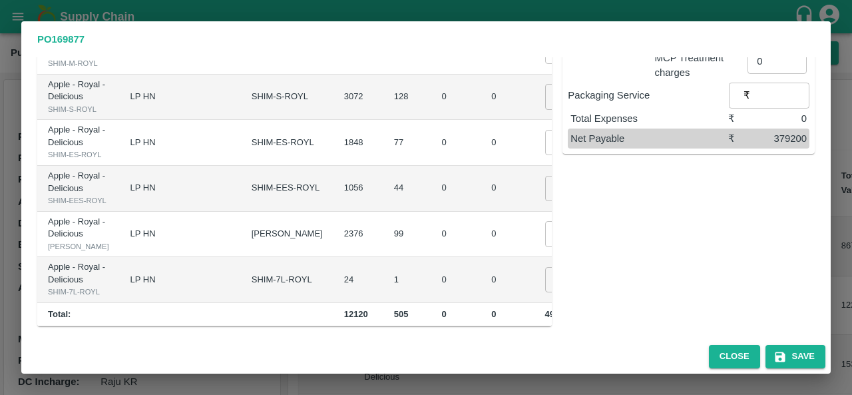
scroll to position [383, 0]
click at [545, 246] on input "500" at bounding box center [571, 233] width 53 height 25
type input "600"
click at [545, 180] on input "600" at bounding box center [571, 188] width 53 height 25
type input "700"
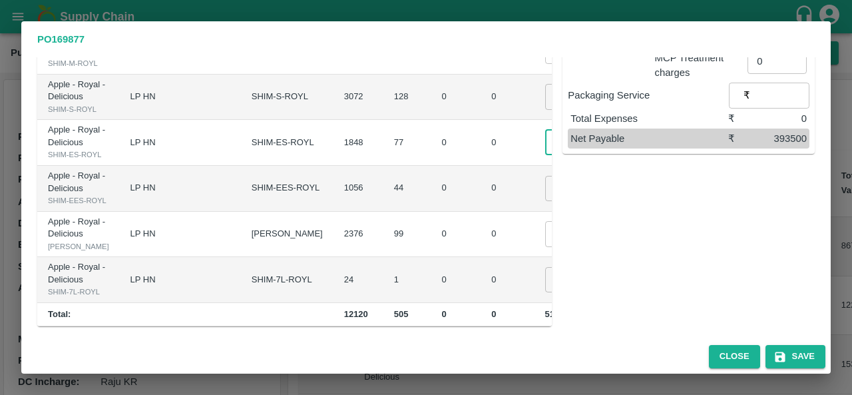
click at [545, 130] on input "700" at bounding box center [571, 142] width 53 height 25
type input "800"
click at [586, 136] on div "Sub-Total ₹ 401200 Commission* @ % ​ ₹ 0 Discount @ % ​ ₹ 0 Transportation (Act…" at bounding box center [683, 85] width 263 height 481
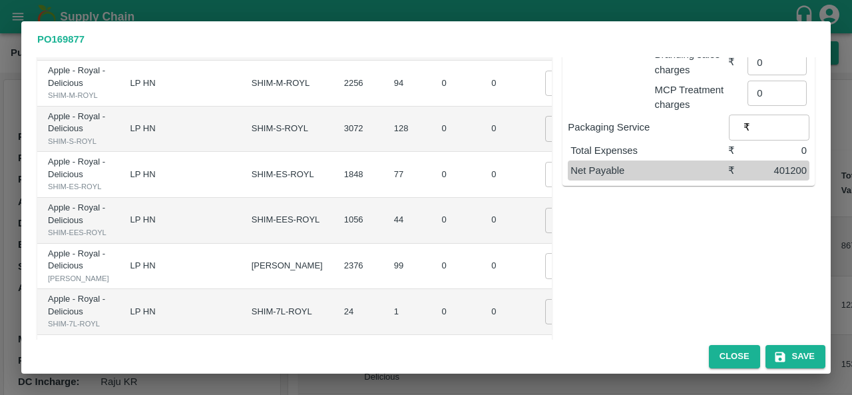
scroll to position [240, 0]
click at [545, 142] on input "800" at bounding box center [571, 129] width 53 height 25
type input "900"
click at [628, 154] on td "₹115200" at bounding box center [655, 131] width 55 height 46
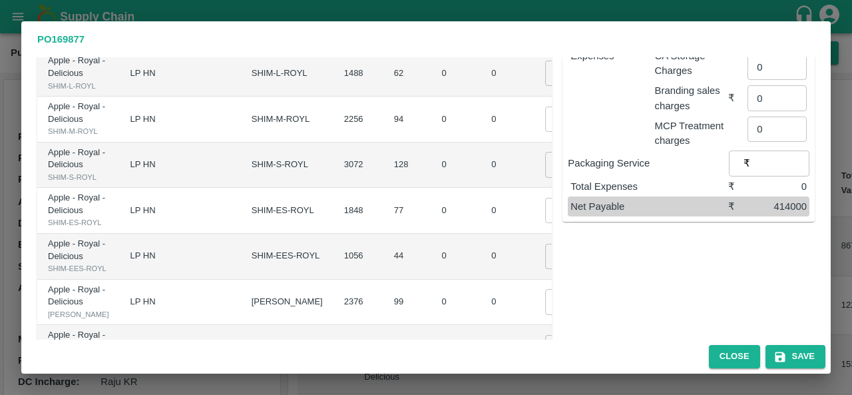
scroll to position [205, 0]
click at [545, 132] on input "900" at bounding box center [571, 118] width 53 height 25
type input "1000"
click at [628, 142] on td "₹94000" at bounding box center [655, 119] width 55 height 46
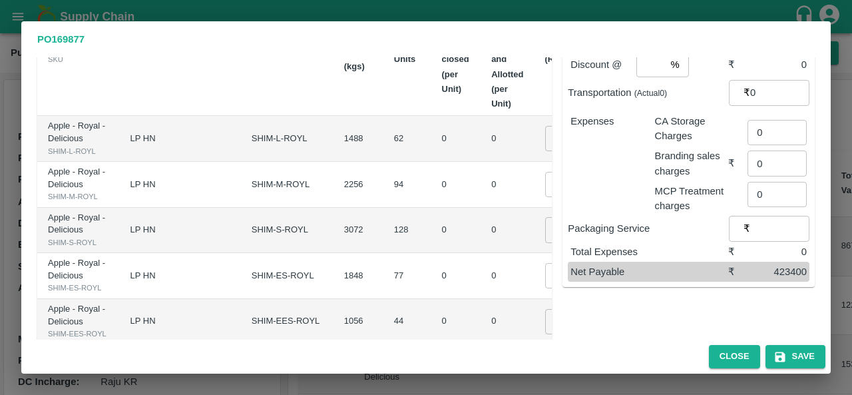
scroll to position [136, 0]
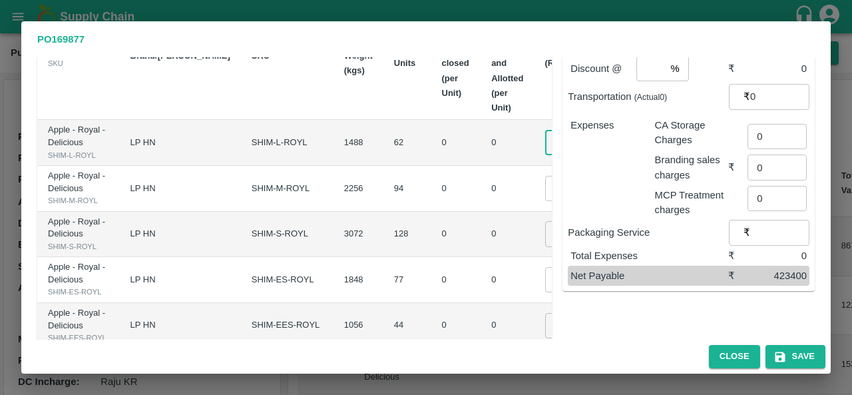
click at [545, 138] on input "1000" at bounding box center [571, 142] width 53 height 25
click at [534, 176] on td "1000 ​" at bounding box center [581, 189] width 94 height 46
click at [545, 138] on input "1100" at bounding box center [571, 142] width 53 height 25
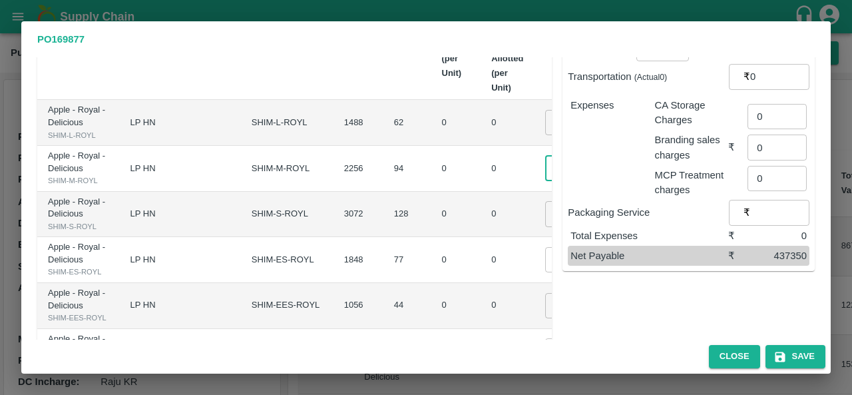
scroll to position [0, 0]
click at [545, 181] on input "1000" at bounding box center [571, 168] width 53 height 25
click at [545, 116] on input "1225" at bounding box center [571, 122] width 53 height 25
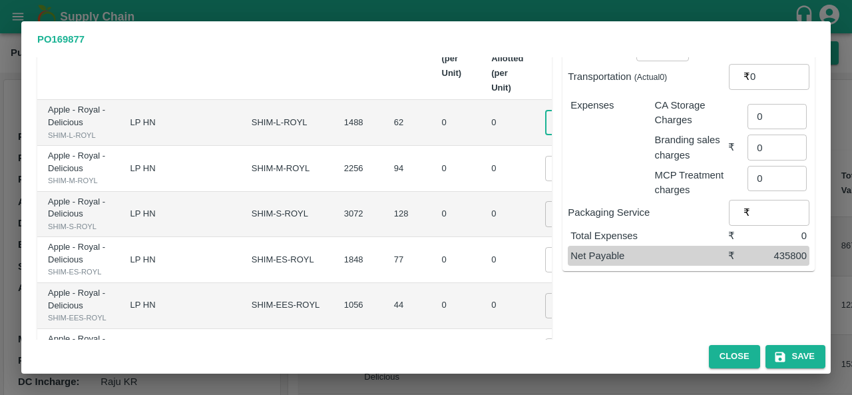
type input "1200"
click at [545, 181] on input "1000" at bounding box center [571, 168] width 53 height 25
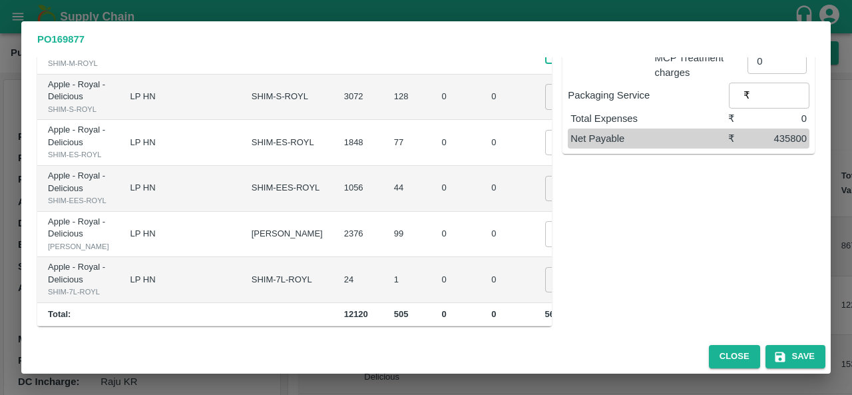
scroll to position [363, 0]
click at [545, 195] on input "700" at bounding box center [571, 188] width 53 height 25
click at [628, 212] on td "₹33000" at bounding box center [655, 189] width 55 height 46
drag, startPoint x: 516, startPoint y: 238, endPoint x: 430, endPoint y: 219, distance: 88.5
click at [534, 212] on td "750 ​" at bounding box center [581, 189] width 94 height 46
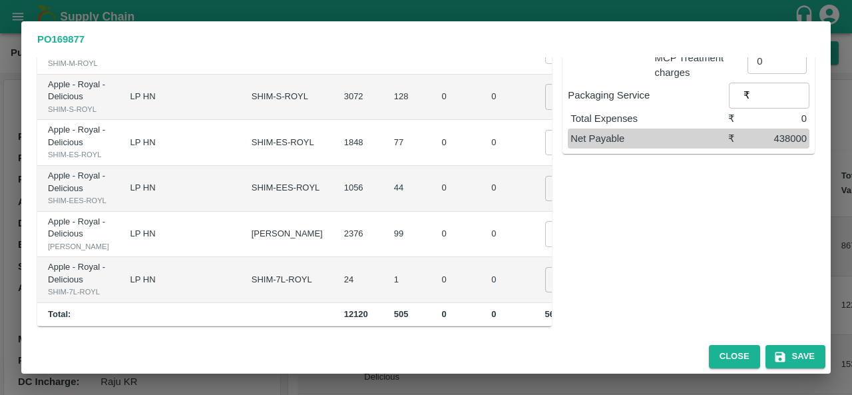
scroll to position [335, 0]
click at [545, 201] on input "750" at bounding box center [571, 188] width 53 height 25
type input "700"
click at [534, 258] on td "600 ​" at bounding box center [581, 235] width 94 height 46
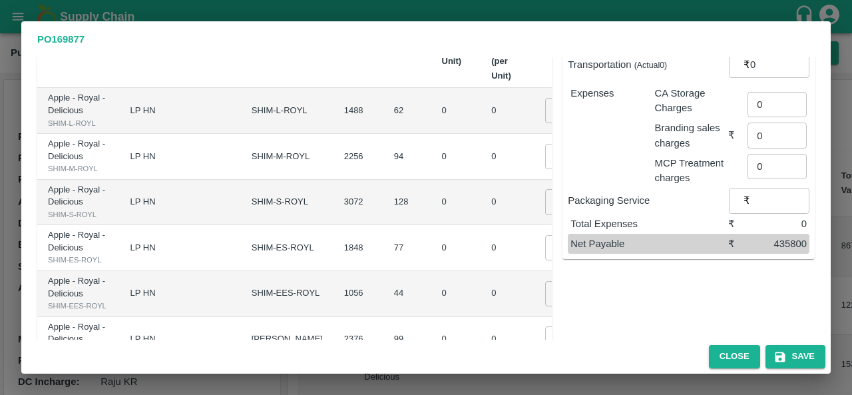
scroll to position [166, 0]
click at [545, 261] on input "800" at bounding box center [571, 248] width 53 height 25
type input "812"
click at [574, 319] on div "Sub-Total ₹ 436724 Commission* @ % ​ ₹ 0 Discount @ % ​ ₹ 0 Transportation (Act…" at bounding box center [683, 191] width 263 height 481
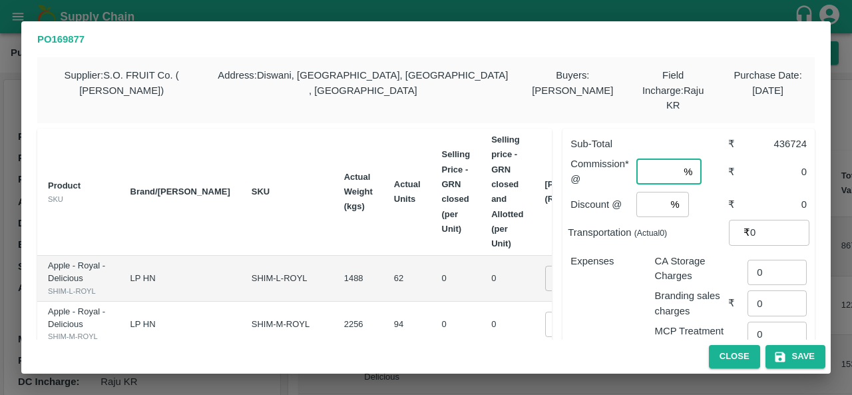
click at [641, 159] on input "number" at bounding box center [657, 171] width 42 height 25
type input "5"
click at [653, 197] on input "number" at bounding box center [650, 204] width 29 height 25
type input "0"
click at [604, 304] on div "Expenses" at bounding box center [602, 298] width 84 height 110
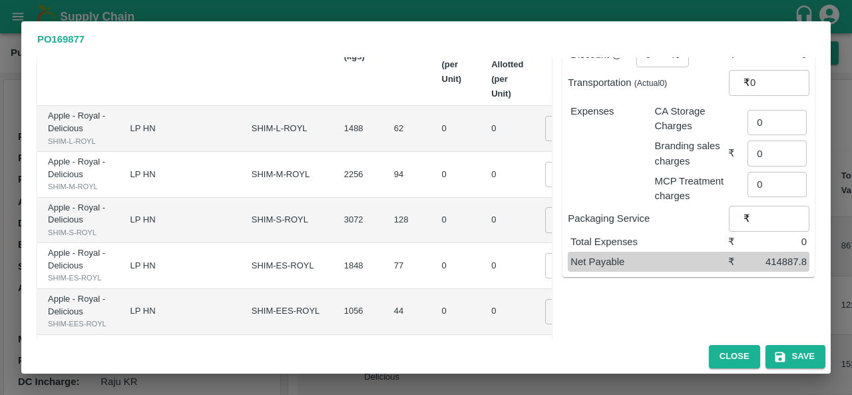
scroll to position [152, 0]
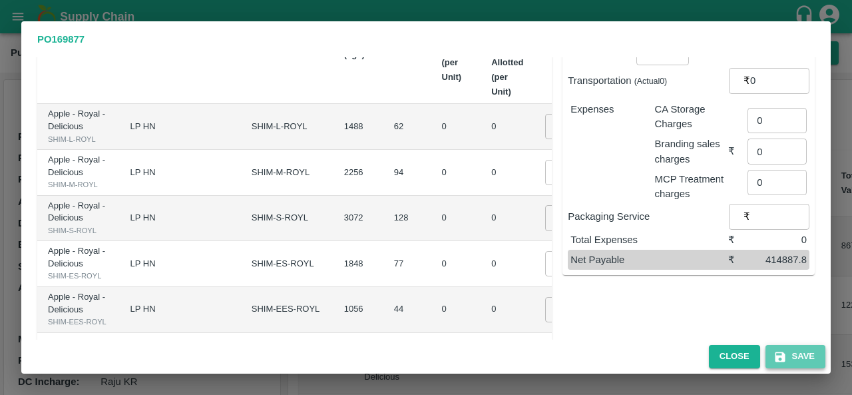
click at [796, 356] on button "Save" at bounding box center [795, 356] width 60 height 23
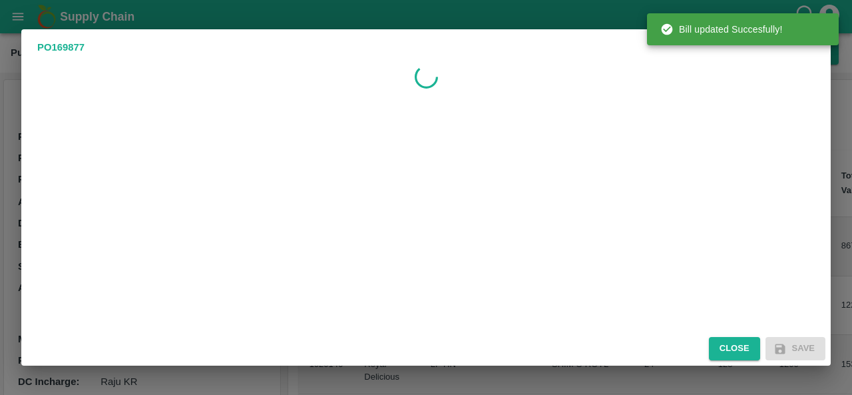
scroll to position [0, 0]
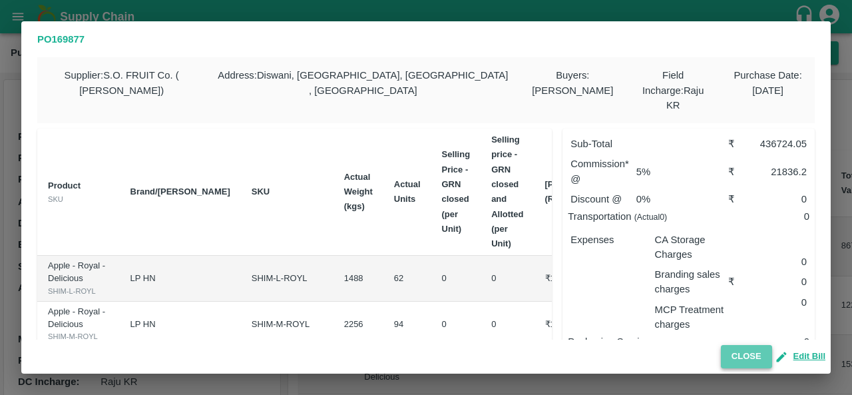
click at [741, 351] on button "Close" at bounding box center [746, 356] width 51 height 23
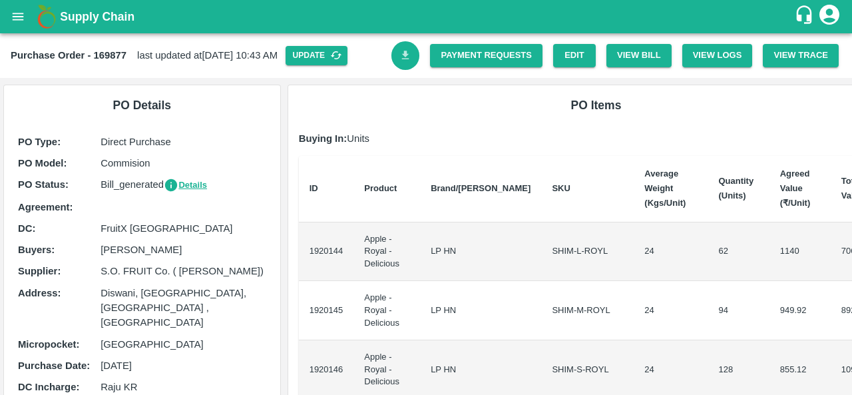
click at [411, 55] on link "Download Bill" at bounding box center [405, 55] width 29 height 29
click at [475, 60] on link "Payment Requests" at bounding box center [486, 55] width 112 height 23
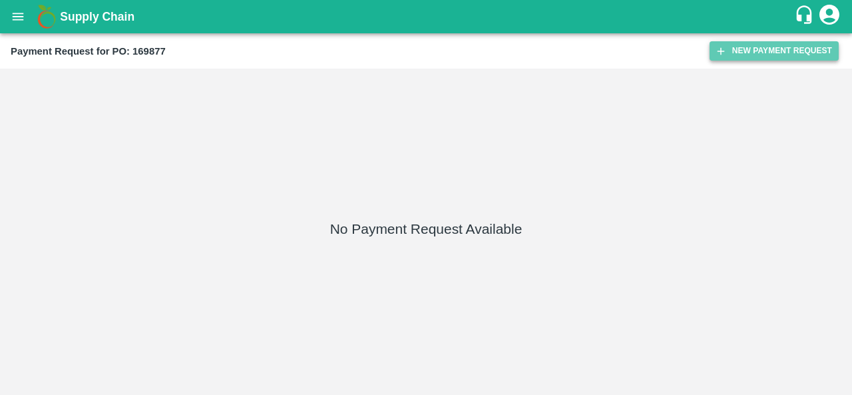
click at [759, 52] on button "New Payment Request" at bounding box center [773, 50] width 129 height 19
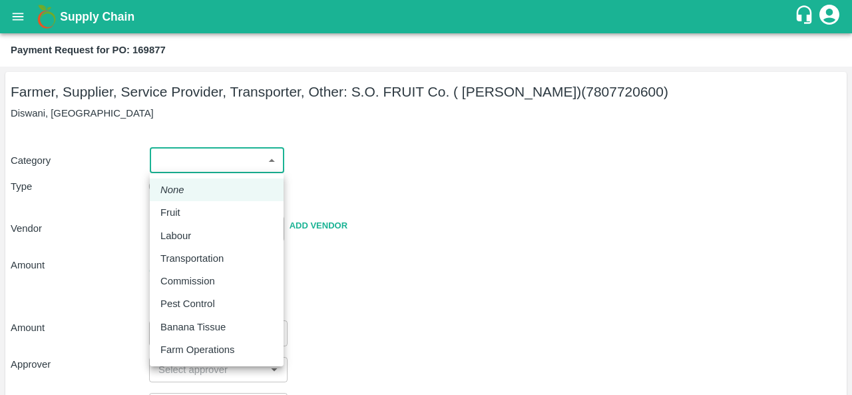
click at [235, 157] on body "Supply Chain Payment Request for PO: 169877 Farmer, Supplier, Service Provider,…" at bounding box center [426, 197] width 852 height 395
click at [176, 206] on p "Fruit" at bounding box center [170, 212] width 20 height 15
type input "1"
type input "S.O. FRUIT Co. ( [PERSON_NAME]) - 7807720600(Farmer, Supplier, Service Provider…"
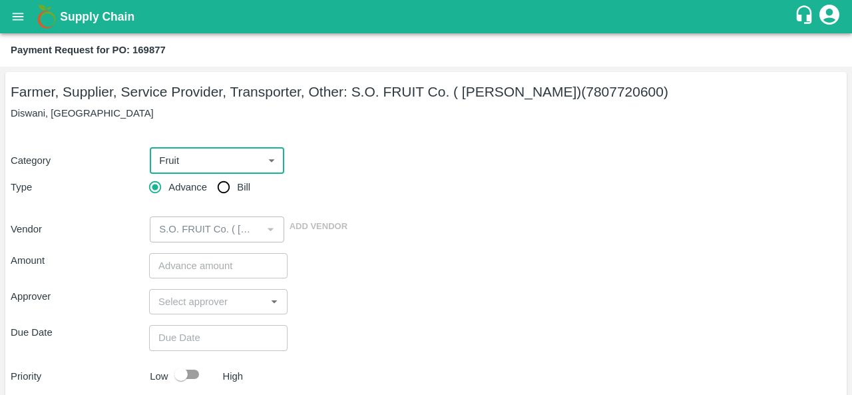
click at [242, 188] on span "Bill" at bounding box center [243, 187] width 13 height 15
click at [237, 188] on input "Bill" at bounding box center [223, 187] width 27 height 27
radio input "true"
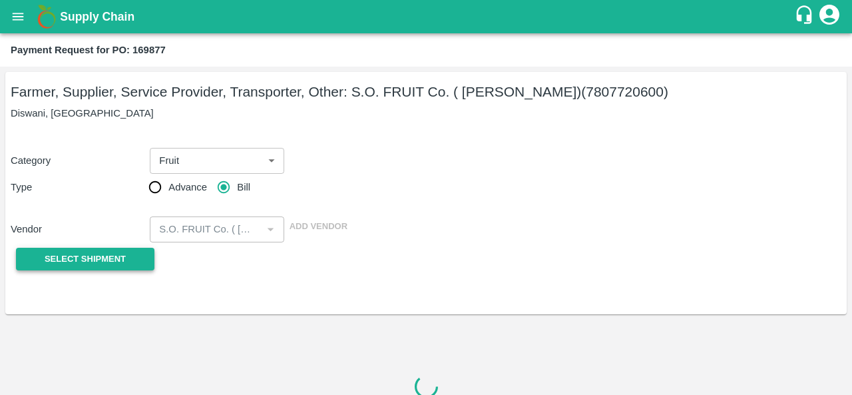
click at [90, 252] on span "Select Shipment" at bounding box center [85, 259] width 81 height 15
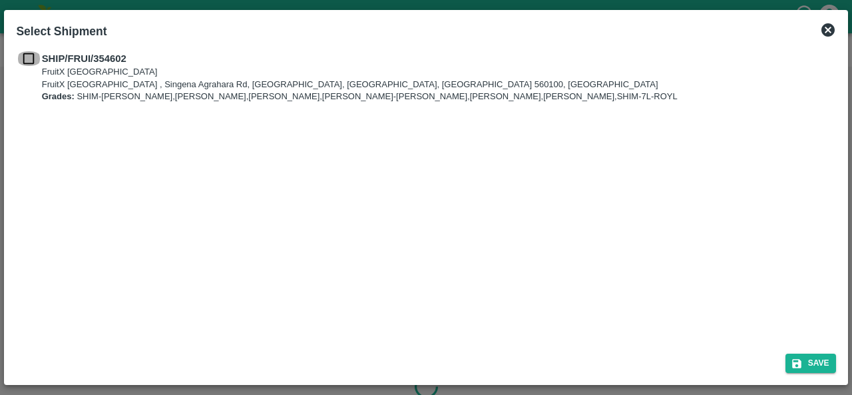
click at [35, 58] on input "checkbox" at bounding box center [28, 58] width 25 height 15
checkbox input "true"
click at [816, 366] on button "Save" at bounding box center [810, 362] width 51 height 19
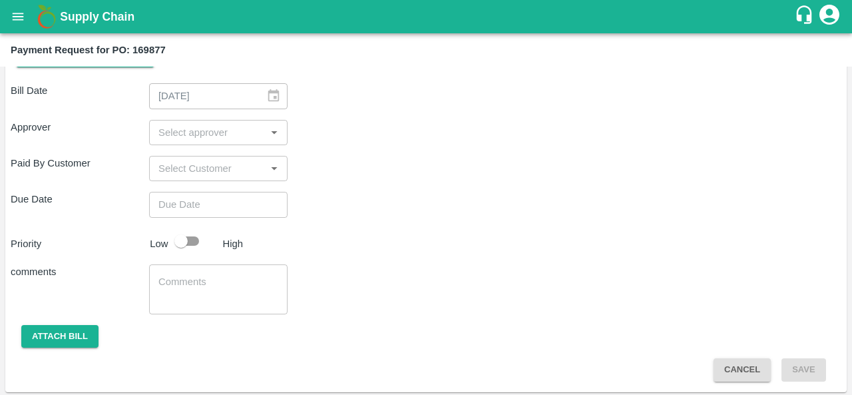
scroll to position [205, 0]
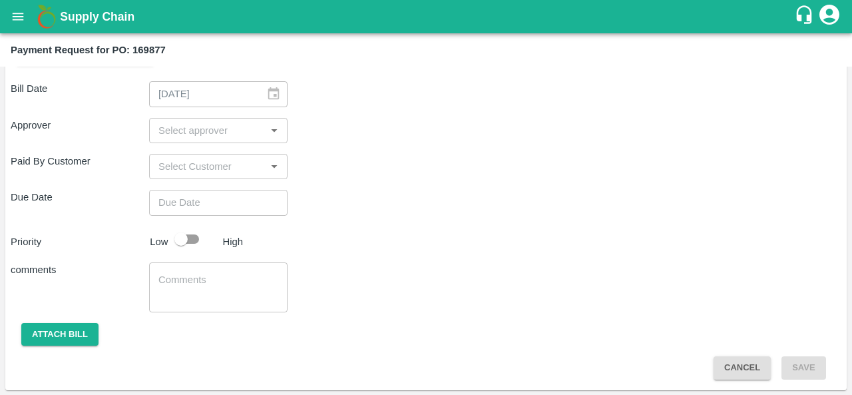
click at [214, 124] on input "input" at bounding box center [207, 130] width 108 height 17
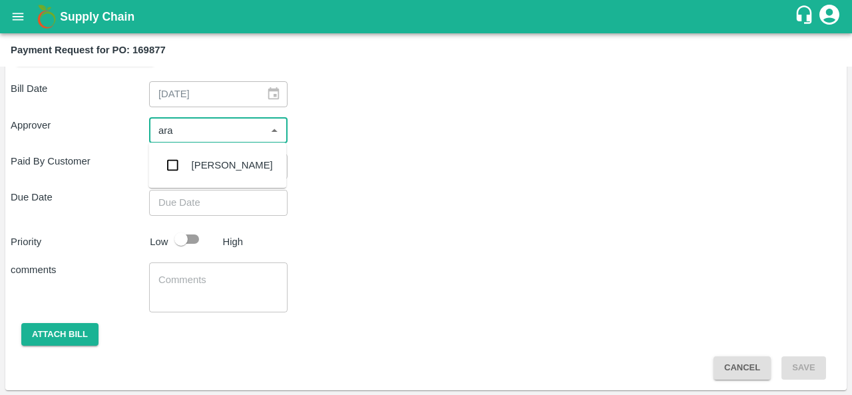
type input "arav"
click at [220, 183] on ul "[PERSON_NAME]" at bounding box center [217, 164] width 138 height 45
click at [215, 174] on div "[PERSON_NAME]" at bounding box center [217, 165] width 138 height 35
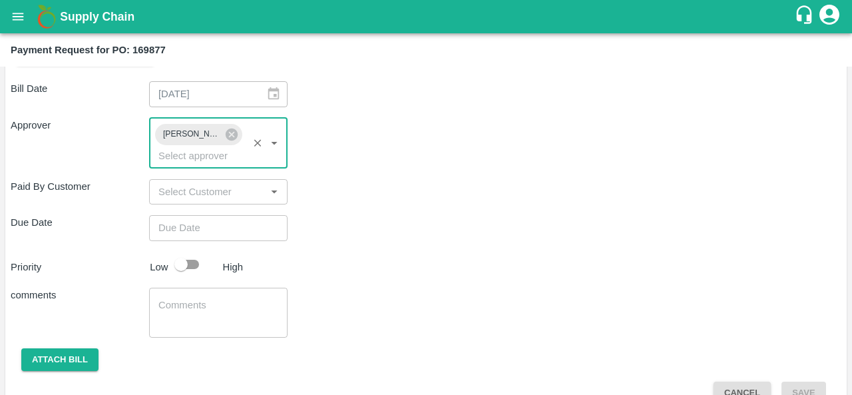
click at [400, 171] on div "Bill Date [DATE] ​ Approver [PERSON_NAME] R ​ Paid By Customer ​ Due Date ​ Pri…" at bounding box center [426, 238] width 830 height 334
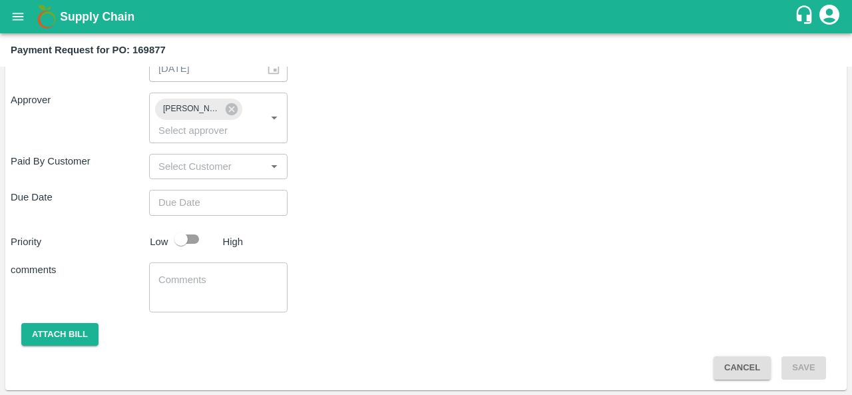
scroll to position [226, 0]
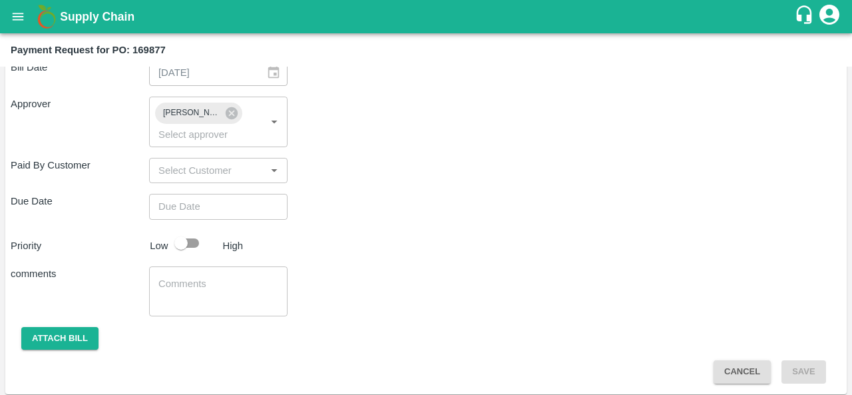
type input "DD/MM/YYYY hh:mm aa"
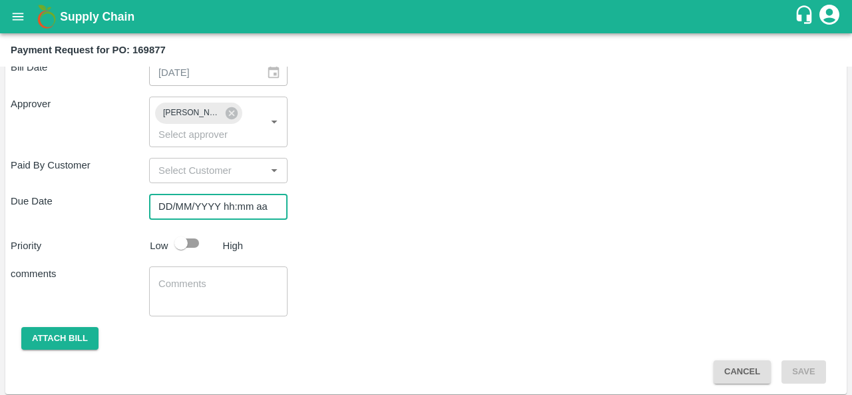
click at [200, 206] on input "DD/MM/YYYY hh:mm aa" at bounding box center [213, 206] width 129 height 25
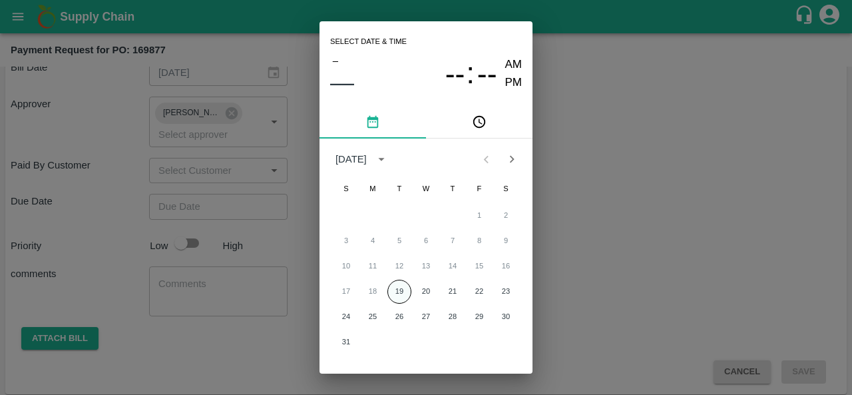
click at [396, 293] on button "19" at bounding box center [399, 291] width 24 height 24
type input "[DATE] 12:00 AM"
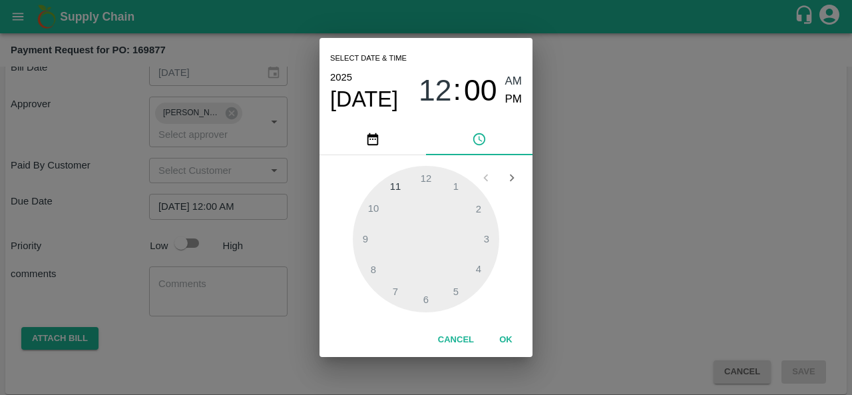
click at [263, 332] on div "Select date & time 2025 Aug 19 12 : 00 AM PM 1 2 3 4 5 6 7 8 9 10 11 12 Cancel …" at bounding box center [426, 197] width 852 height 395
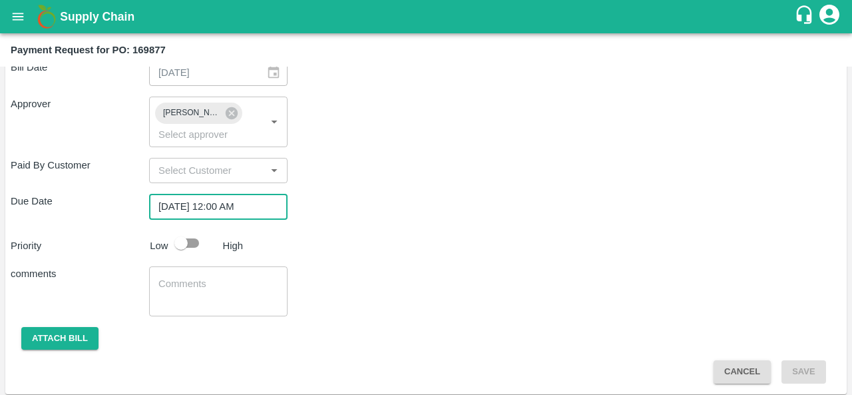
scroll to position [0, 0]
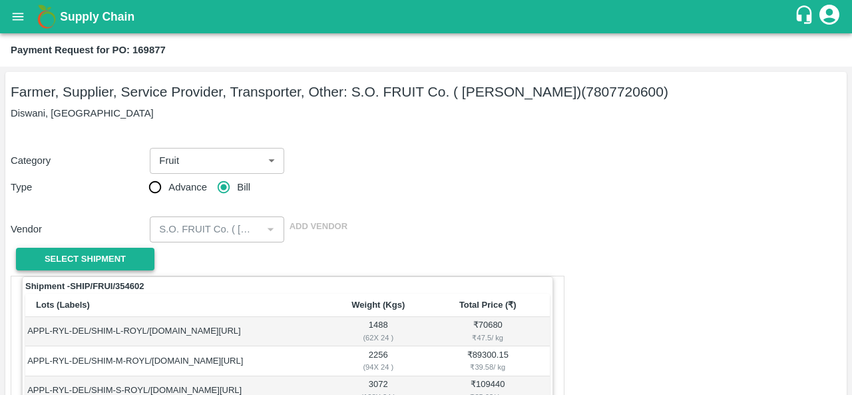
click at [117, 249] on button "Select Shipment" at bounding box center [85, 259] width 138 height 23
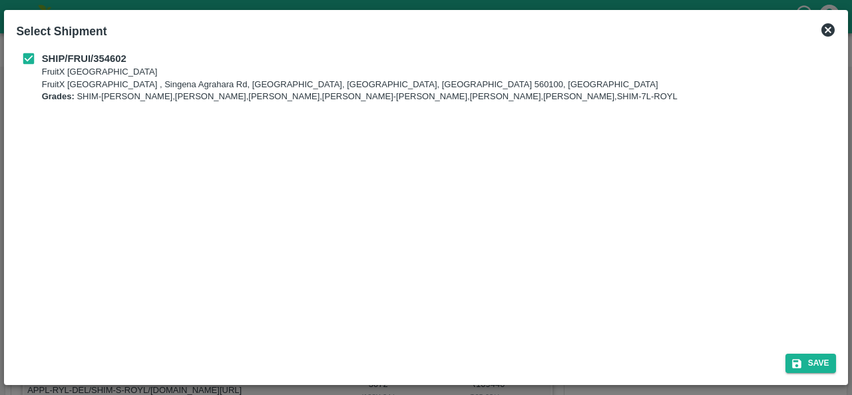
click at [826, 29] on icon at bounding box center [828, 30] width 16 height 16
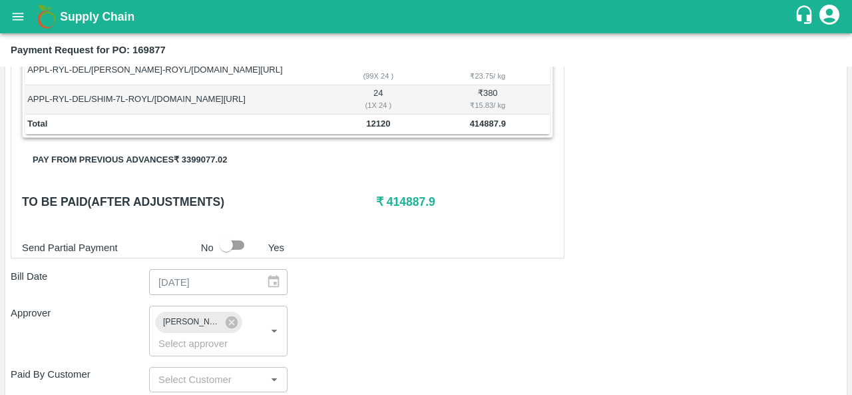
scroll to position [410, 0]
click at [188, 157] on button "Pay from previous advances ₹ 3399077.02" at bounding box center [130, 159] width 216 height 23
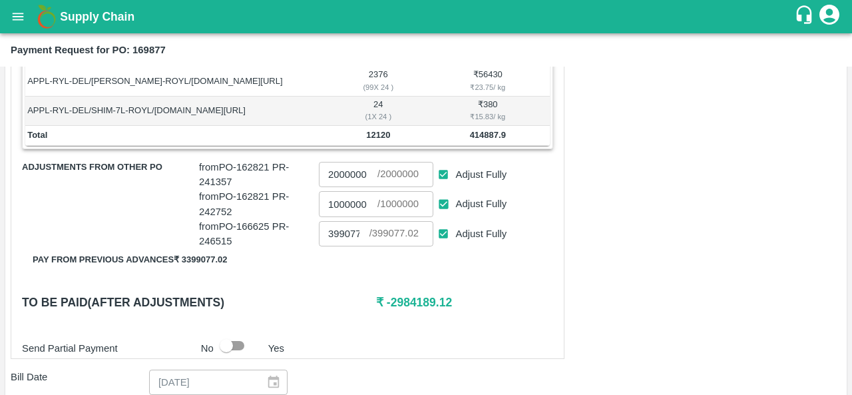
scroll to position [398, 0]
click at [444, 174] on input "Adjust Fully" at bounding box center [443, 174] width 25 height 25
checkbox input "false"
type input "0"
click at [446, 203] on input "Adjust Fully" at bounding box center [443, 204] width 25 height 25
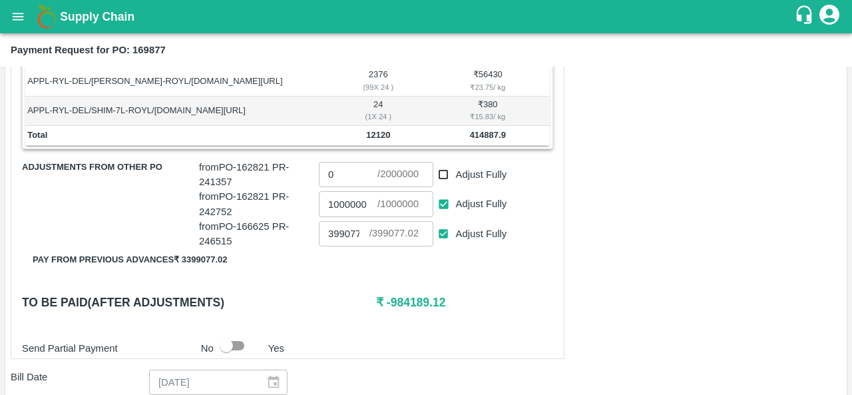
checkbox input "false"
type input "0"
drag, startPoint x: 240, startPoint y: 163, endPoint x: 271, endPoint y: 170, distance: 32.0
click at [271, 170] on p "from PO- 162821 PR- 241357" at bounding box center [256, 175] width 114 height 30
copy p "162821"
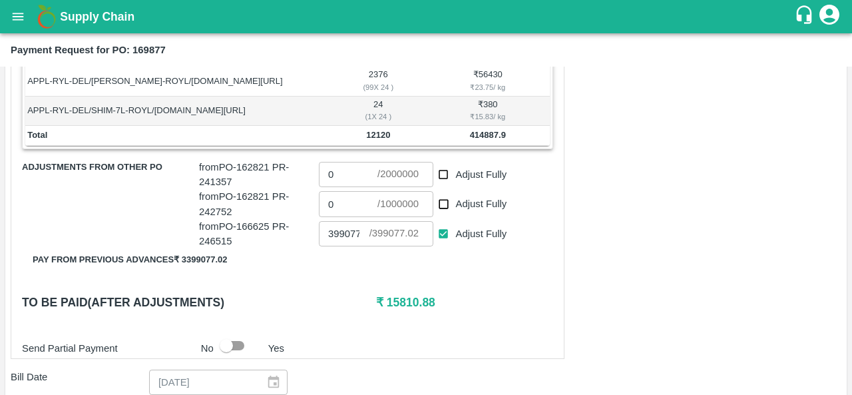
click at [483, 281] on div "Shipment - SHIP/FRUI/354602 Lots (Labels) Weight (Kgs) Total Price (₹) APPL-RYL…" at bounding box center [288, 118] width 554 height 481
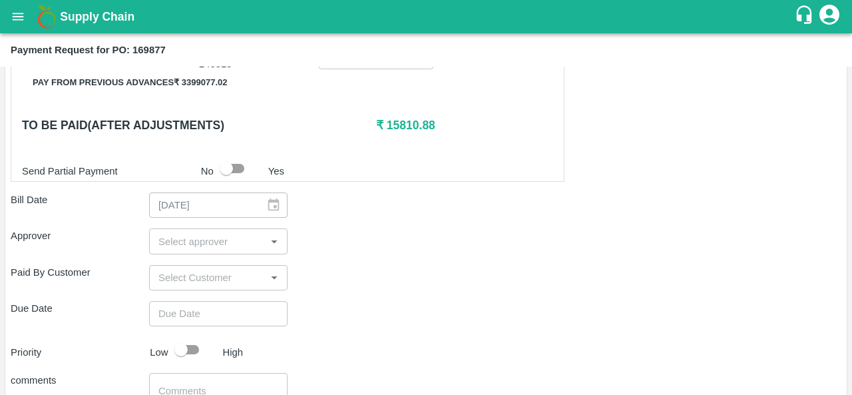
scroll to position [575, 0]
click at [204, 249] on div "​" at bounding box center [218, 240] width 138 height 25
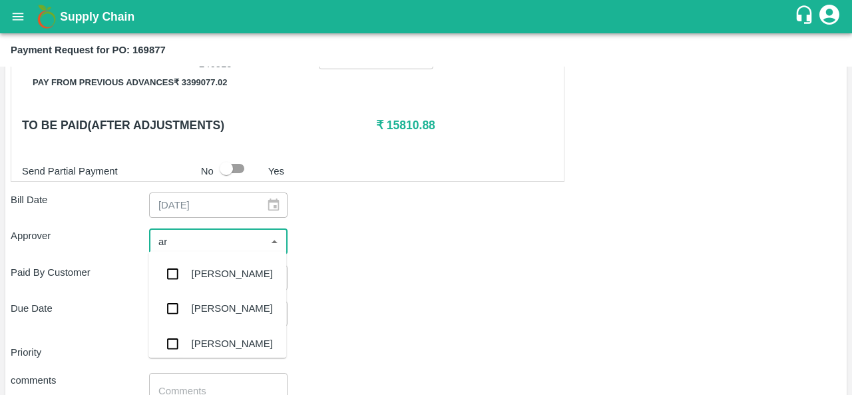
type input "ara"
click at [204, 267] on div "Aravindha Raj R" at bounding box center [232, 273] width 81 height 15
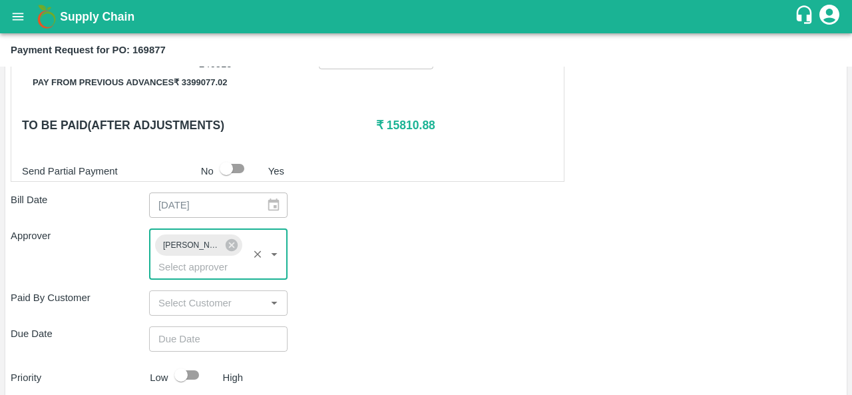
click at [375, 296] on div "Paid By Customer ​" at bounding box center [426, 302] width 830 height 25
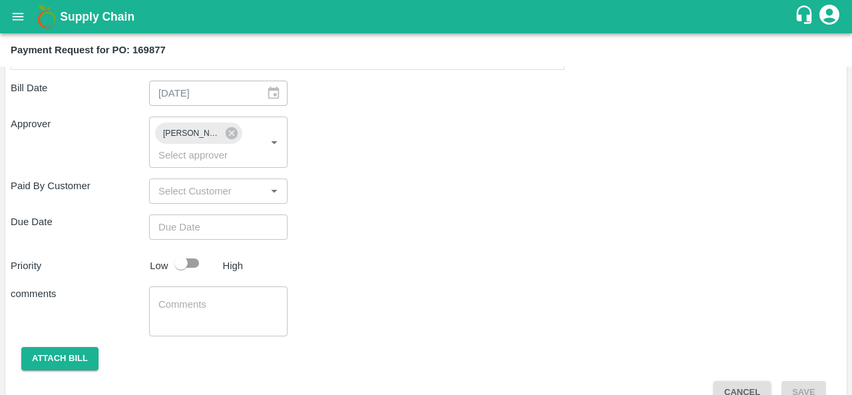
scroll to position [688, 0]
click at [187, 258] on input "checkbox" at bounding box center [181, 261] width 76 height 25
checkbox input "true"
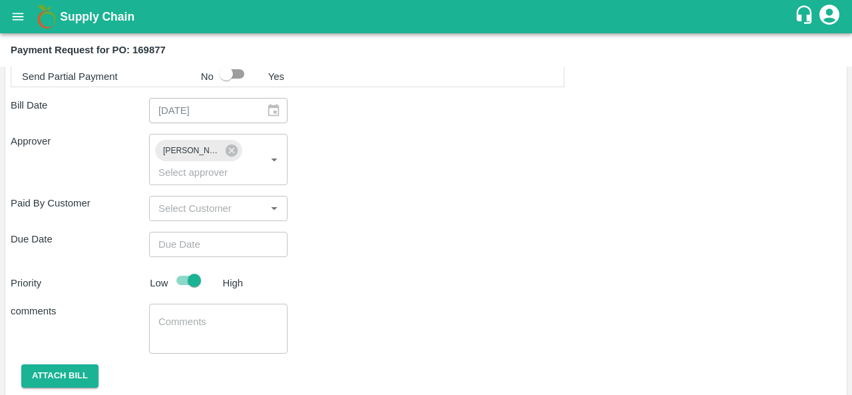
scroll to position [709, 0]
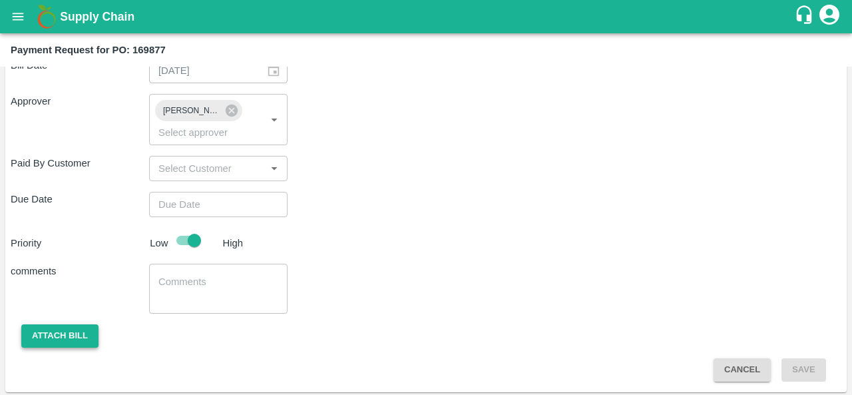
click at [73, 334] on button "Attach bill" at bounding box center [59, 335] width 77 height 23
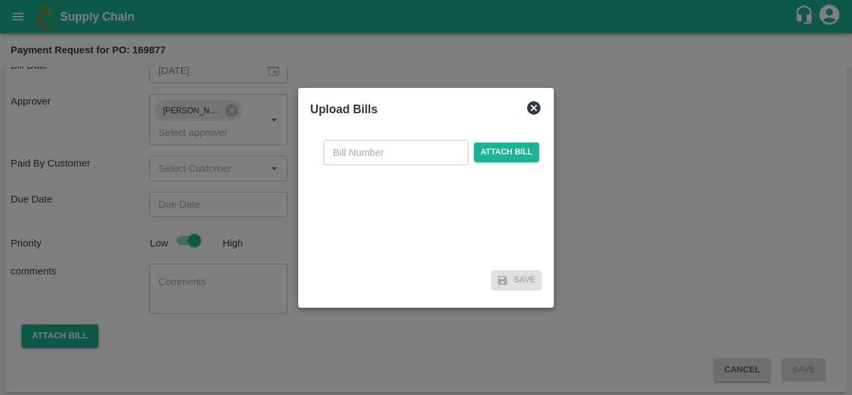
click at [381, 158] on input "text" at bounding box center [395, 152] width 145 height 25
type input "169877"
click at [492, 149] on span "Attach bill" at bounding box center [506, 151] width 65 height 19
click at [0, 0] on input "Attach bill" at bounding box center [0, 0] width 0 height 0
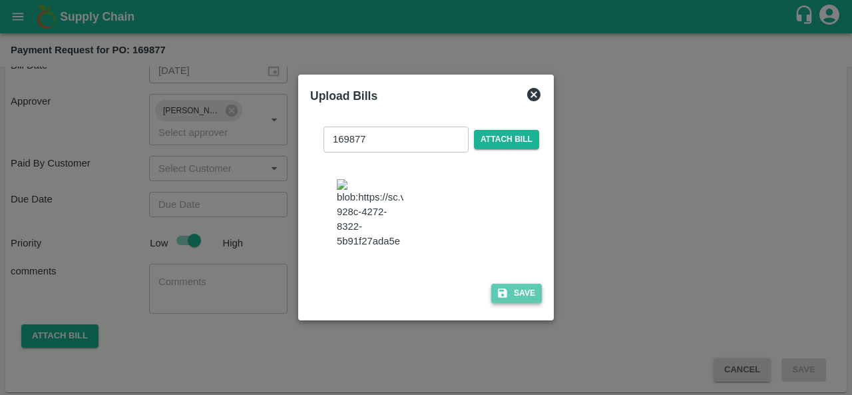
click at [515, 299] on button "Save" at bounding box center [516, 292] width 51 height 19
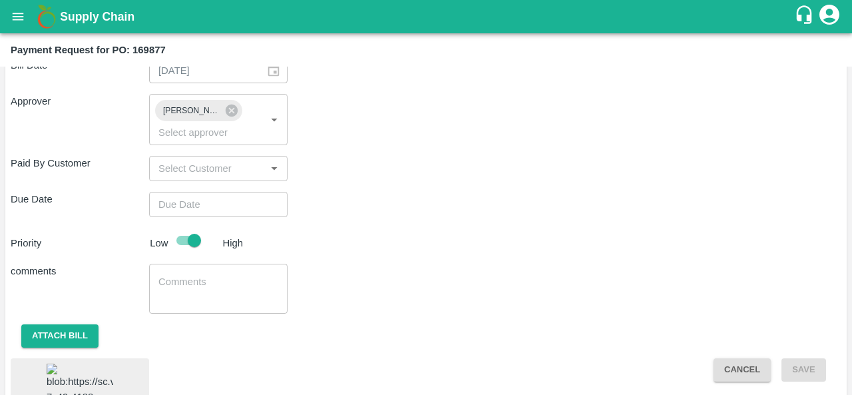
click at [647, 263] on div "comments x ​" at bounding box center [426, 288] width 830 height 50
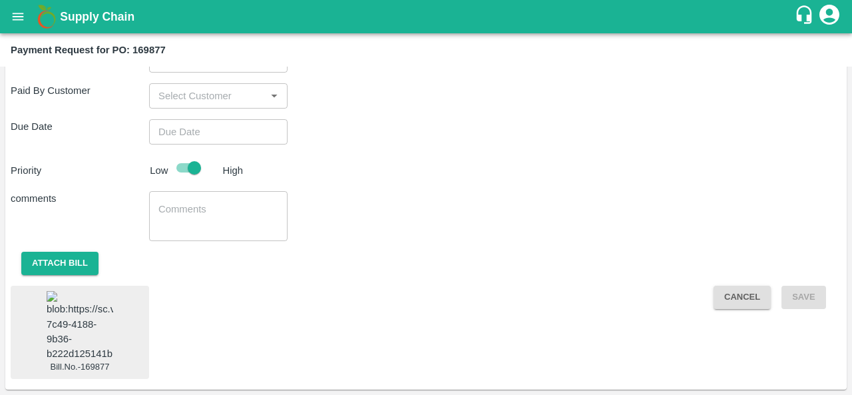
type input "DD/MM/YYYY hh:mm aa"
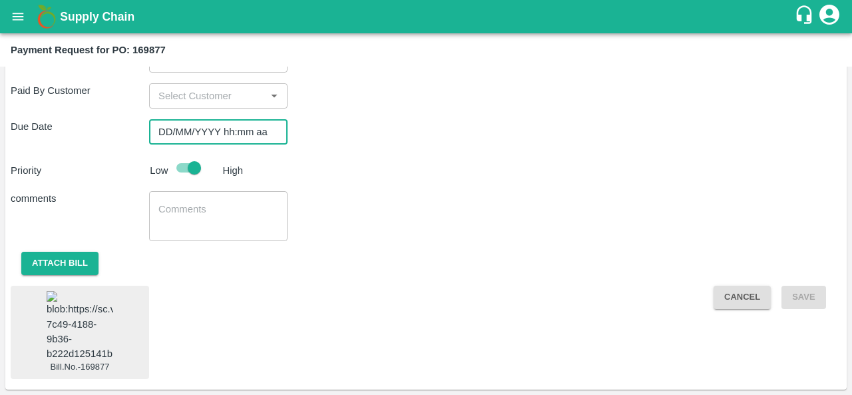
click at [179, 119] on input "DD/MM/YYYY hh:mm aa" at bounding box center [213, 131] width 129 height 25
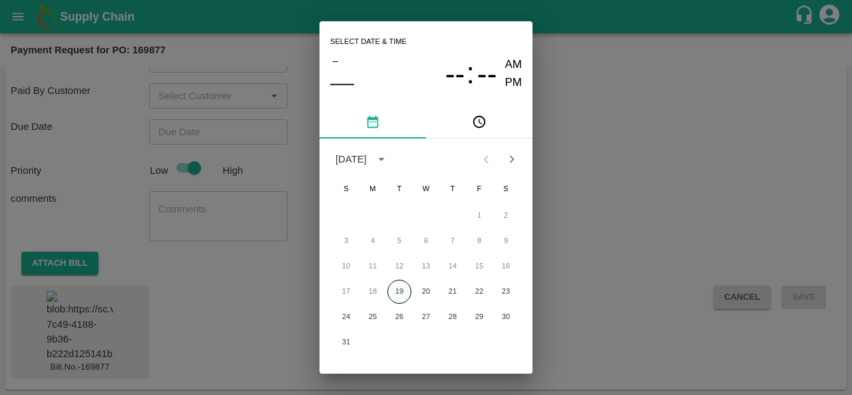
click at [403, 293] on button "19" at bounding box center [399, 291] width 24 height 24
type input "19/08/2025 12:00 AM"
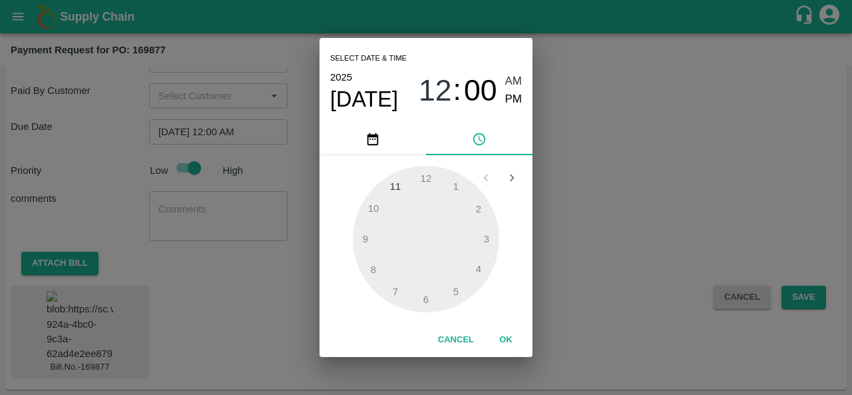
click at [589, 248] on div "Select date & time 2025 Aug 19 12 : 00 AM PM 1 2 3 4 5 6 7 8 9 10 11 12 Cancel …" at bounding box center [426, 197] width 852 height 395
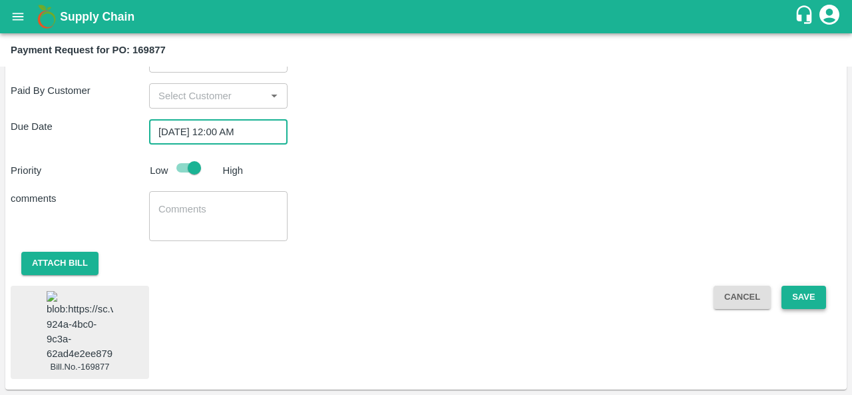
click at [793, 285] on button "Save" at bounding box center [803, 296] width 44 height 23
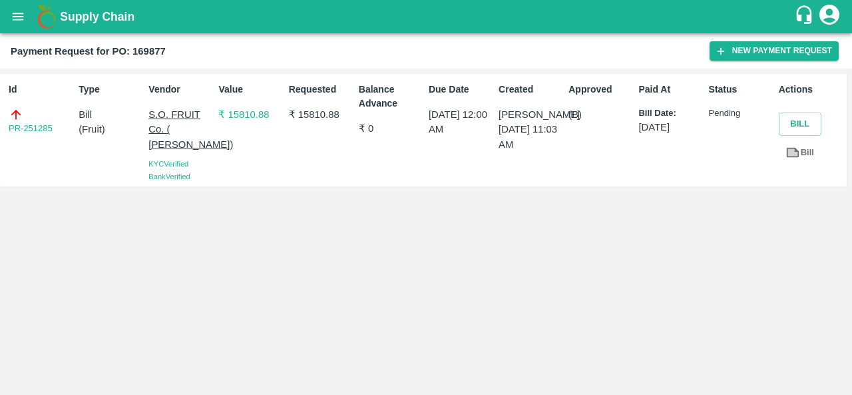
click at [385, 250] on div "Id PR-251285 Type Bill ( Fruit ) Vendor S.O. FRUIT Co. ( Sardevan Singh) KYC Ve…" at bounding box center [426, 232] width 852 height 326
click at [331, 216] on div "Id PR-251285 Type Bill ( Fruit ) Vendor S.O. FRUIT Co. ( Sardevan Singh) KYC Ve…" at bounding box center [426, 232] width 852 height 326
click at [15, 21] on icon "open drawer" at bounding box center [18, 16] width 15 height 15
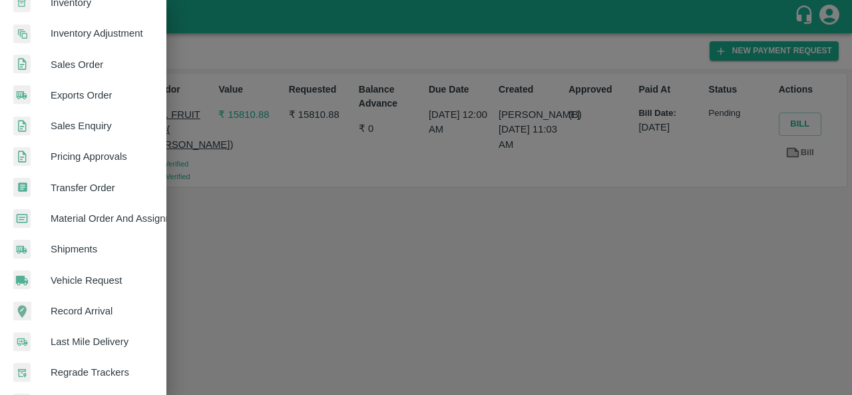
scroll to position [363, 12]
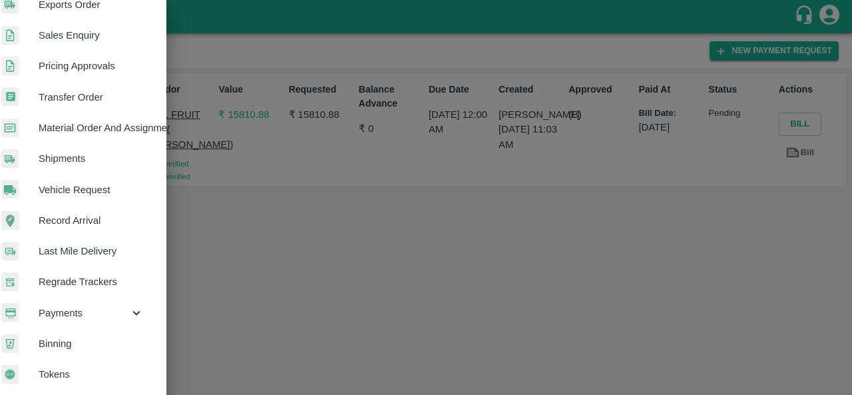
click at [94, 299] on div "Payments" at bounding box center [71, 312] width 166 height 31
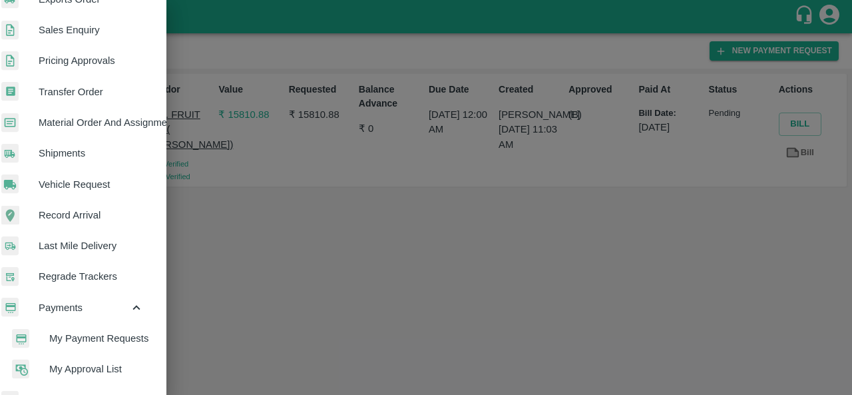
click at [95, 342] on span "My Payment Requests" at bounding box center [96, 338] width 94 height 15
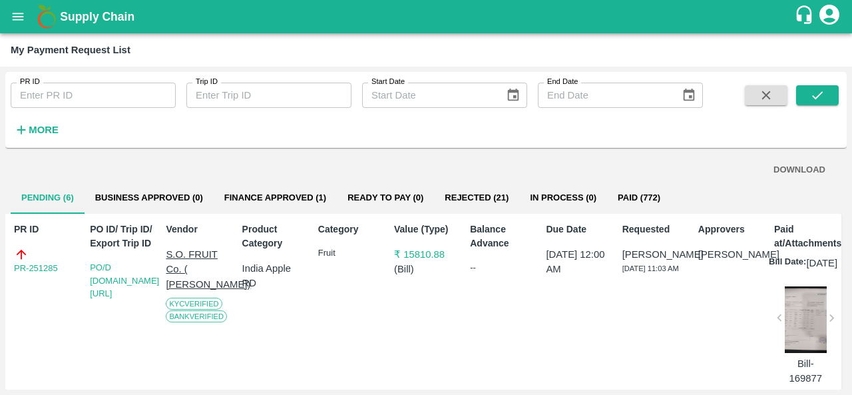
click at [313, 312] on div "Category Fruit" at bounding box center [347, 301] width 69 height 169
click at [263, 202] on button "Finance Approved (1)" at bounding box center [275, 198] width 123 height 32
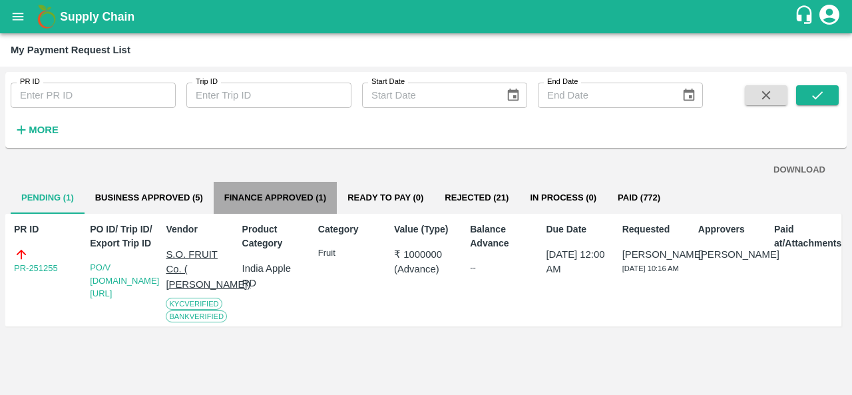
click at [283, 202] on button "Finance Approved (1)" at bounding box center [275, 198] width 123 height 32
